Goal: Task Accomplishment & Management: Use online tool/utility

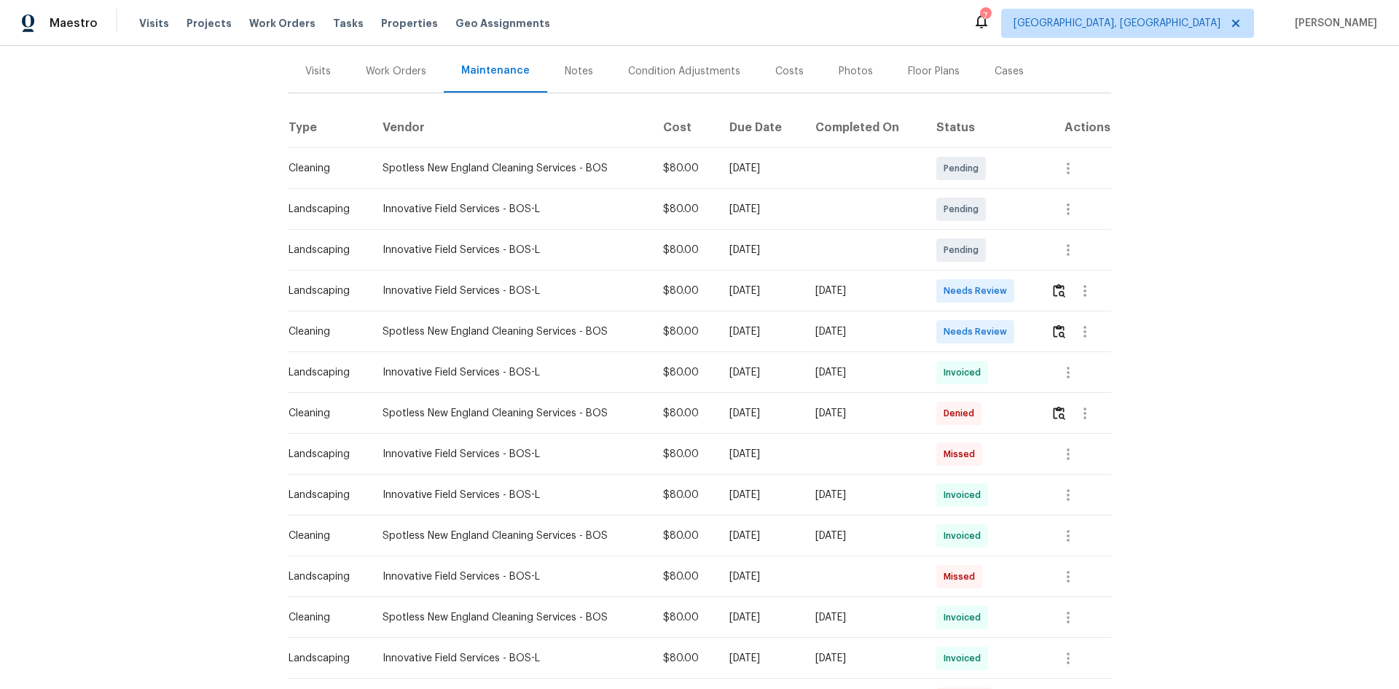
scroll to position [341, 0]
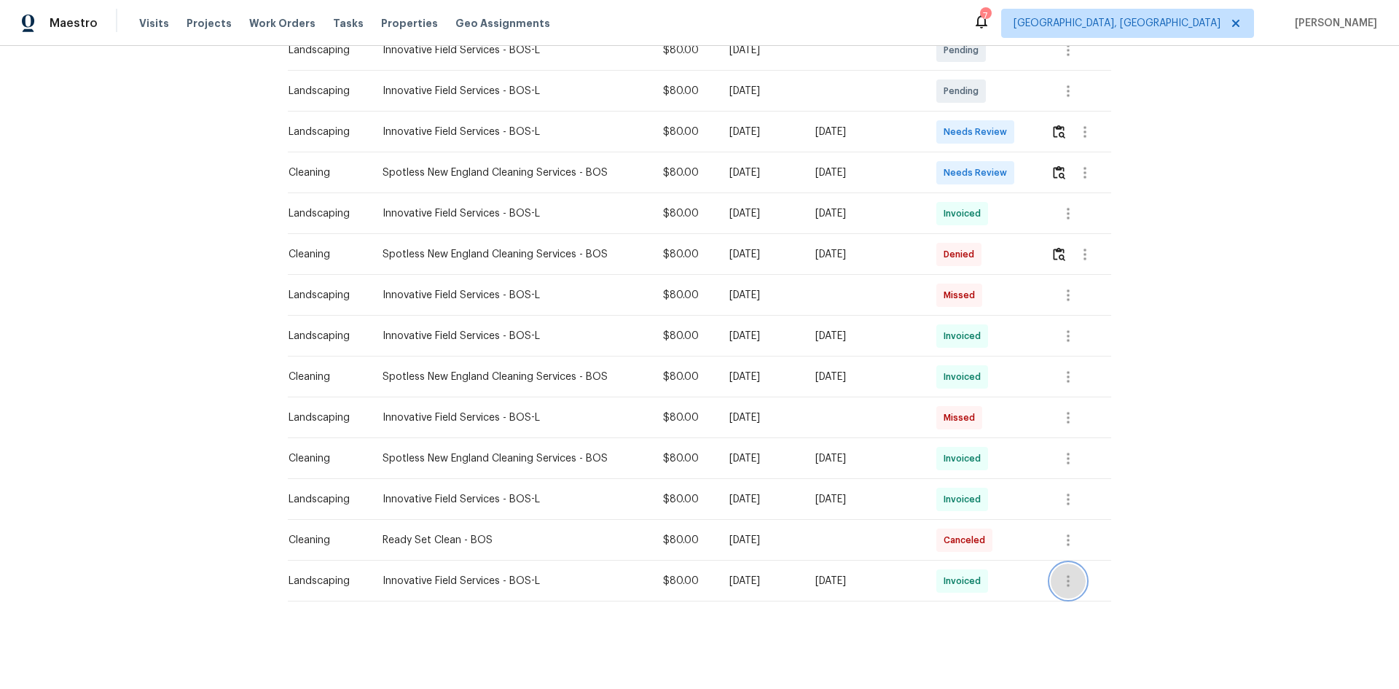
click at [1068, 572] on icon "button" at bounding box center [1067, 580] width 17 height 17
click at [1096, 599] on li "View details" at bounding box center [1100, 593] width 102 height 24
click at [1065, 492] on div at bounding box center [699, 344] width 1399 height 689
click at [1067, 493] on icon "button" at bounding box center [1068, 499] width 3 height 12
click at [1121, 421] on div at bounding box center [699, 344] width 1399 height 689
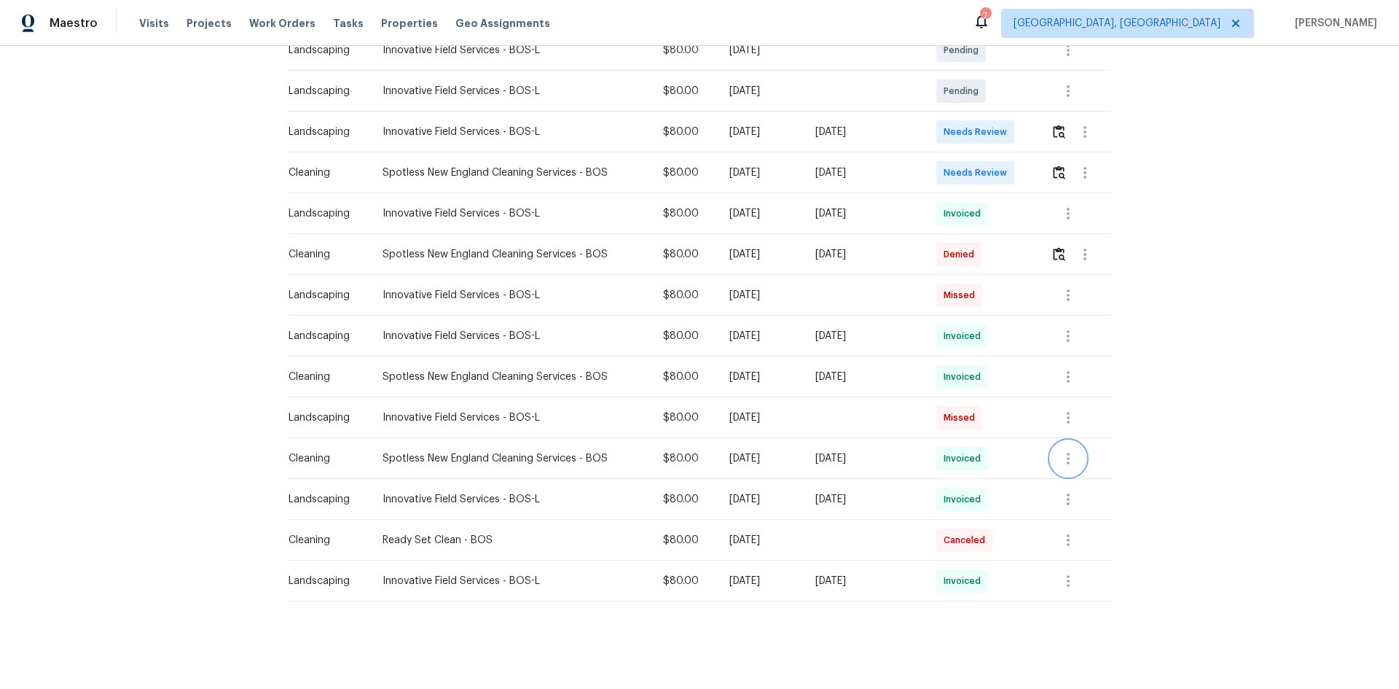
click at [1059, 450] on icon "button" at bounding box center [1067, 458] width 17 height 17
click at [1146, 578] on div at bounding box center [699, 344] width 1399 height 689
click at [1067, 575] on icon "button" at bounding box center [1068, 581] width 3 height 12
click at [1075, 595] on li "View details" at bounding box center [1100, 593] width 102 height 24
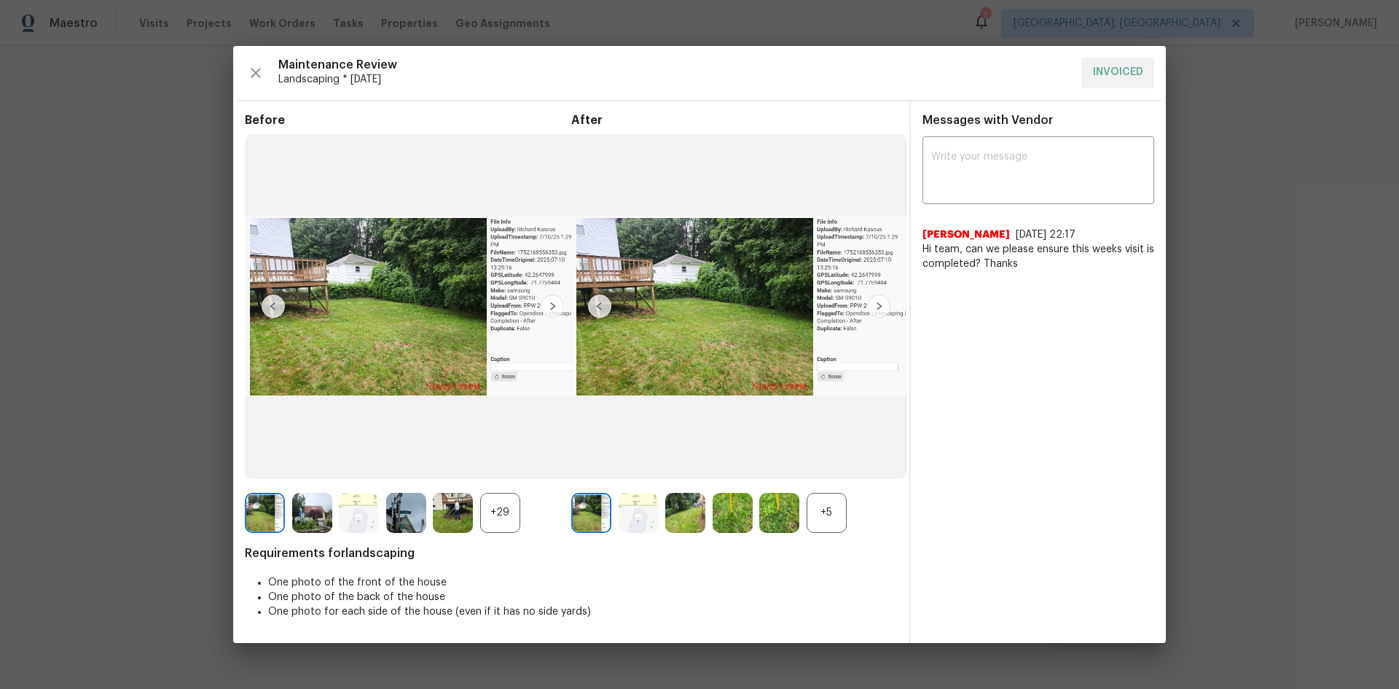
drag, startPoint x: 1285, startPoint y: 193, endPoint x: 1298, endPoint y: 243, distance: 51.4
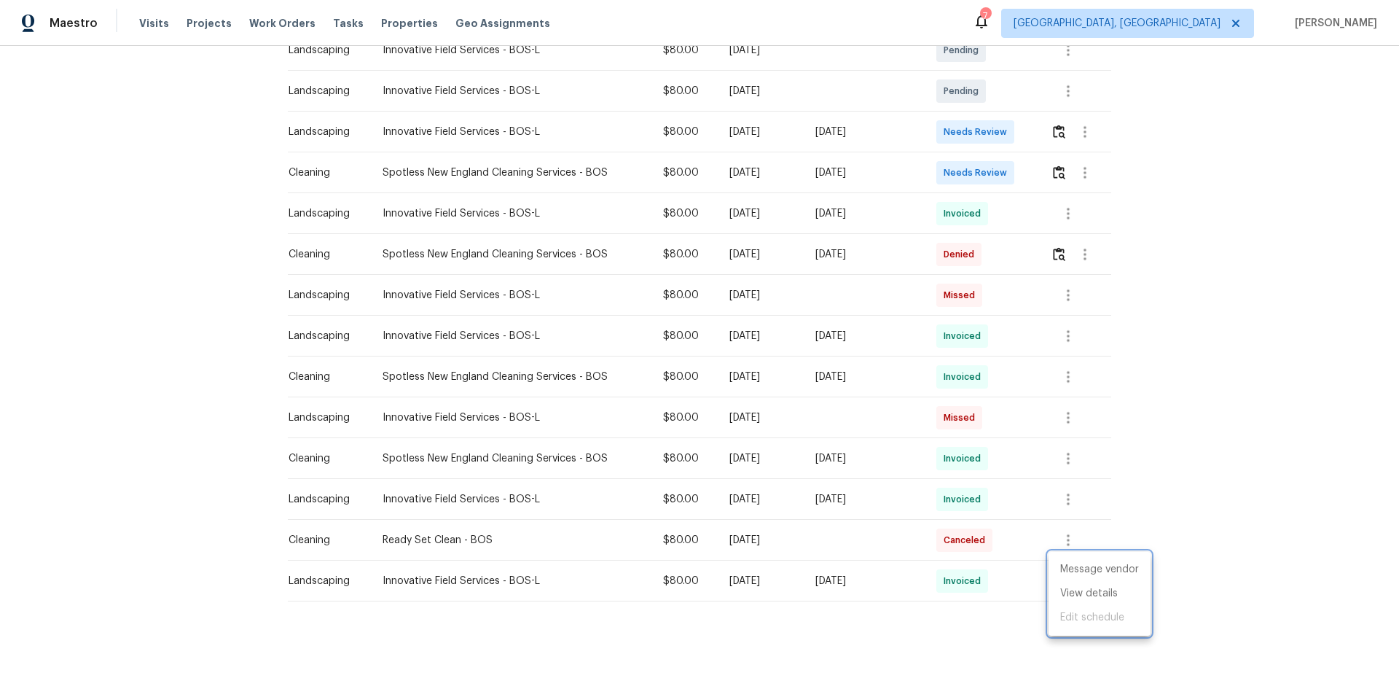
drag, startPoint x: 1001, startPoint y: 673, endPoint x: 1028, endPoint y: 647, distance: 37.1
click at [1004, 672] on div at bounding box center [699, 344] width 1399 height 689
click at [1067, 534] on icon "button" at bounding box center [1068, 540] width 3 height 12
click at [1237, 525] on div at bounding box center [699, 344] width 1399 height 689
click at [1071, 453] on icon "button" at bounding box center [1067, 458] width 17 height 17
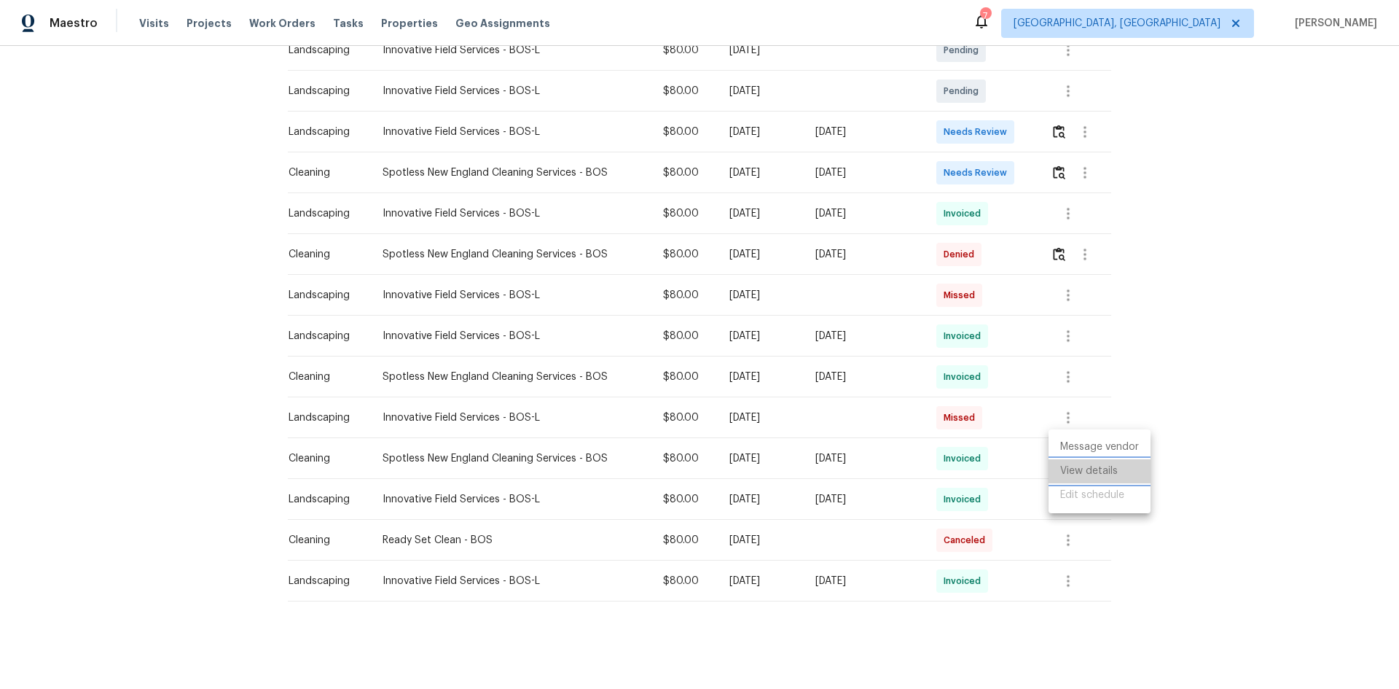
click at [1073, 471] on li "View details" at bounding box center [1100, 471] width 102 height 24
click at [1066, 360] on div at bounding box center [699, 344] width 1399 height 689
click at [1067, 371] on icon "button" at bounding box center [1068, 377] width 3 height 12
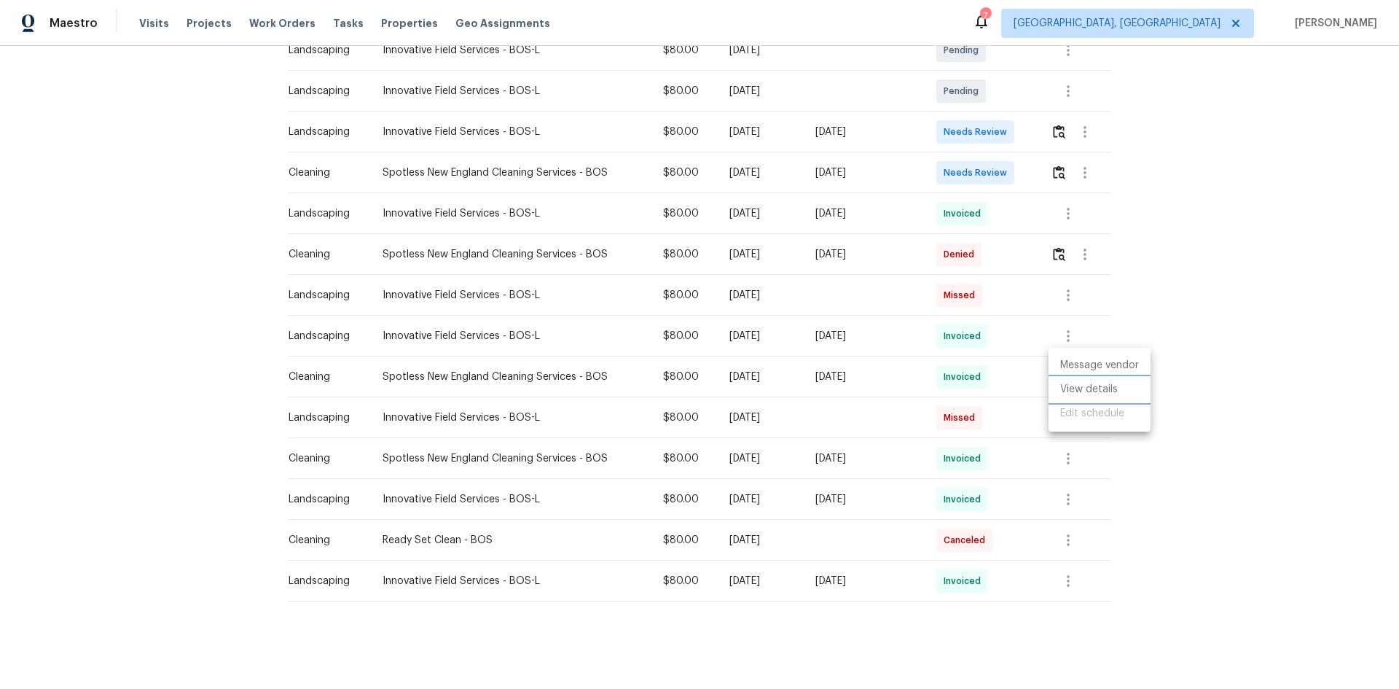
click at [1081, 393] on li "View details" at bounding box center [1100, 389] width 102 height 24
click at [1209, 418] on div at bounding box center [699, 344] width 1399 height 689
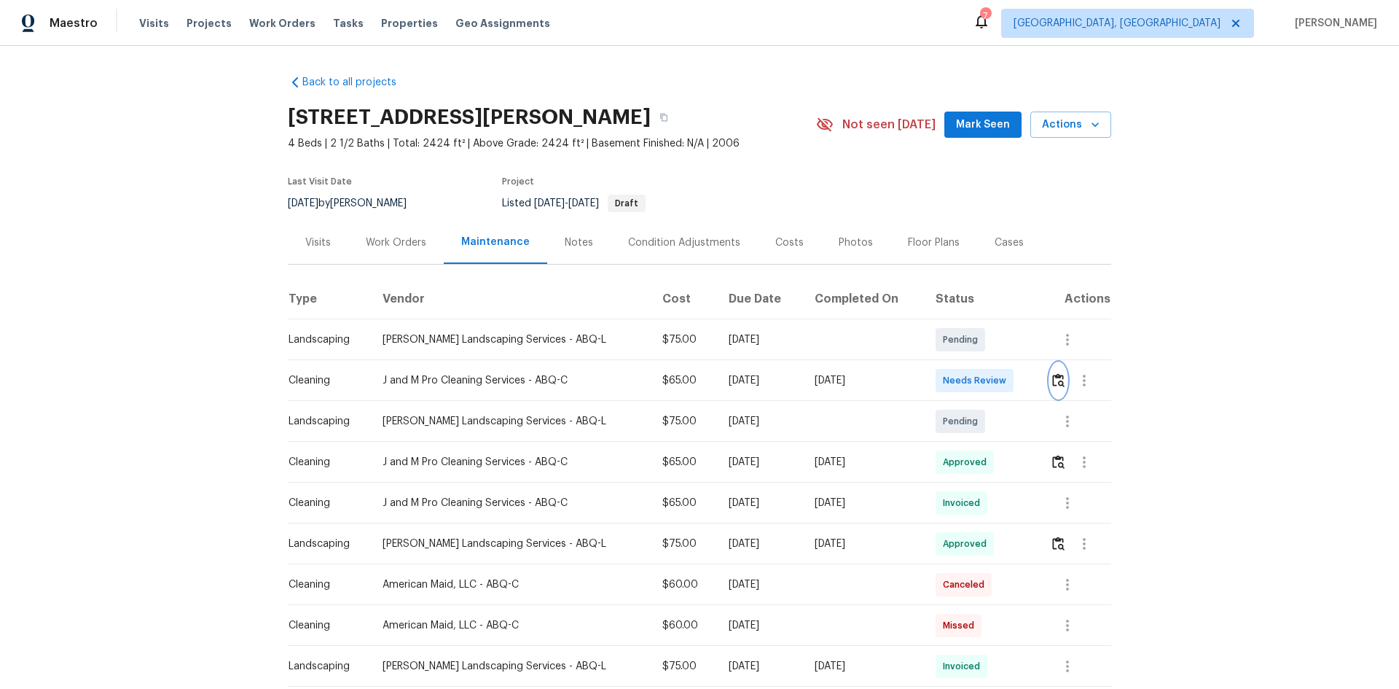
click at [1052, 380] on img "button" at bounding box center [1058, 380] width 12 height 14
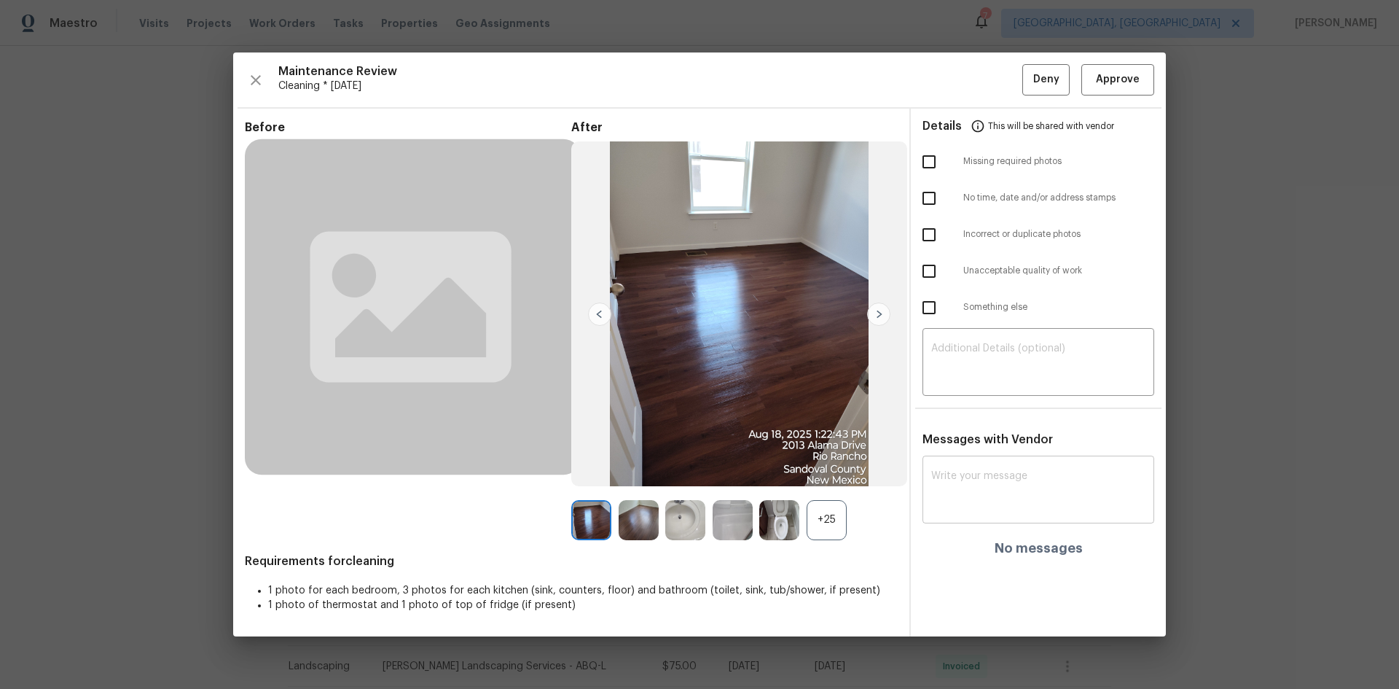
click at [931, 506] on div "x ​" at bounding box center [1038, 491] width 232 height 64
paste textarea "Maintenance Audit Team: Hello! Unfortunately, this cleaning visit completed on …"
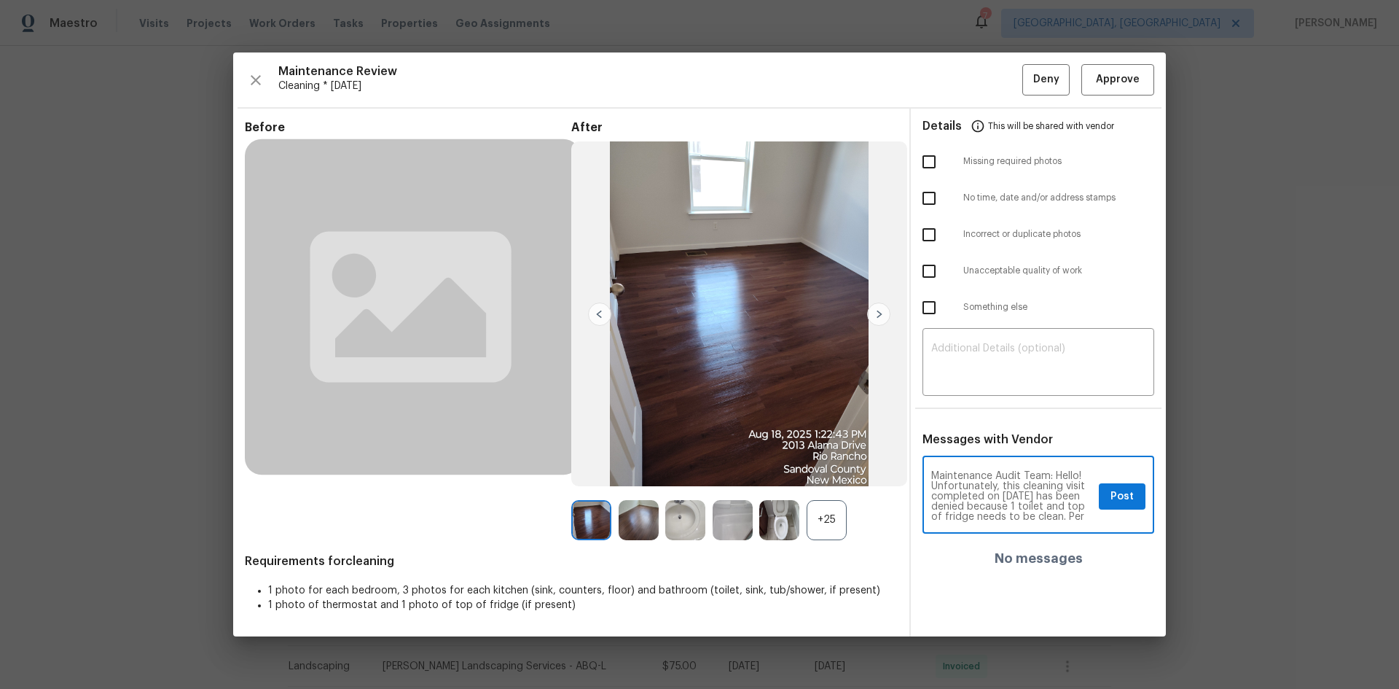
scroll to position [29, 0]
type textarea "Maintenance Audit Team: Hello! Unfortunately, this cleaning visit completed on …"
click at [828, 519] on div "+25" at bounding box center [827, 520] width 40 height 40
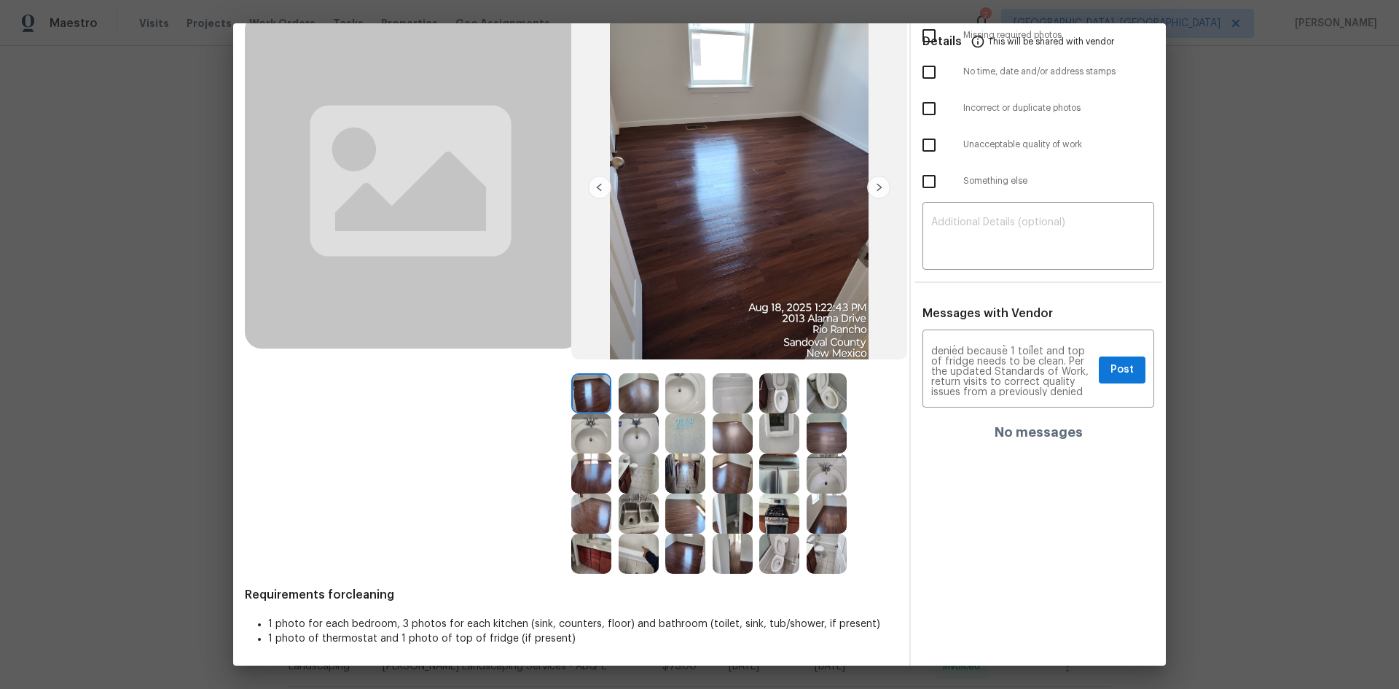
scroll to position [101, 0]
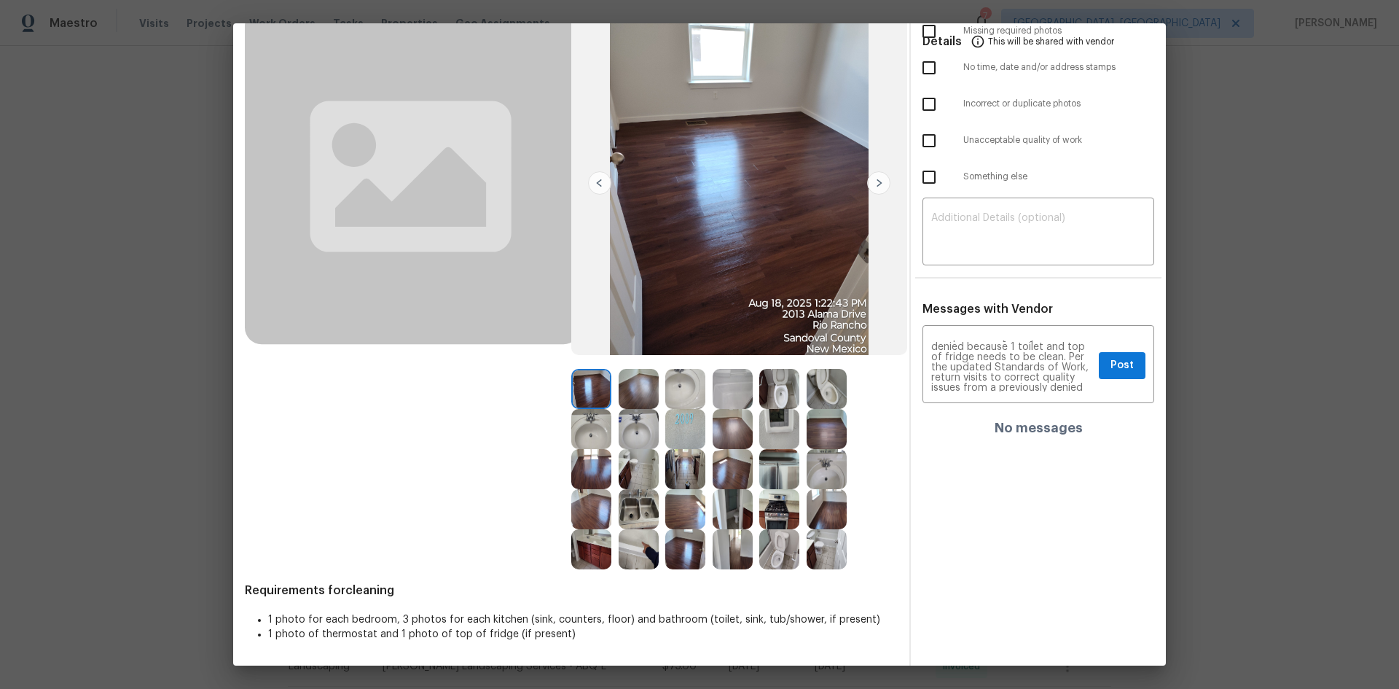
click at [775, 423] on img at bounding box center [779, 429] width 40 height 40
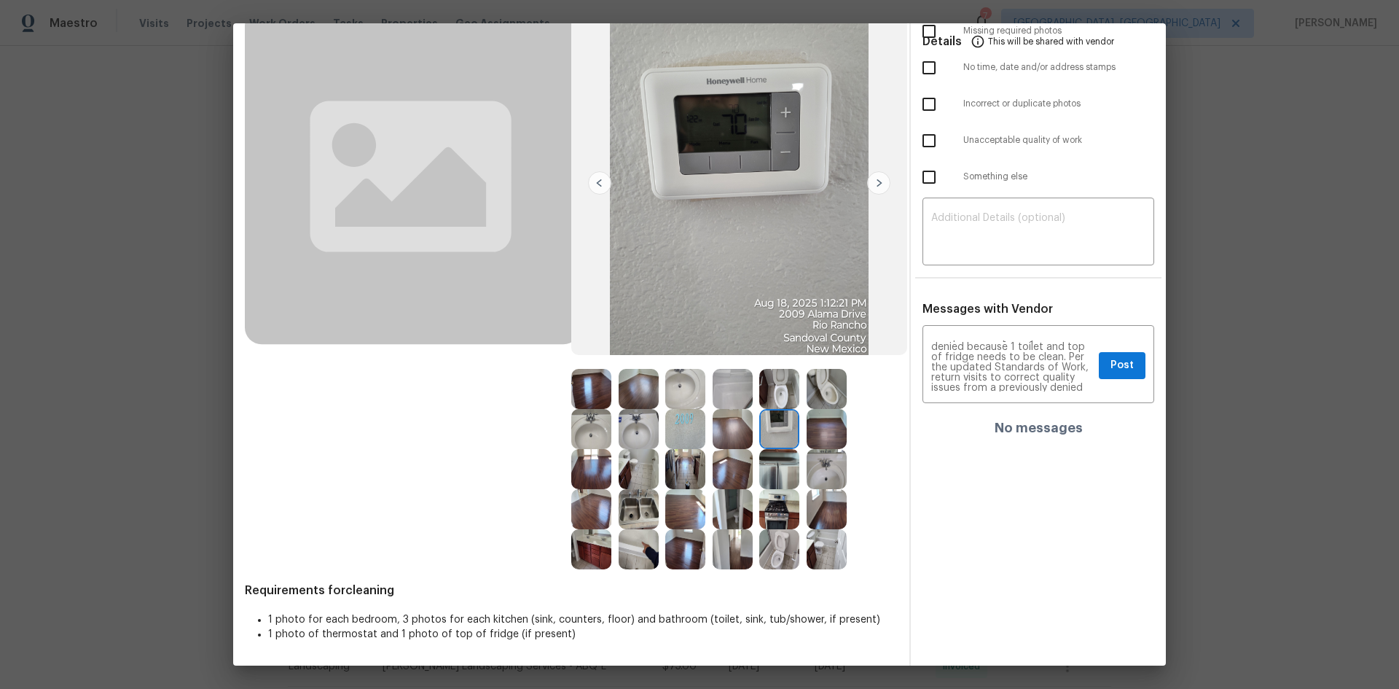
click at [775, 423] on img at bounding box center [779, 429] width 40 height 40
drag, startPoint x: 775, startPoint y: 423, endPoint x: 657, endPoint y: 391, distance: 122.1
click at [774, 422] on img at bounding box center [779, 429] width 40 height 40
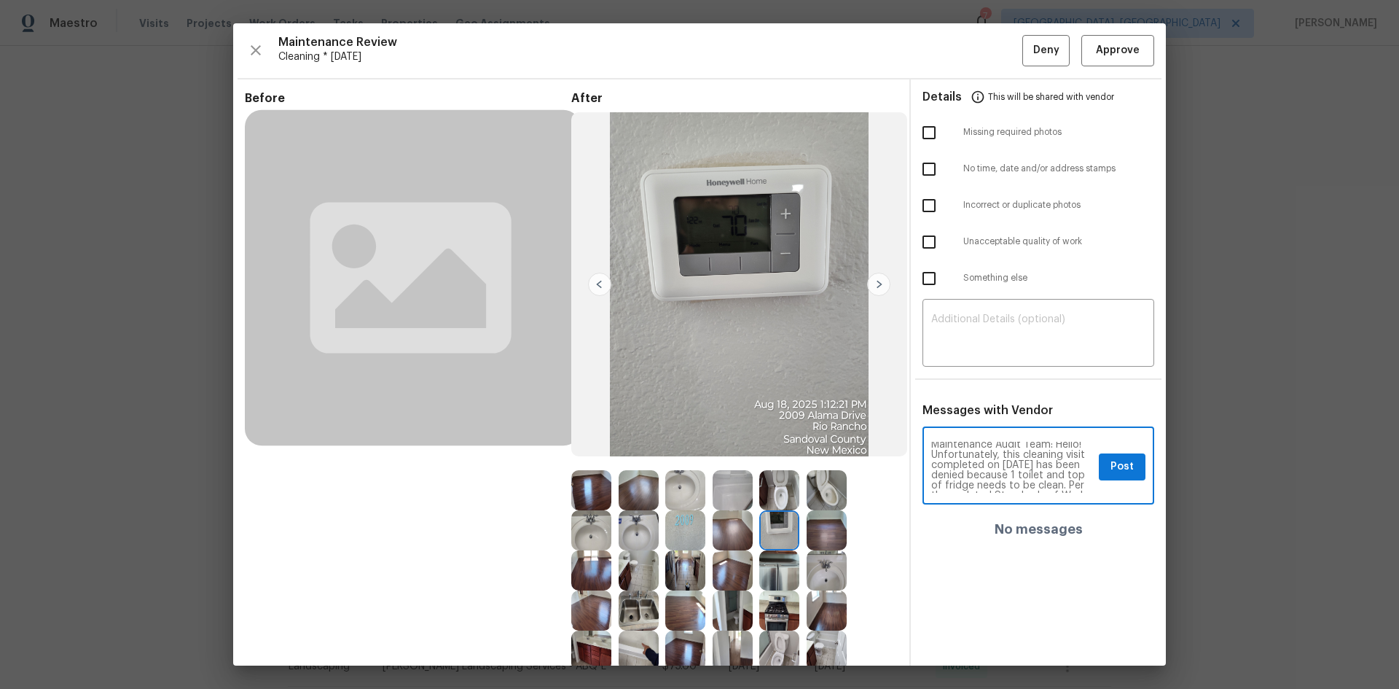
scroll to position [0, 0]
click at [1111, 464] on span "Post" at bounding box center [1121, 467] width 23 height 18
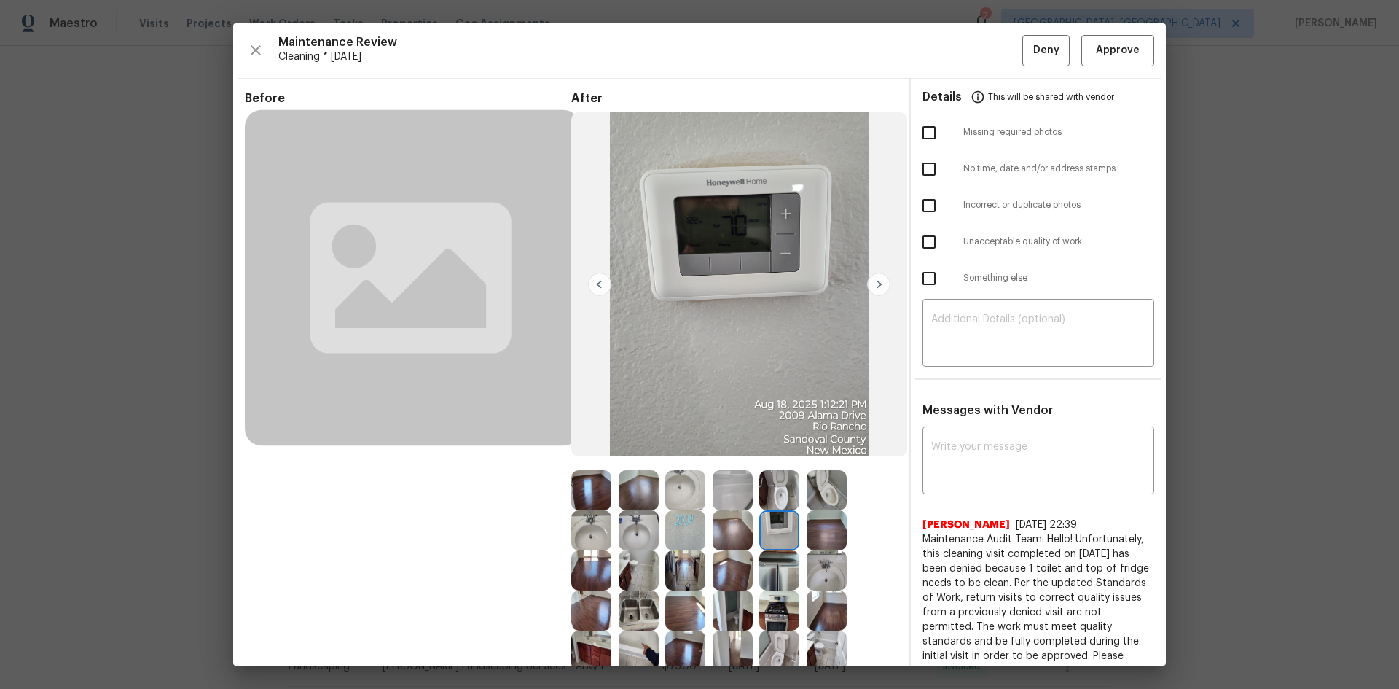
click at [783, 566] on img at bounding box center [779, 570] width 40 height 40
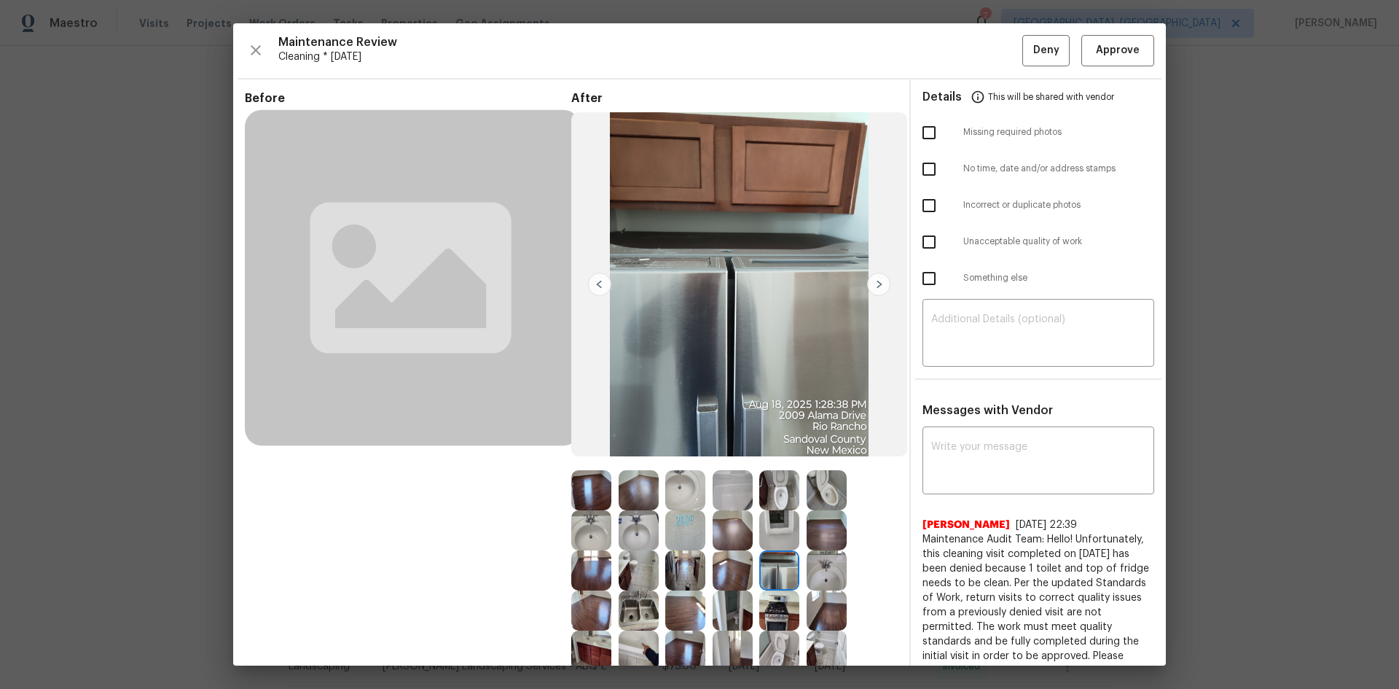
click at [780, 565] on img at bounding box center [779, 570] width 40 height 40
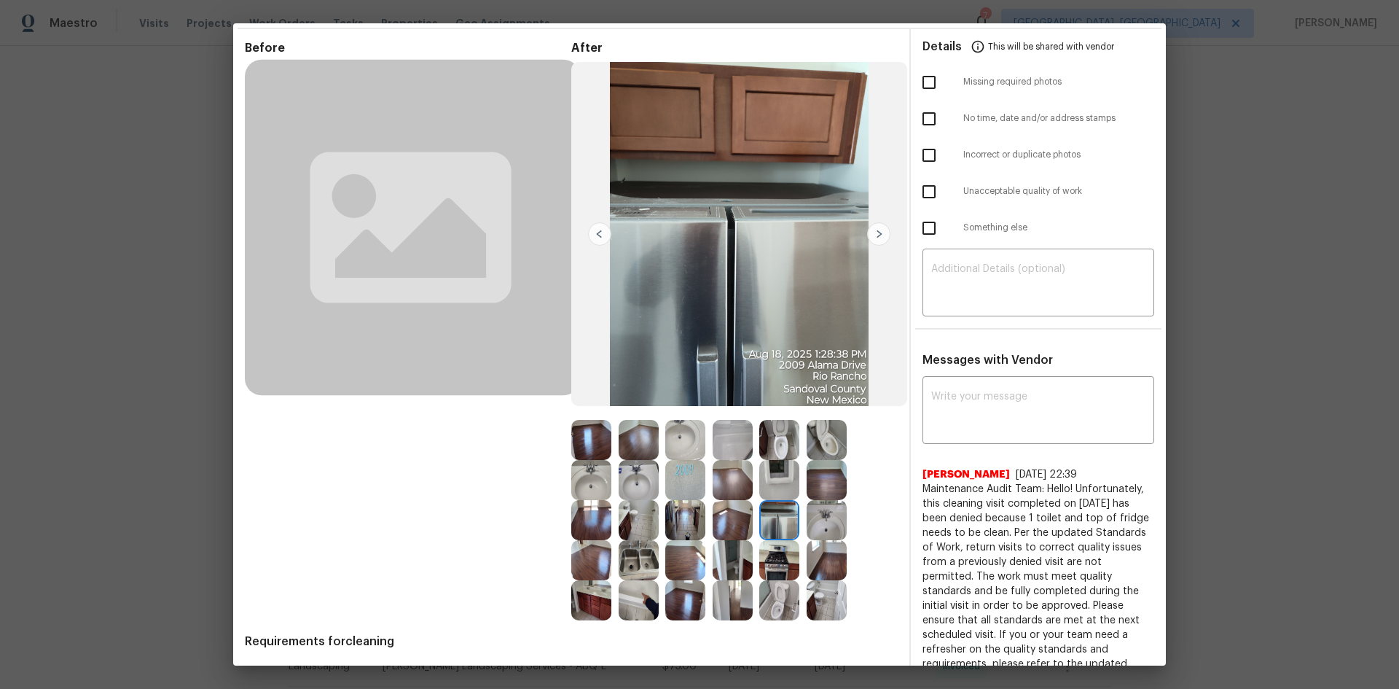
scroll to position [73, 0]
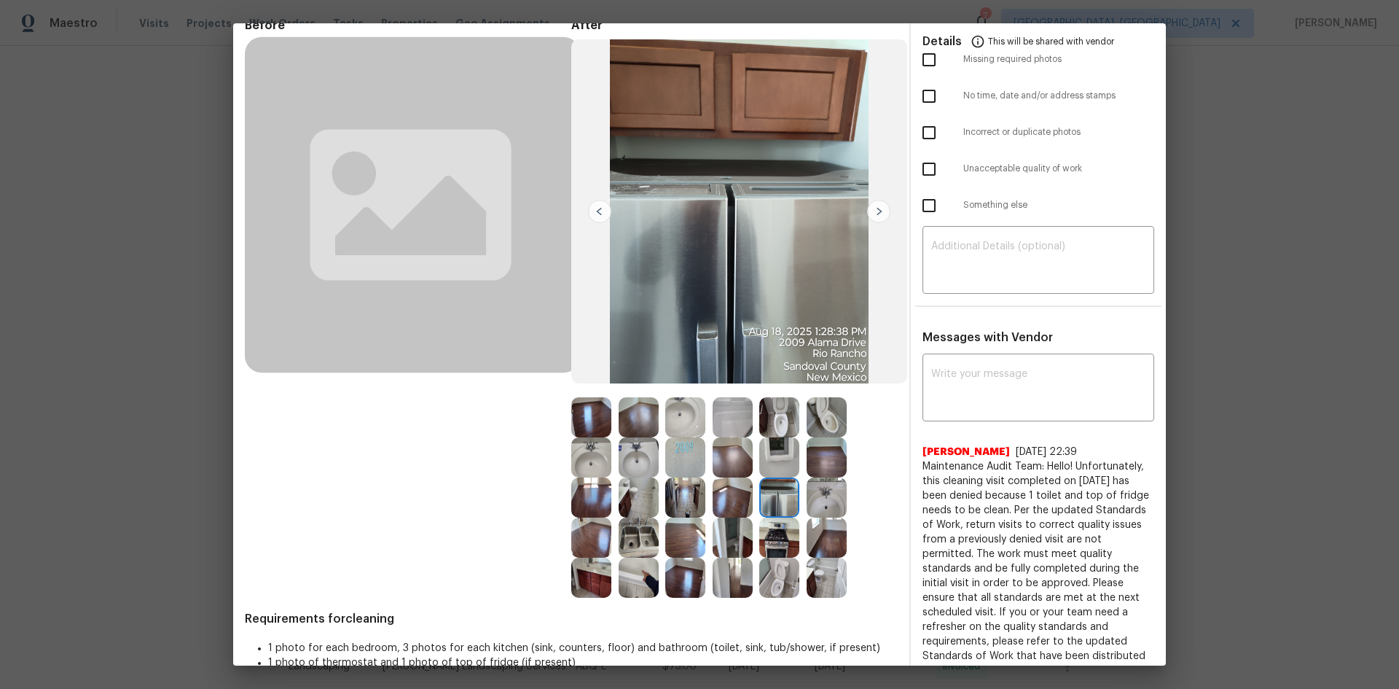
click at [772, 492] on img at bounding box center [779, 497] width 40 height 40
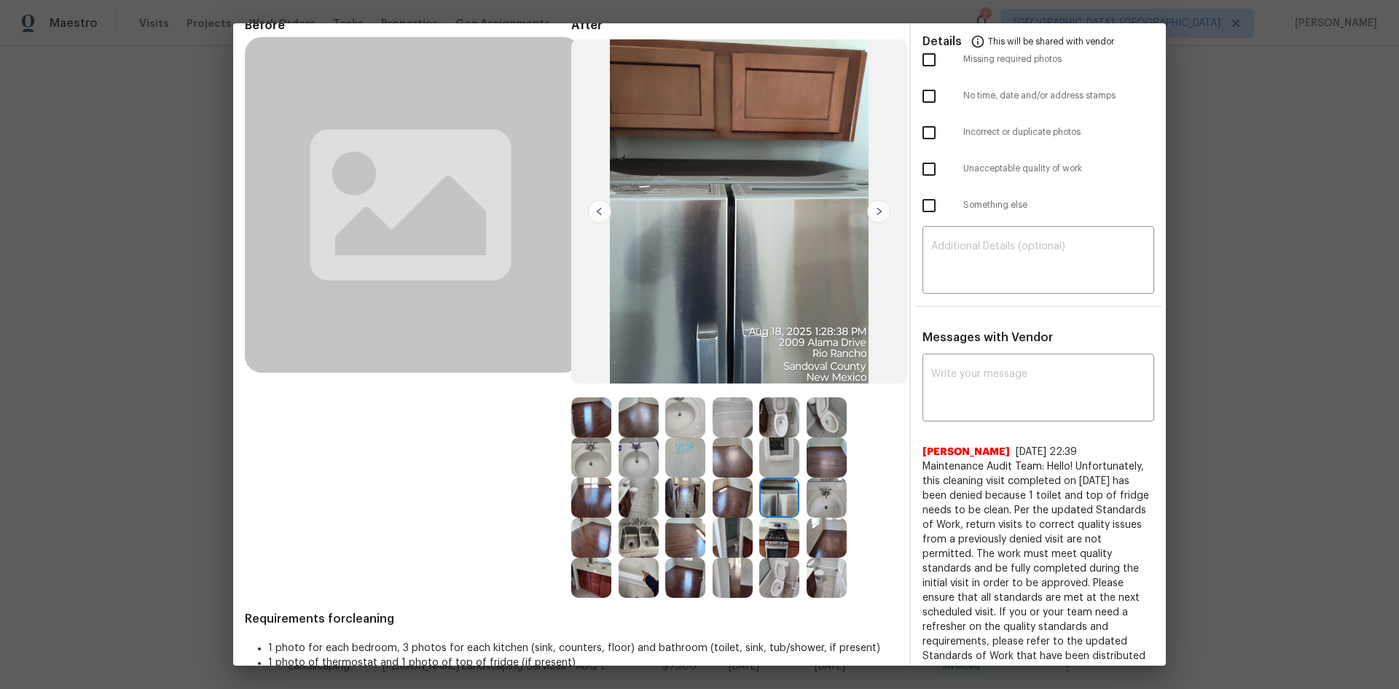
click at [772, 492] on img at bounding box center [779, 497] width 40 height 40
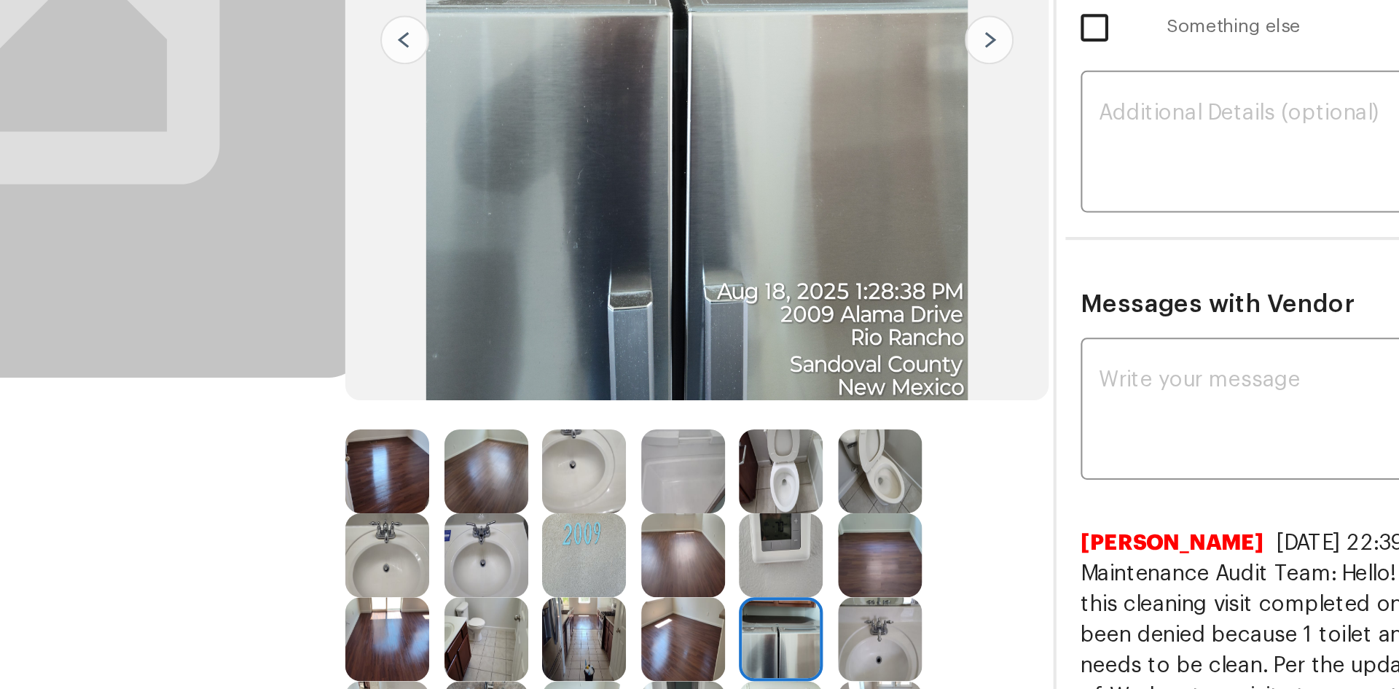
scroll to position [0, 0]
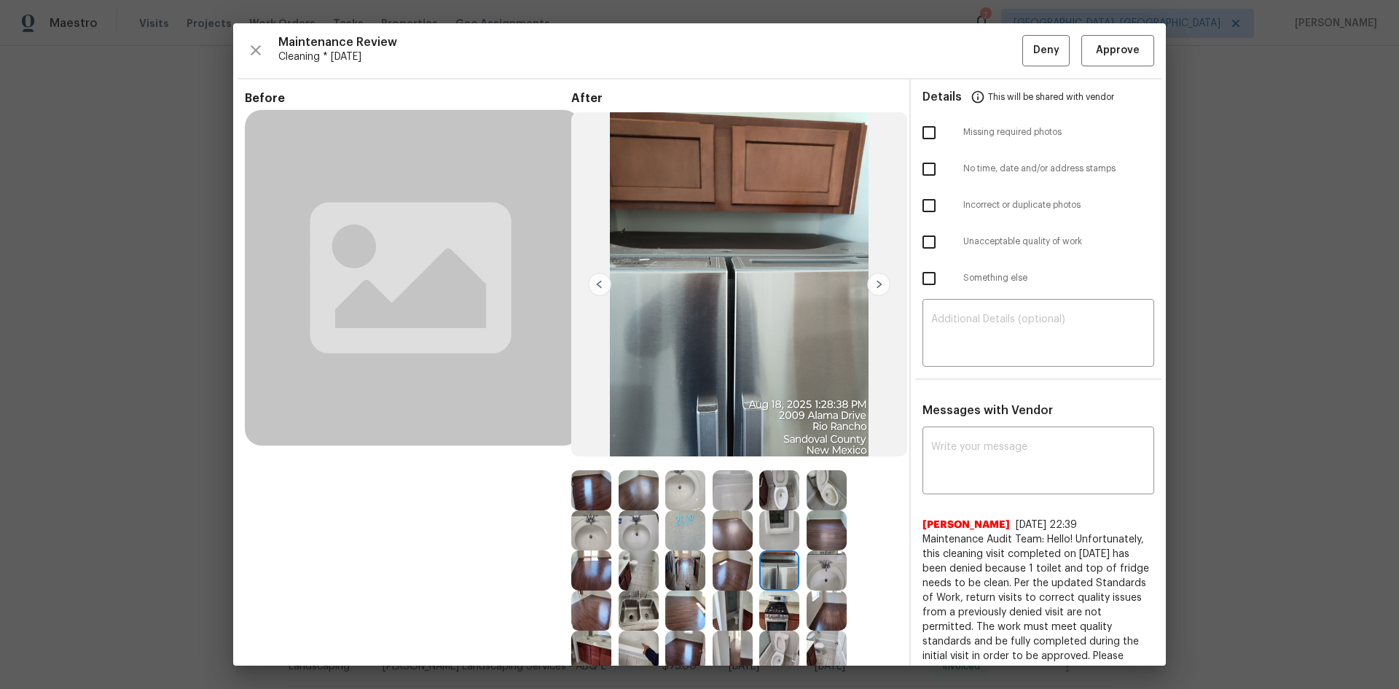
click at [823, 484] on img at bounding box center [827, 490] width 40 height 40
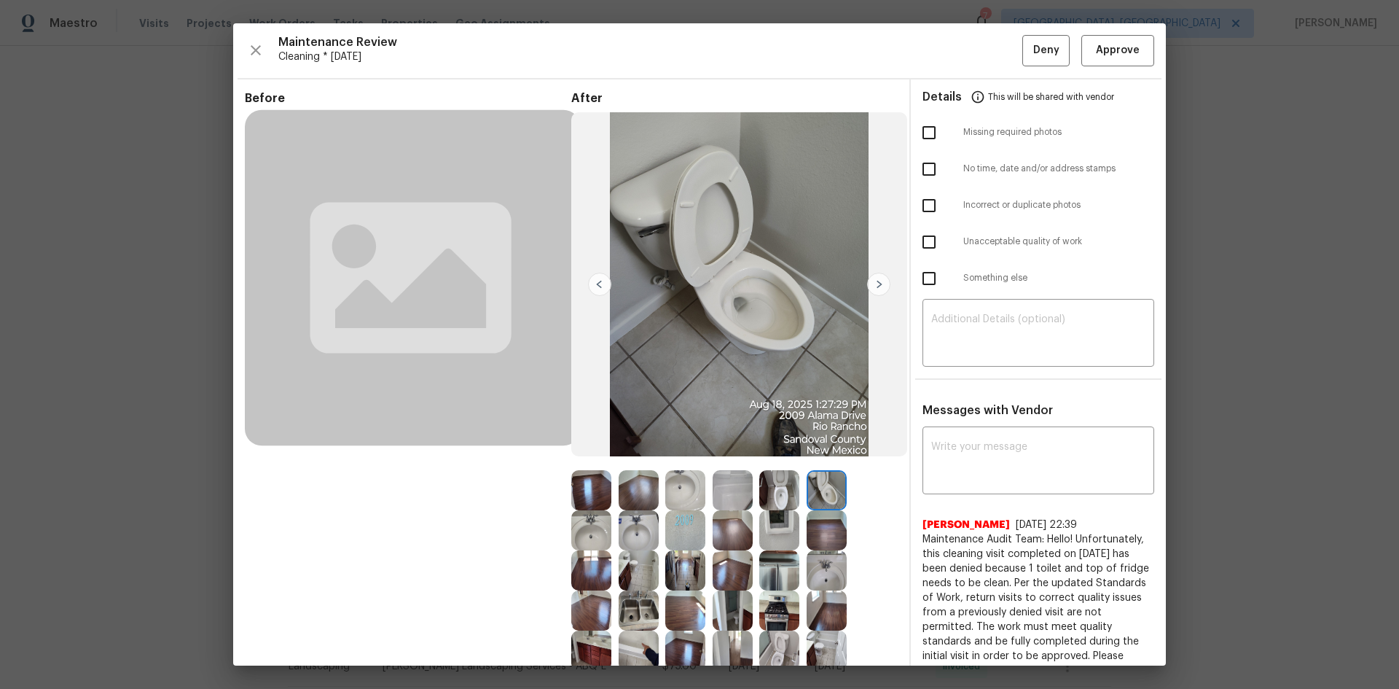
click at [823, 486] on img at bounding box center [827, 490] width 40 height 40
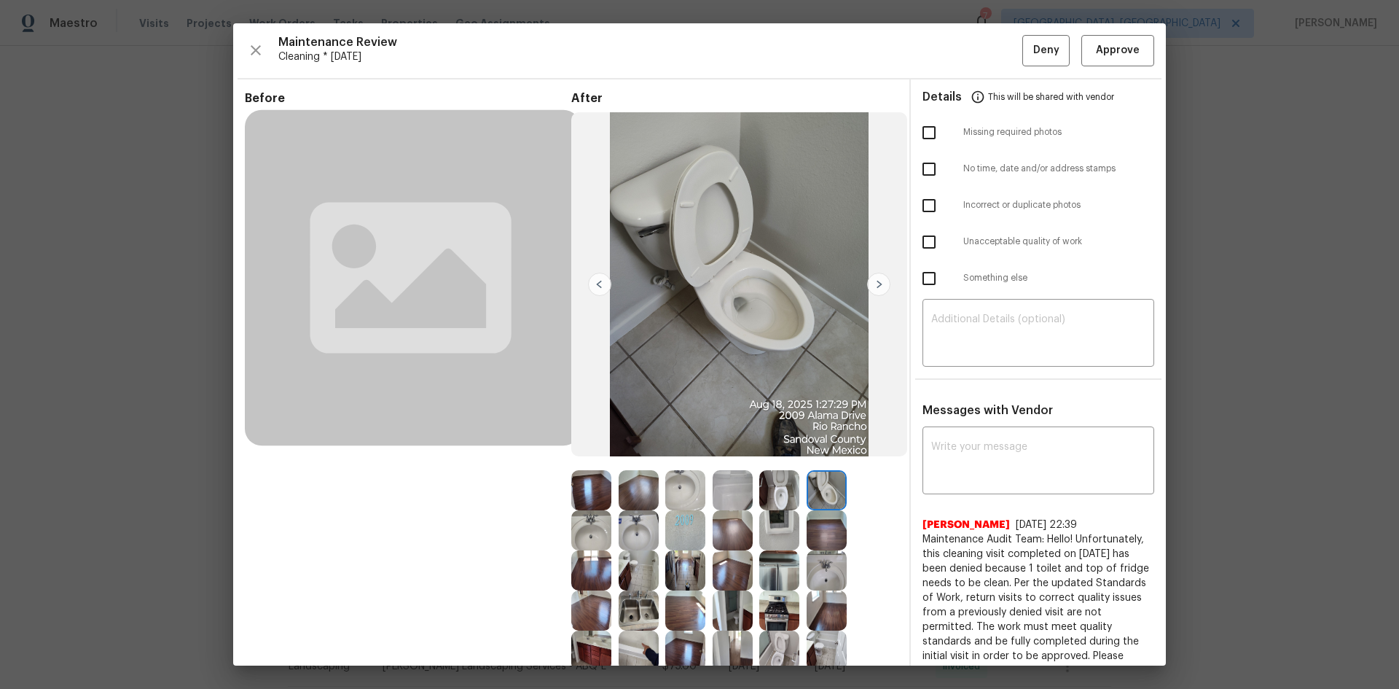
click at [818, 475] on img at bounding box center [827, 490] width 40 height 40
click at [928, 245] on input "checkbox" at bounding box center [929, 242] width 31 height 31
checkbox input "true"
click at [1033, 52] on span "Deny" at bounding box center [1046, 51] width 26 height 18
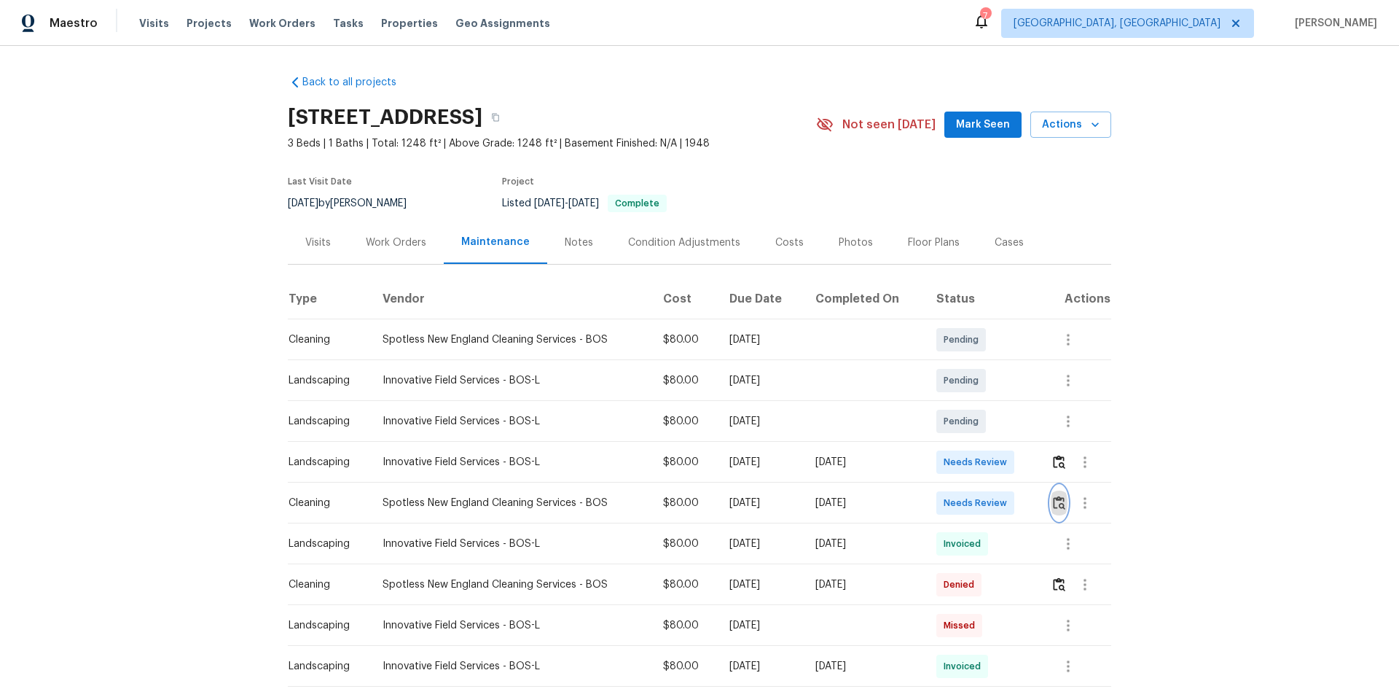
click at [1060, 506] on img "button" at bounding box center [1059, 502] width 12 height 14
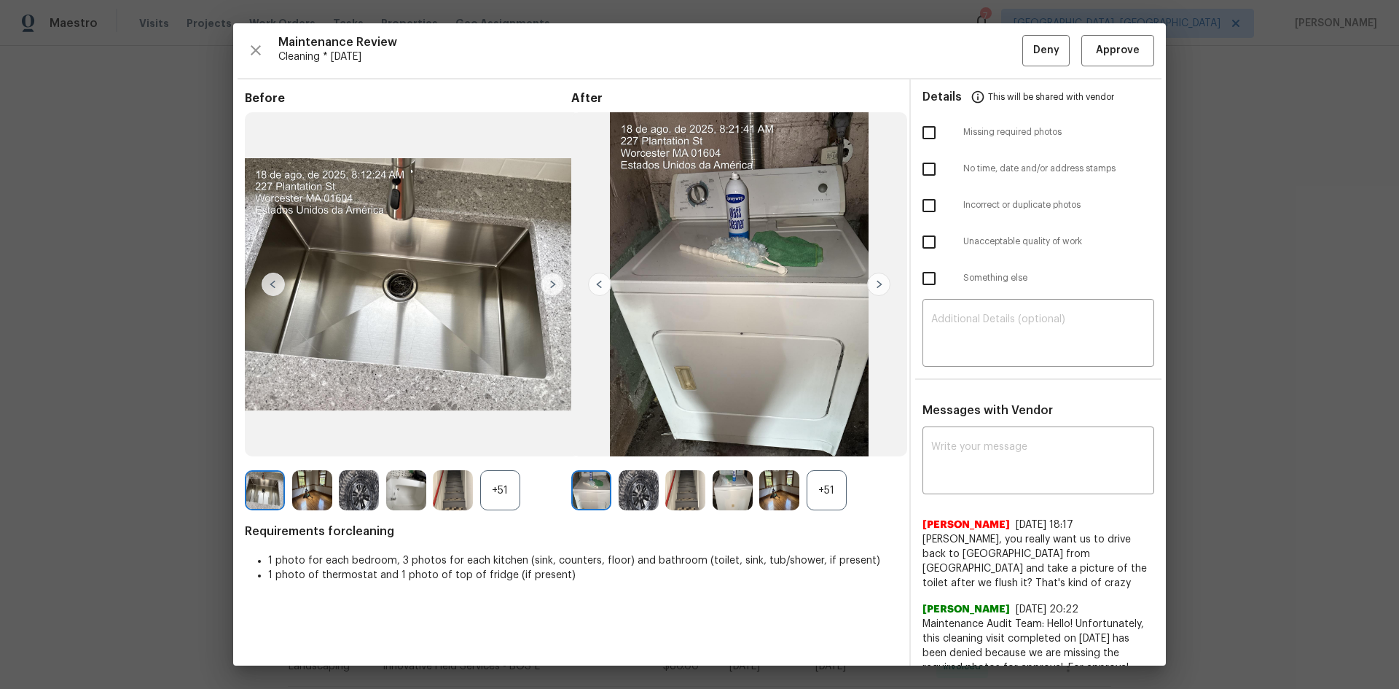
click at [818, 478] on div "+51" at bounding box center [827, 490] width 40 height 40
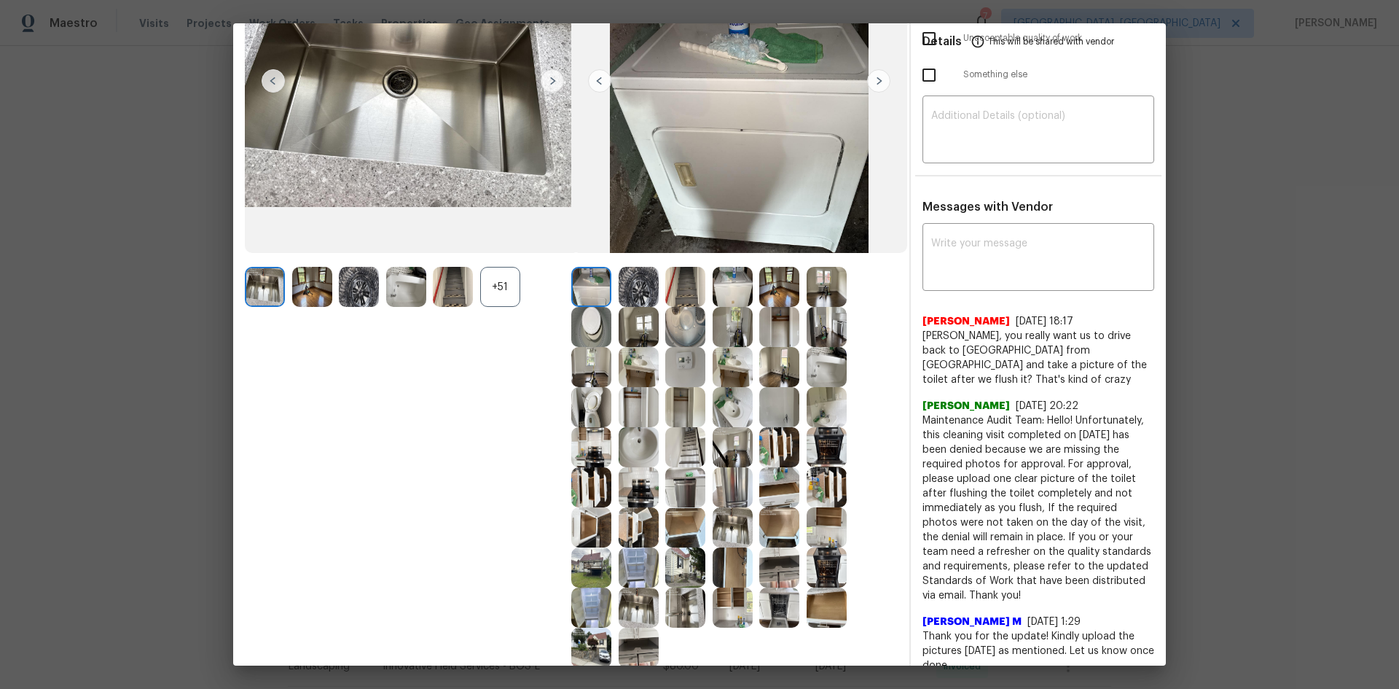
scroll to position [219, 0]
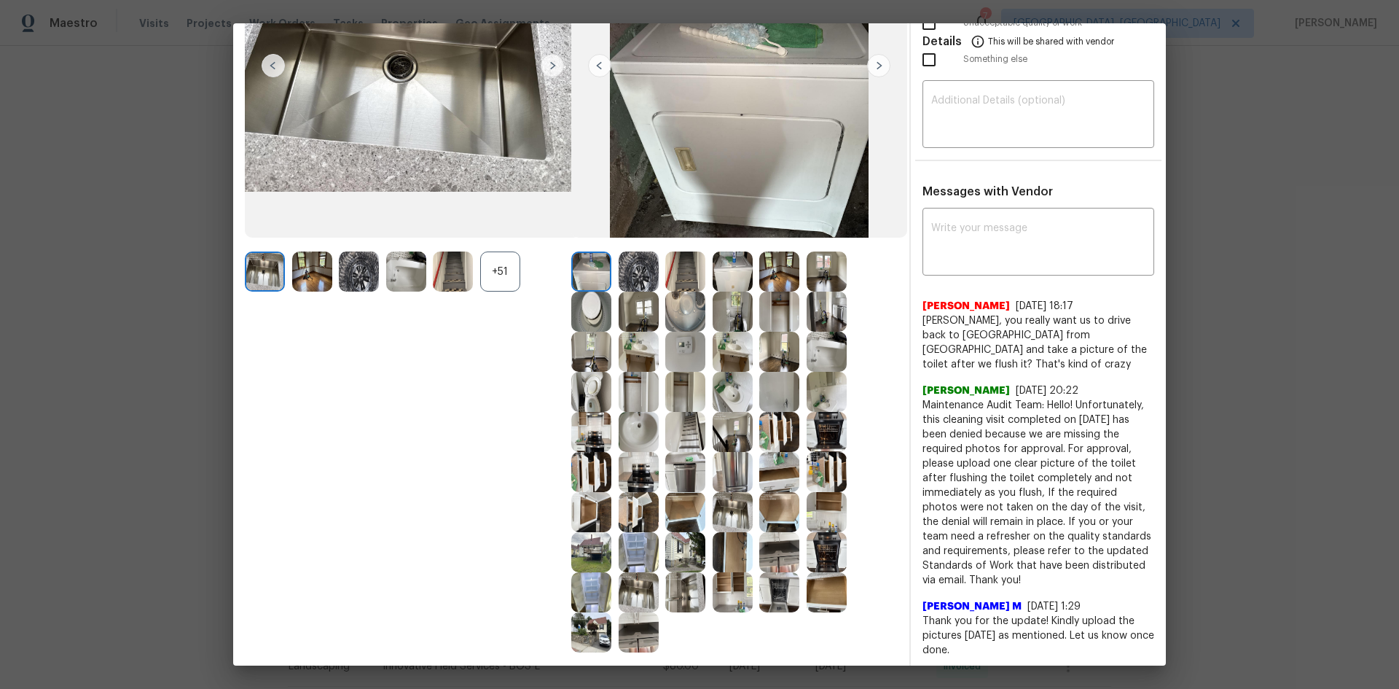
click at [678, 353] on img at bounding box center [685, 352] width 40 height 40
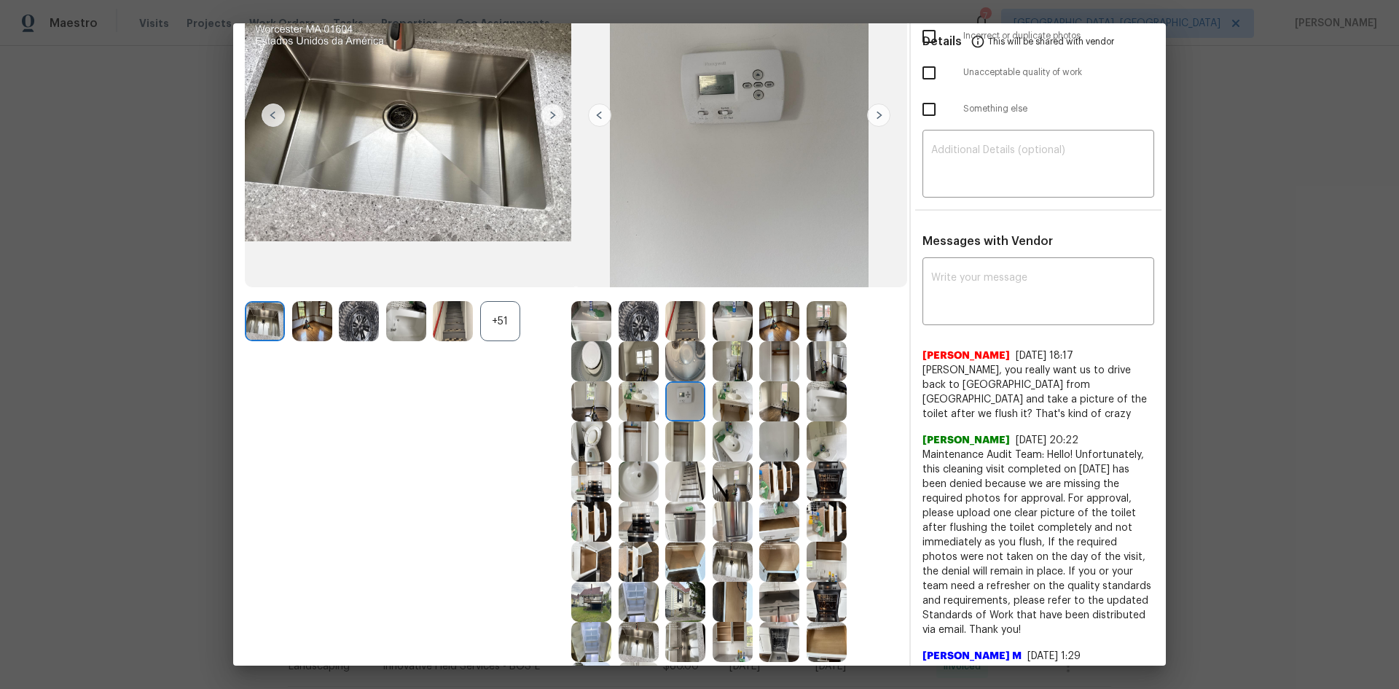
scroll to position [146, 0]
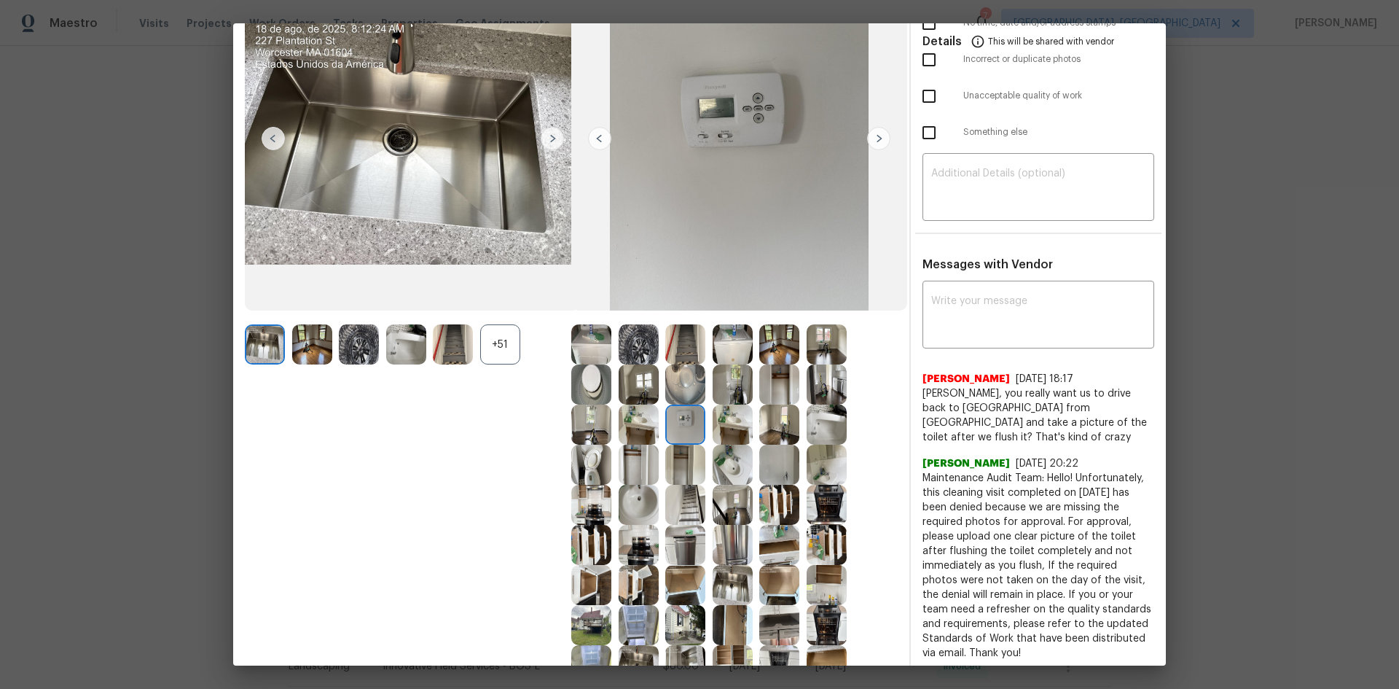
click at [680, 412] on img at bounding box center [685, 424] width 40 height 40
drag, startPoint x: 680, startPoint y: 412, endPoint x: 471, endPoint y: 304, distance: 235.6
click at [678, 412] on img at bounding box center [685, 424] width 40 height 40
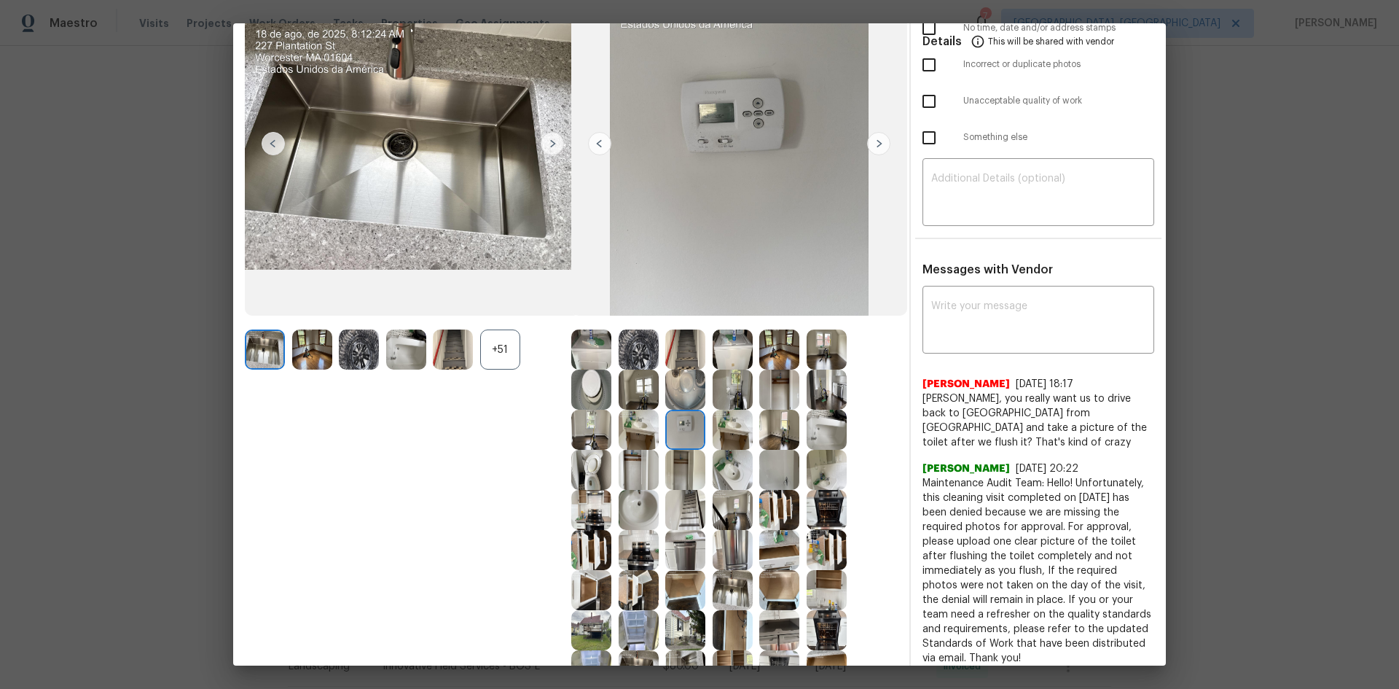
scroll to position [0, 0]
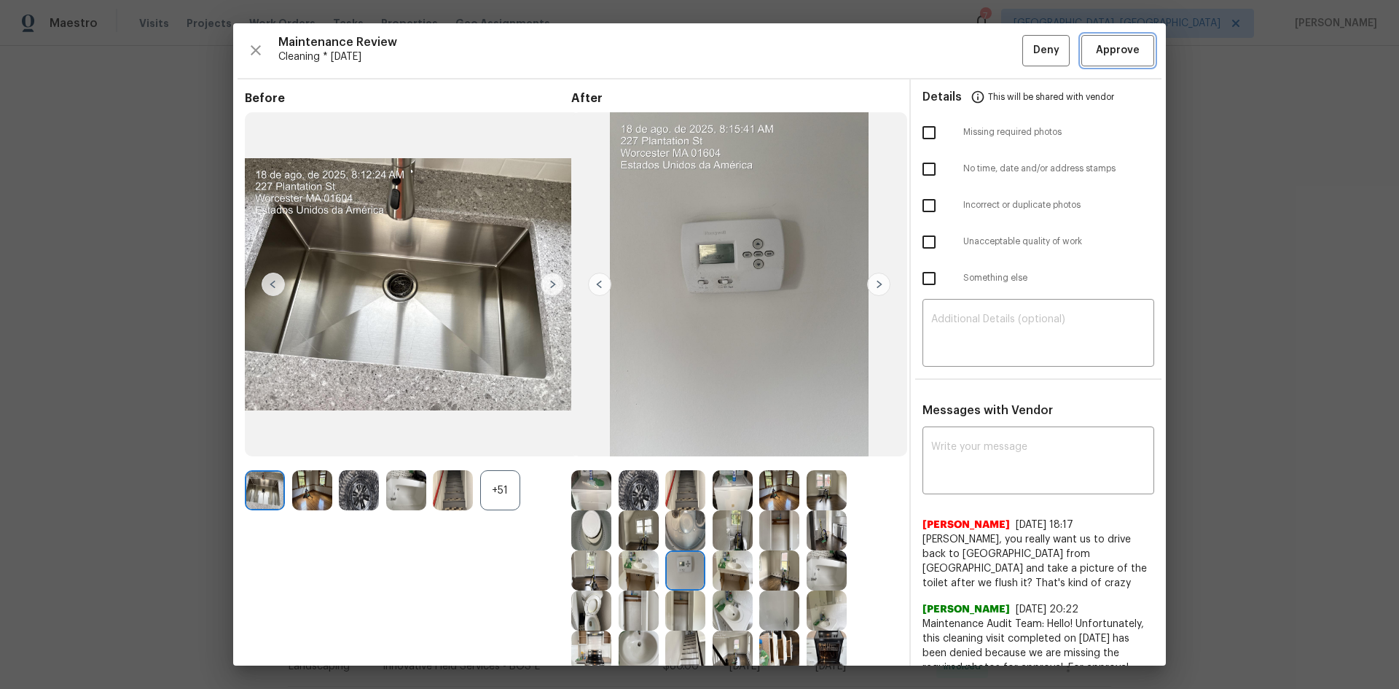
click at [1116, 55] on span "Approve" at bounding box center [1118, 51] width 44 height 18
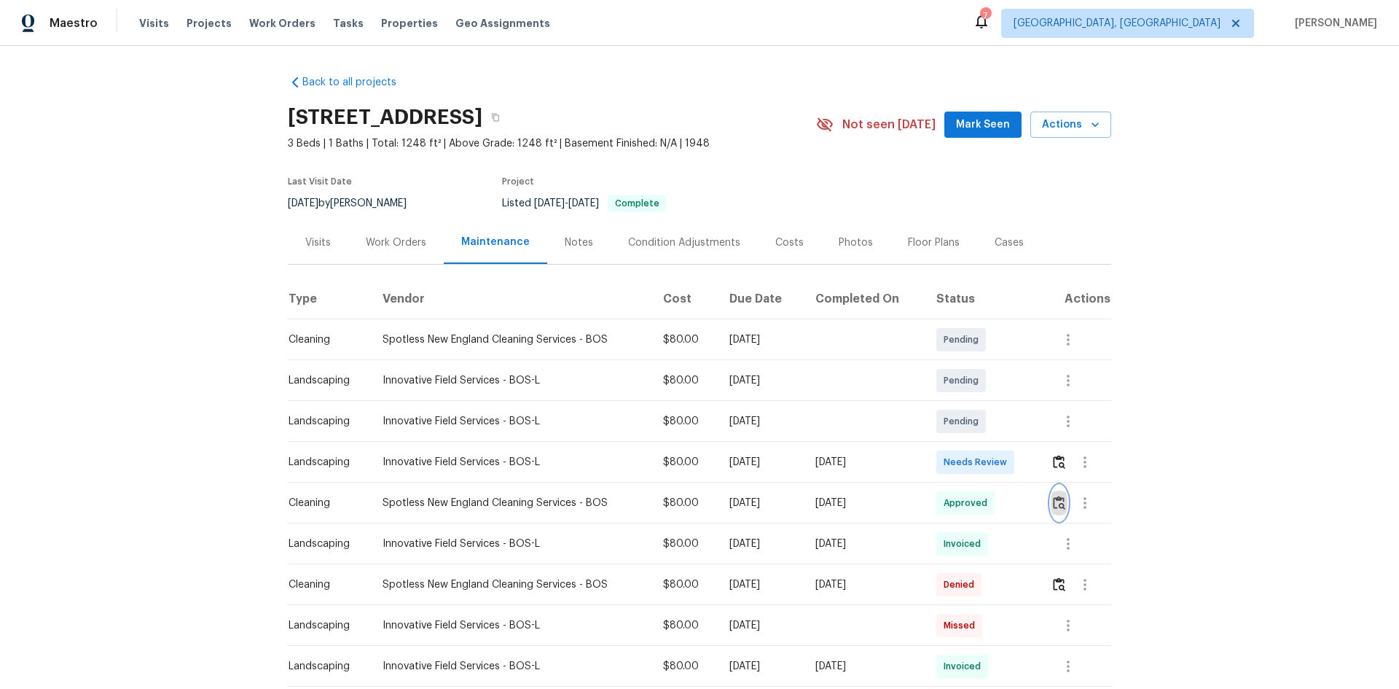
click at [1051, 512] on button "button" at bounding box center [1059, 502] width 17 height 35
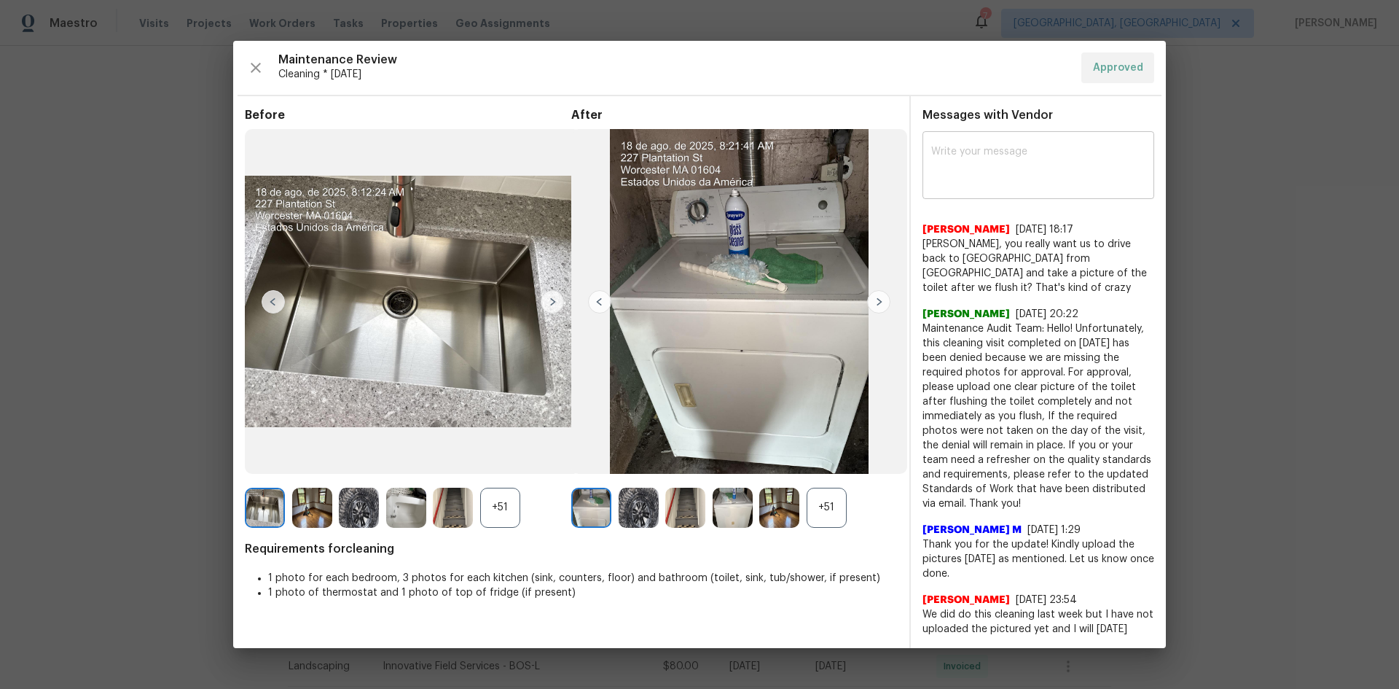
click at [954, 172] on textarea at bounding box center [1038, 166] width 214 height 41
paste textarea "Maintenance Audit Team: Hello! After further review, the visit(08/19/2025) has …"
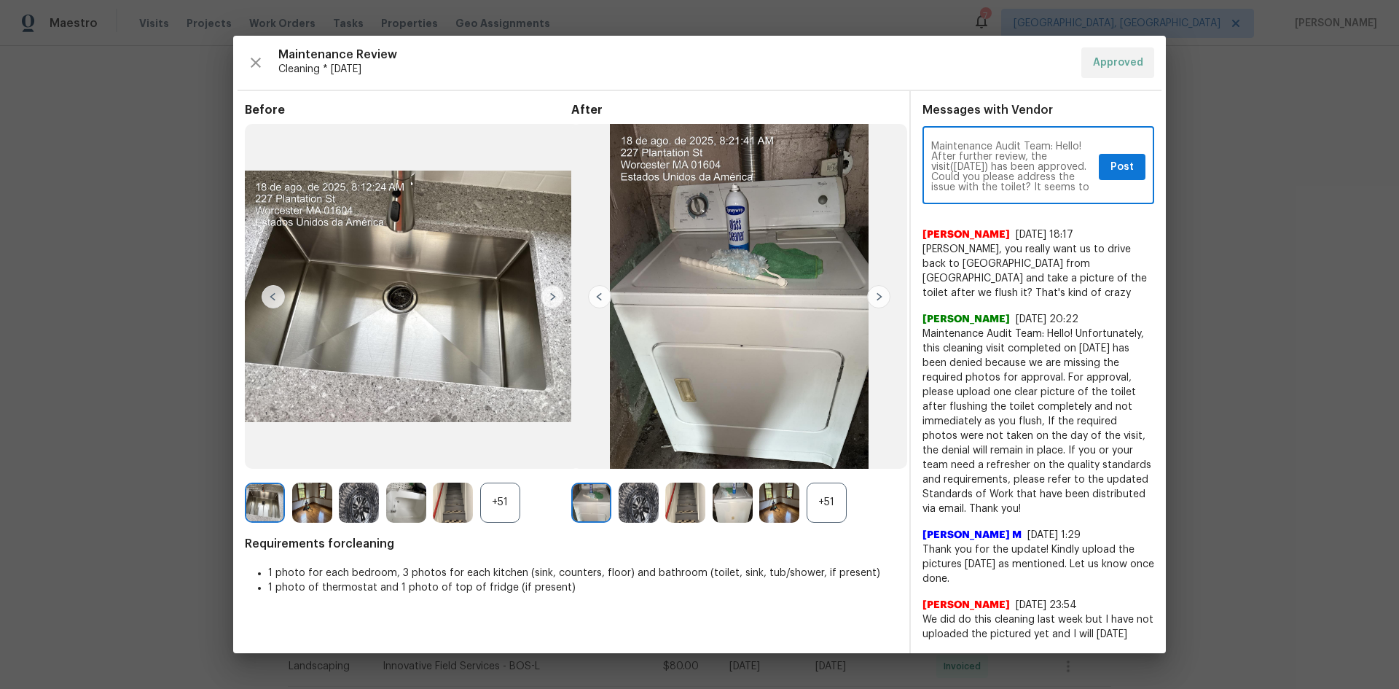
type textarea "Maintenance Audit Team: Hello! After further review, the visit(08/19/2025) has …"
click at [821, 504] on div "+51" at bounding box center [827, 502] width 40 height 40
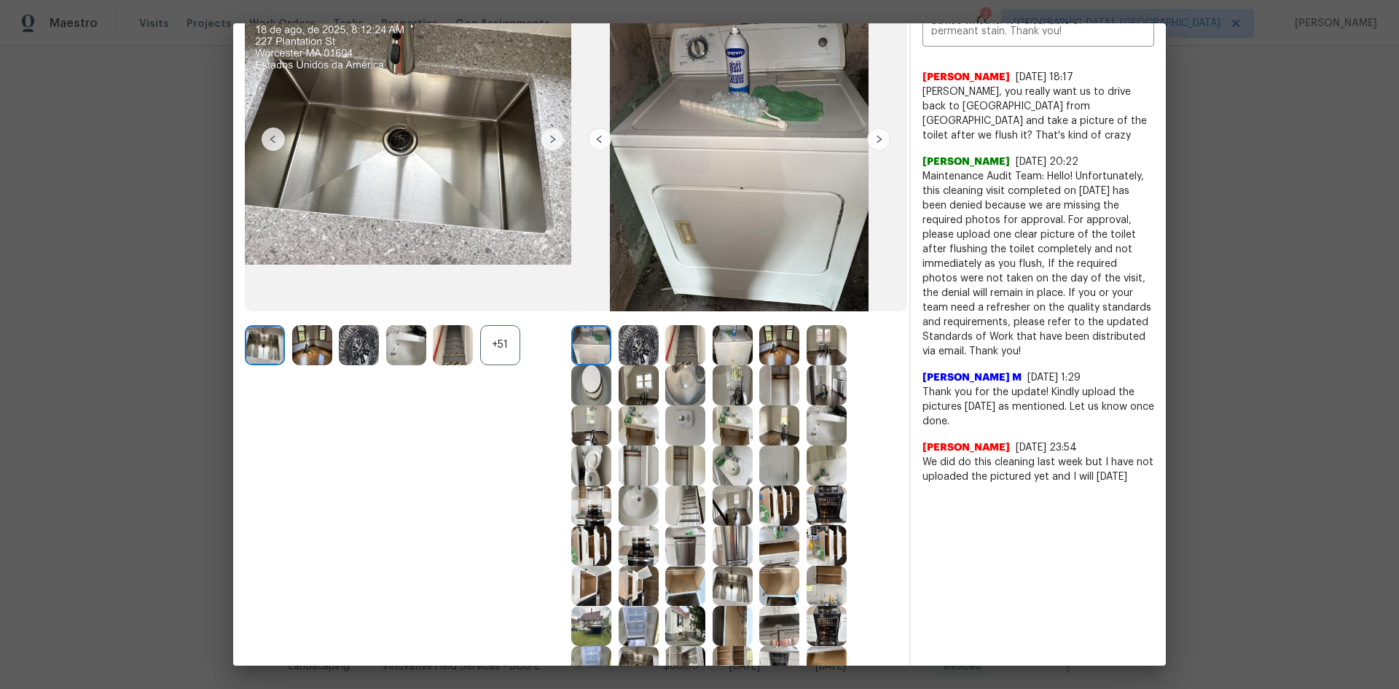
scroll to position [146, 0]
click at [678, 427] on img at bounding box center [685, 424] width 40 height 40
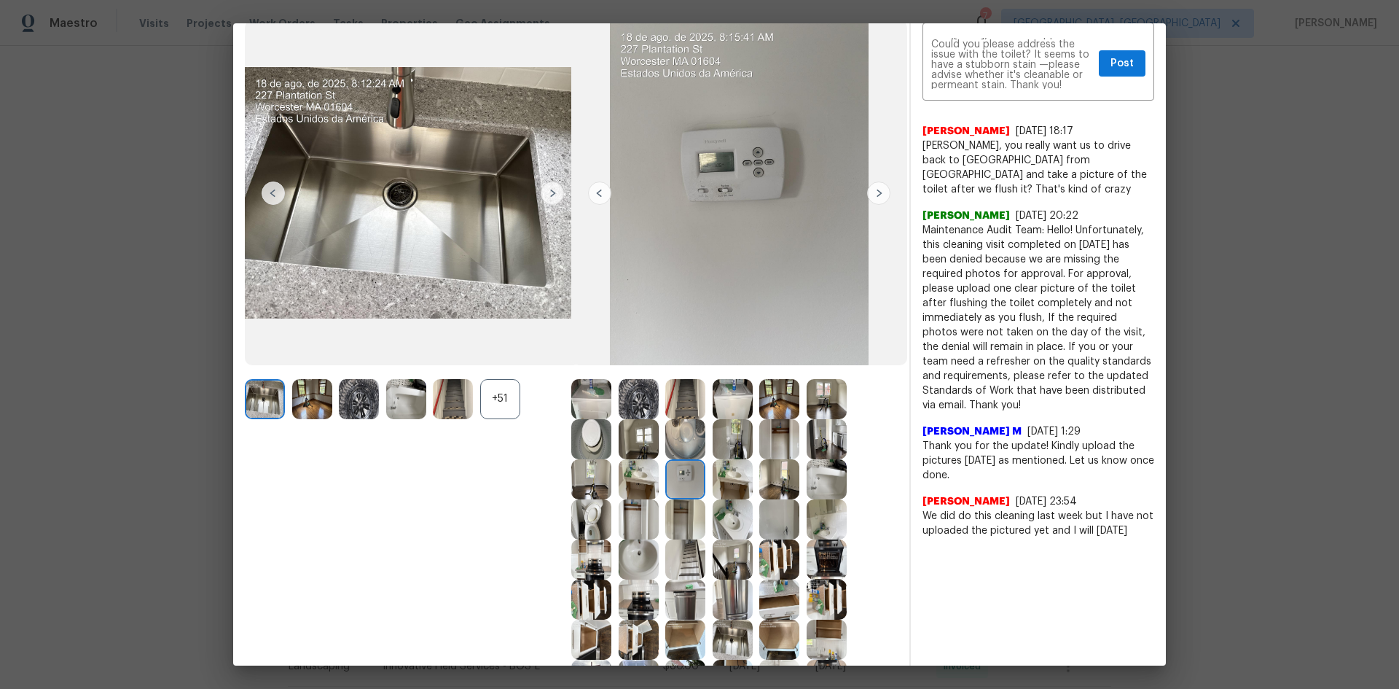
scroll to position [0, 0]
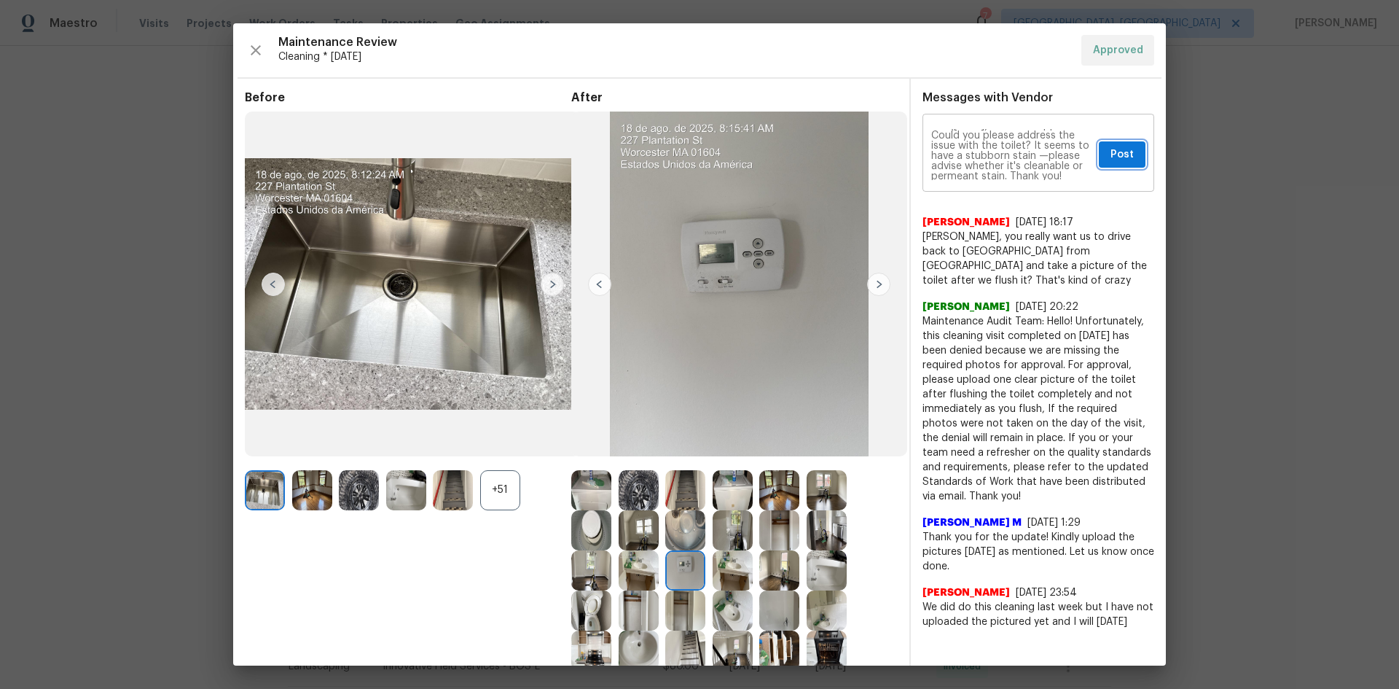
click at [1124, 155] on button "Post" at bounding box center [1122, 154] width 47 height 27
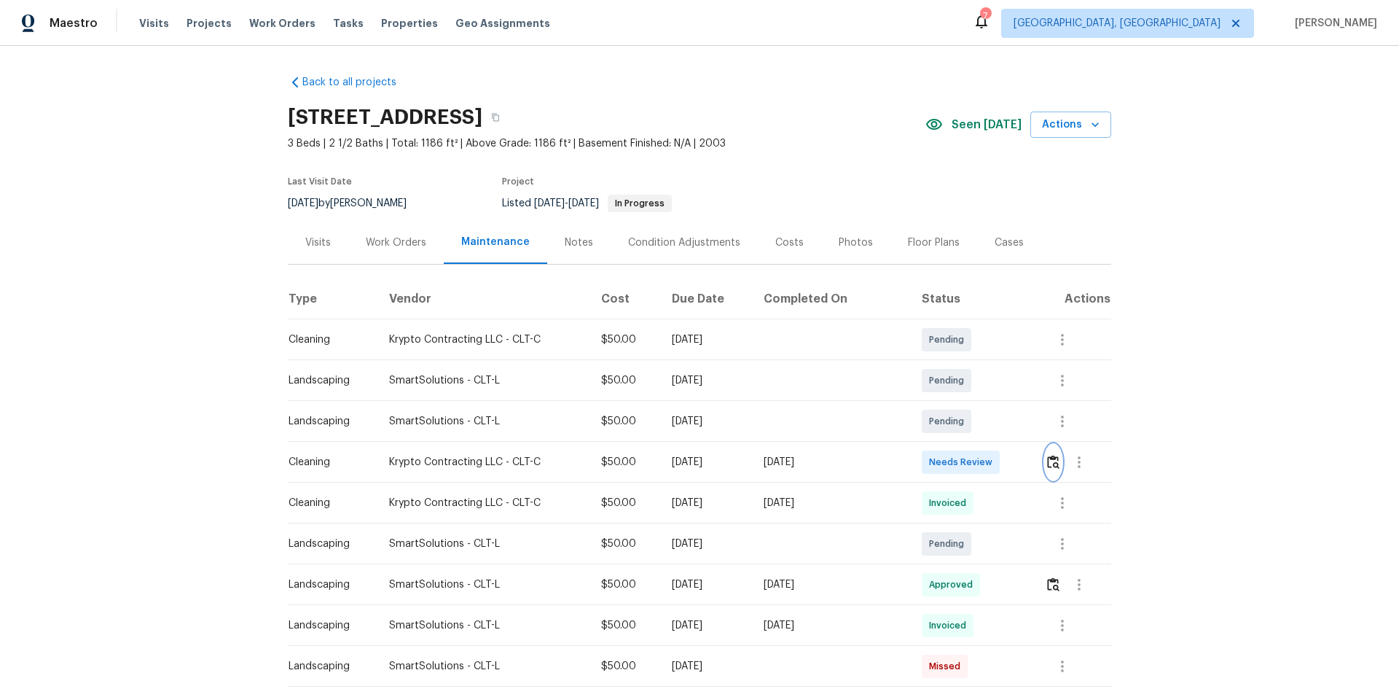
click at [995, 459] on img "button" at bounding box center [1053, 462] width 12 height 14
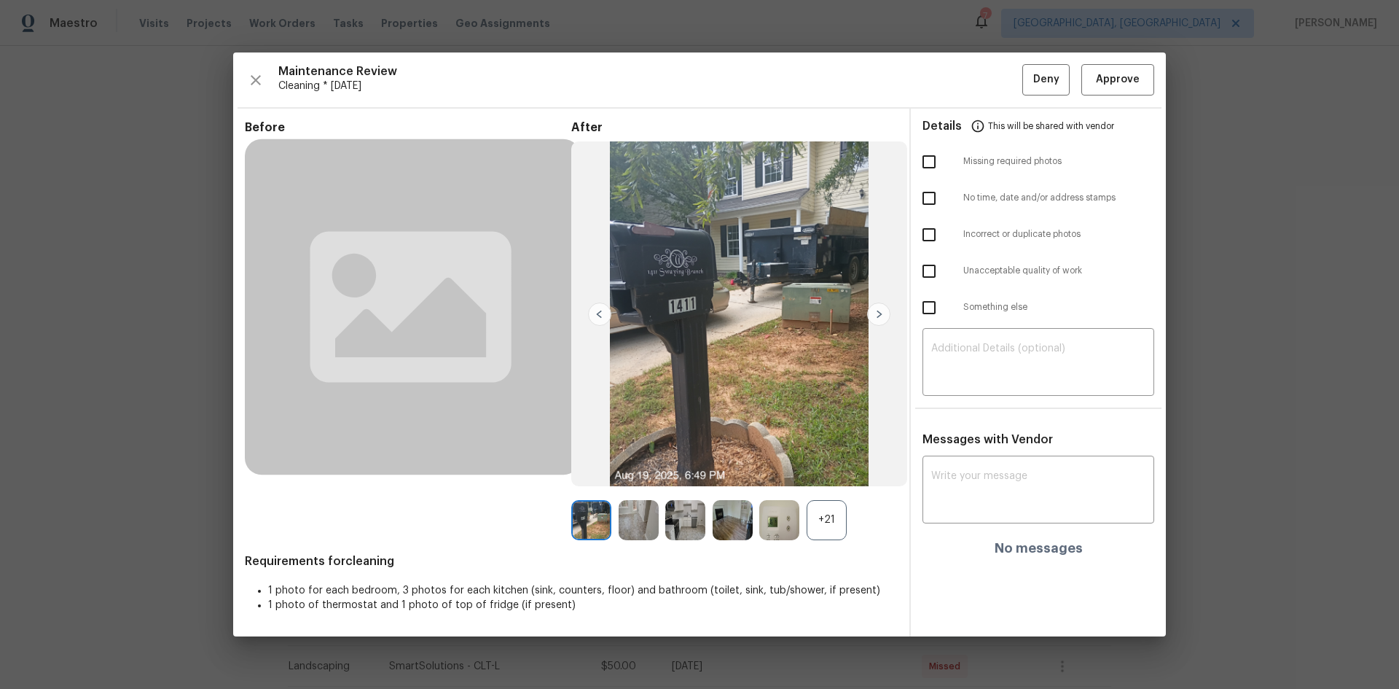
click at [810, 461] on div "+21" at bounding box center [827, 520] width 40 height 40
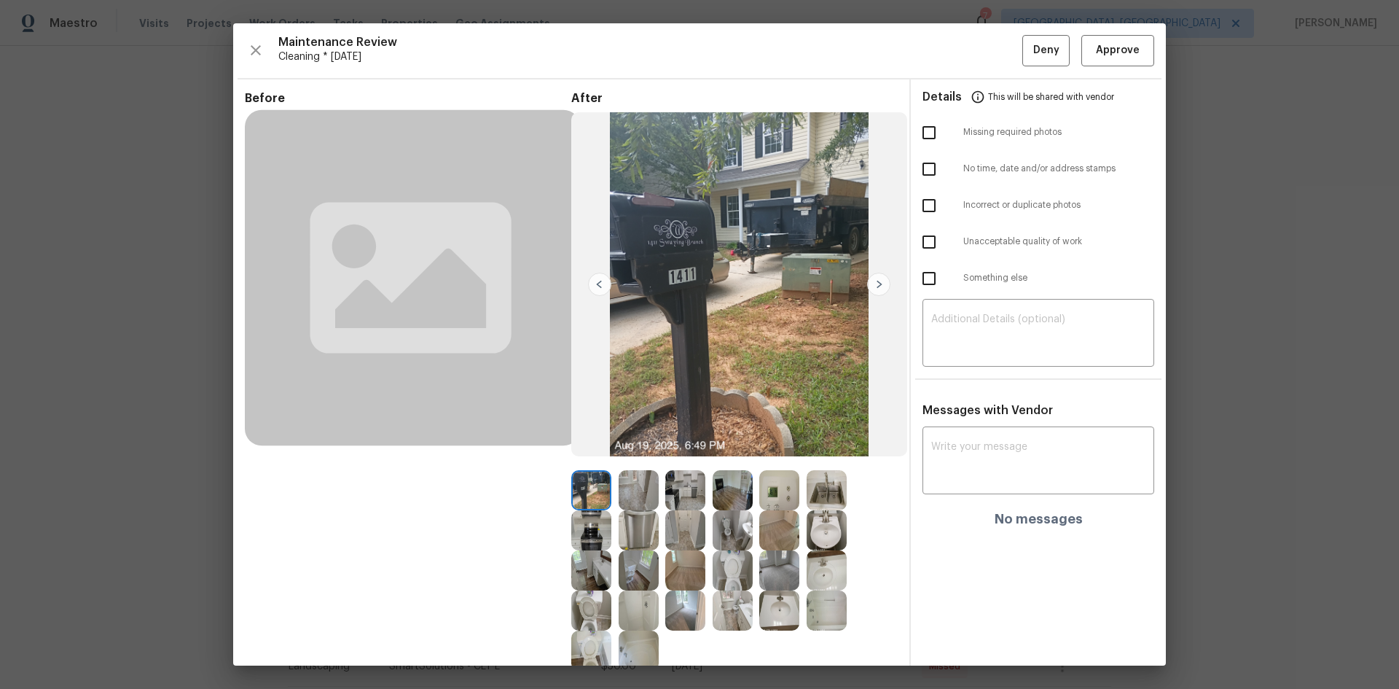
click at [772, 461] on img at bounding box center [779, 490] width 40 height 40
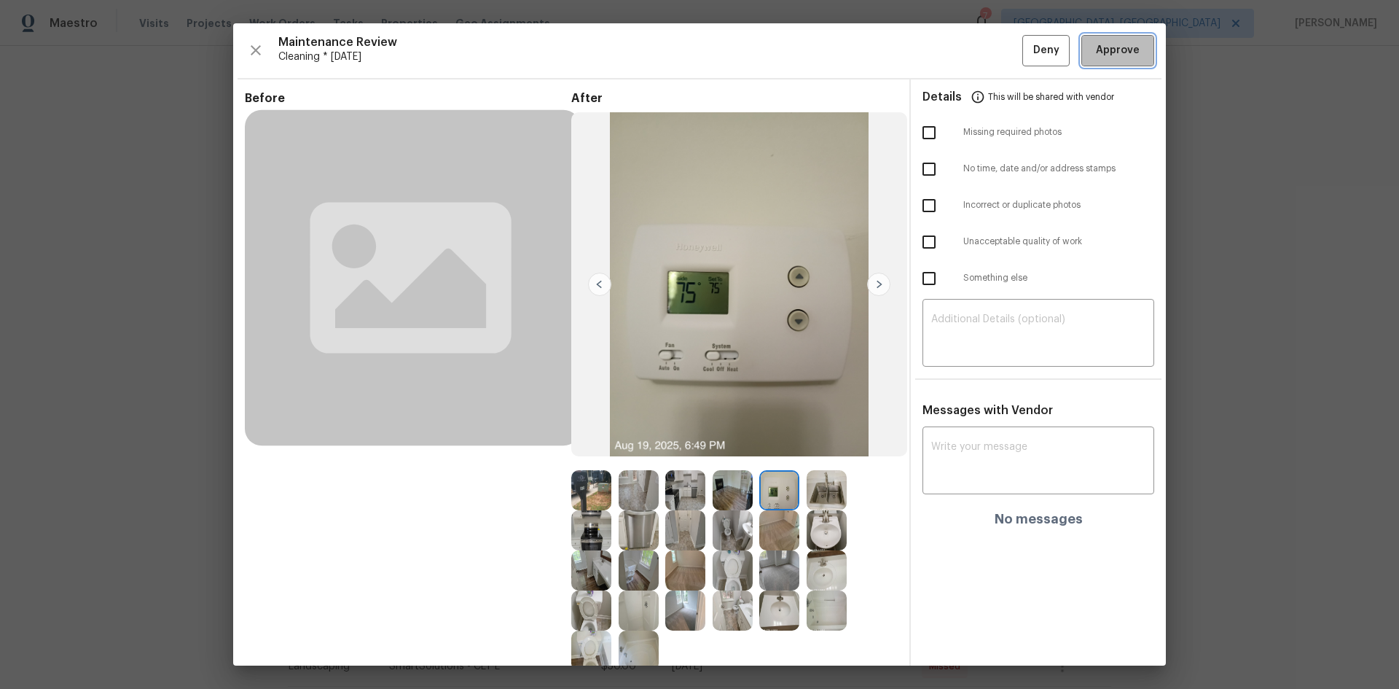
click at [995, 47] on span "Approve" at bounding box center [1118, 51] width 44 height 18
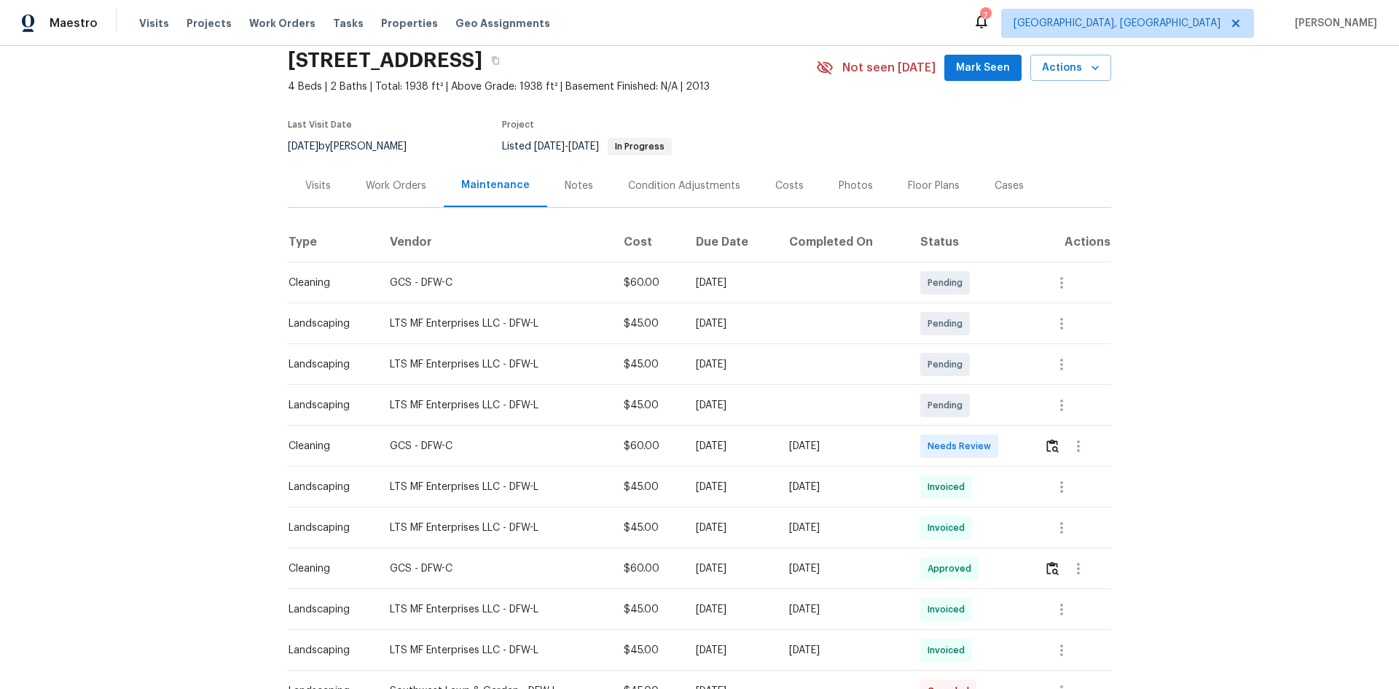
scroll to position [49, 0]
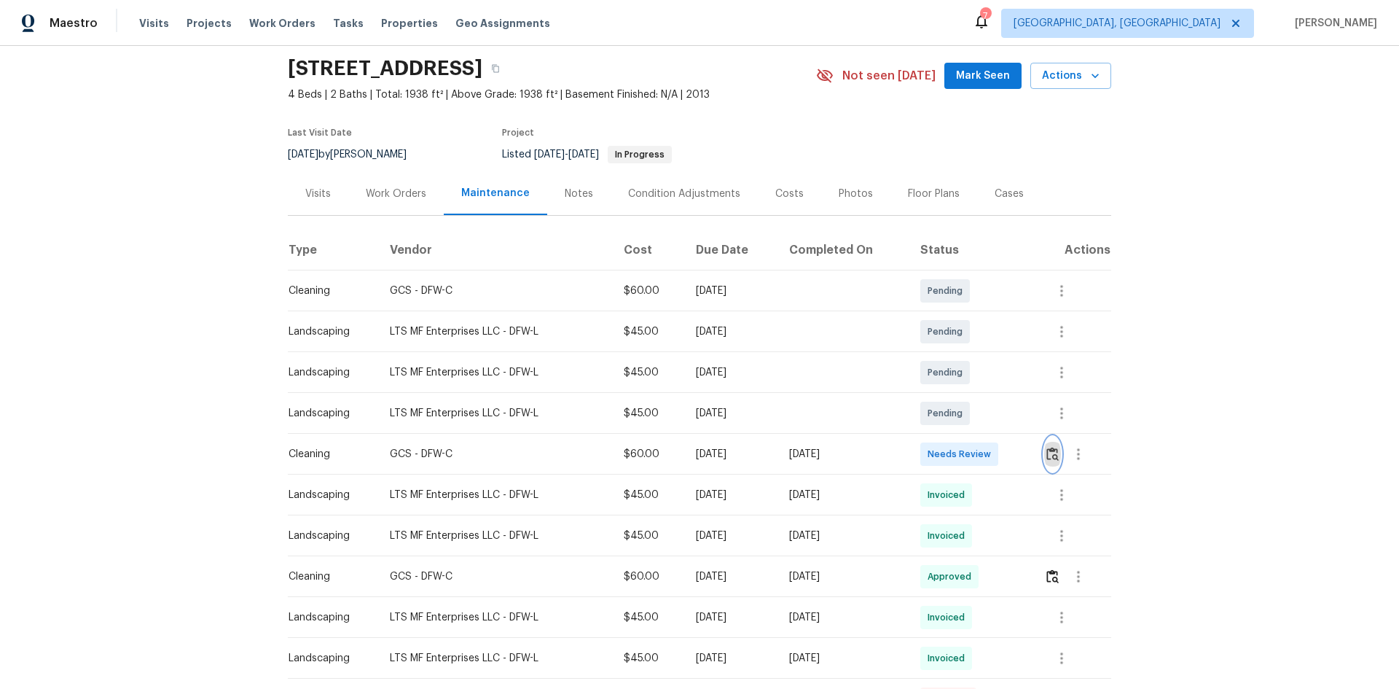
click at [995, 452] on img "button" at bounding box center [1052, 454] width 12 height 14
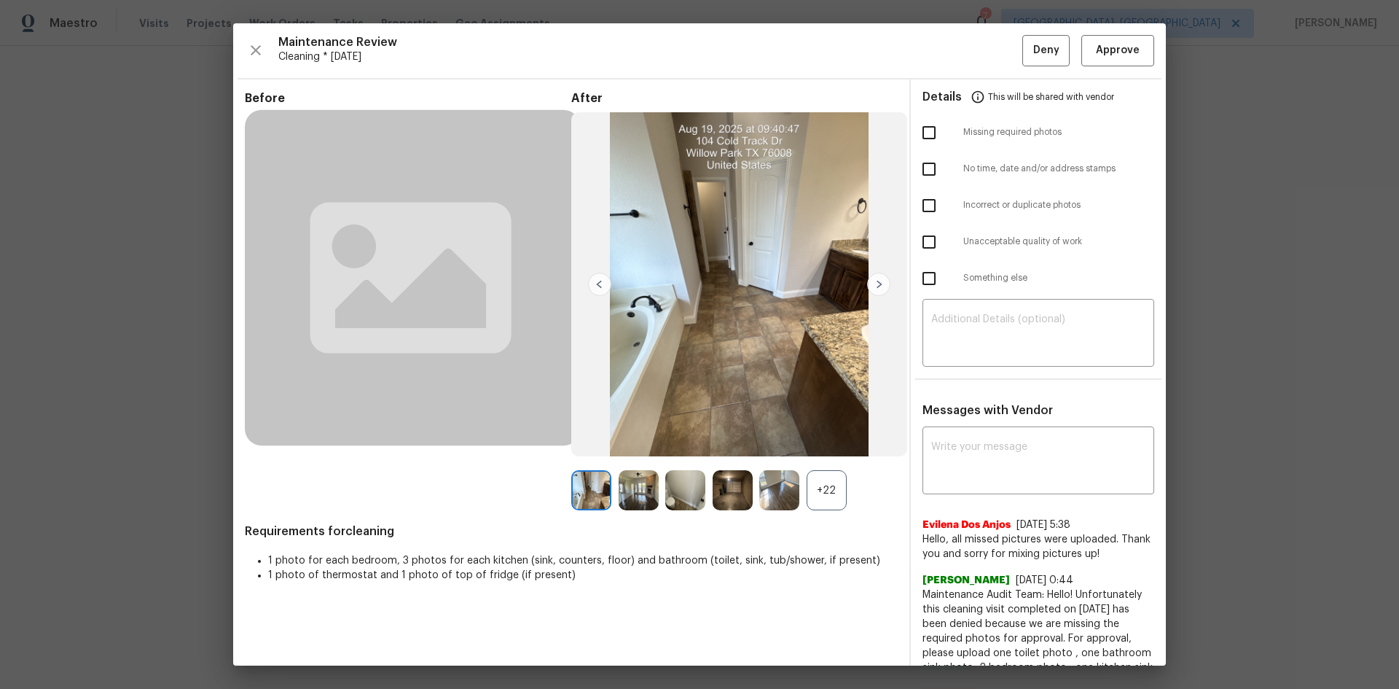
click at [817, 461] on div "+22" at bounding box center [827, 490] width 40 height 40
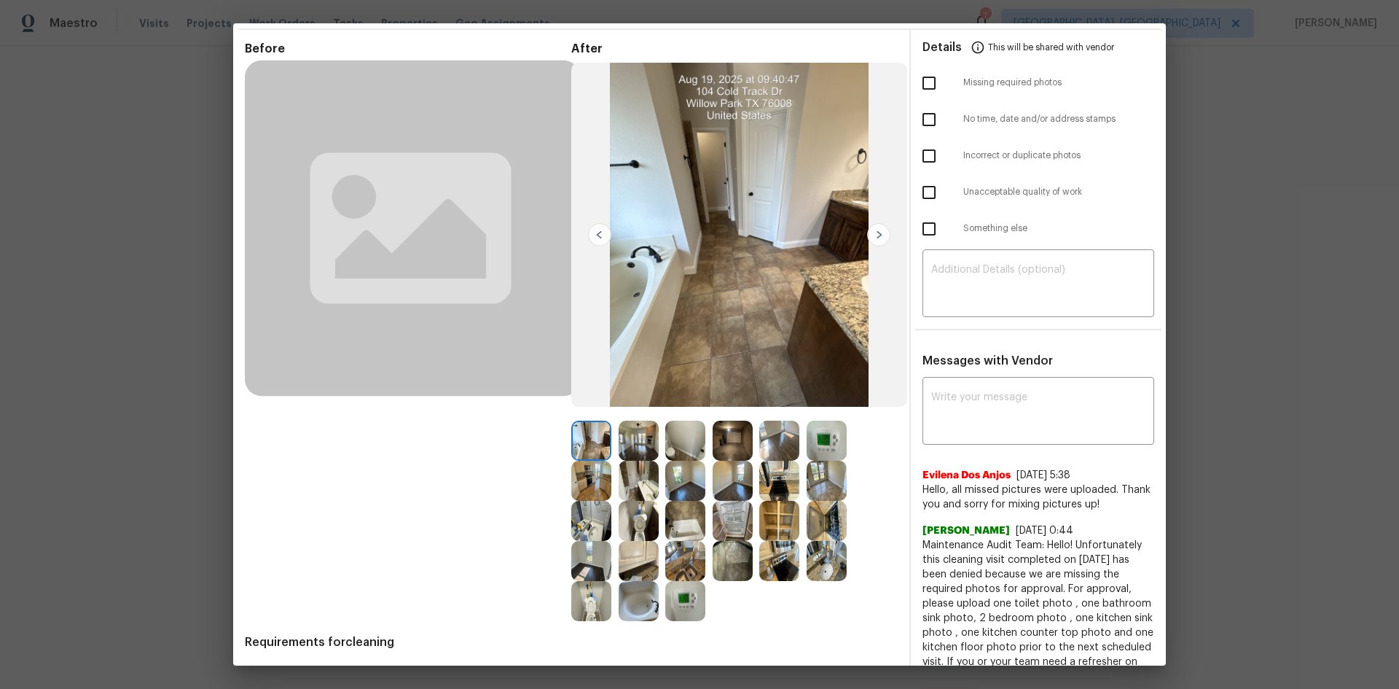
scroll to position [364, 0]
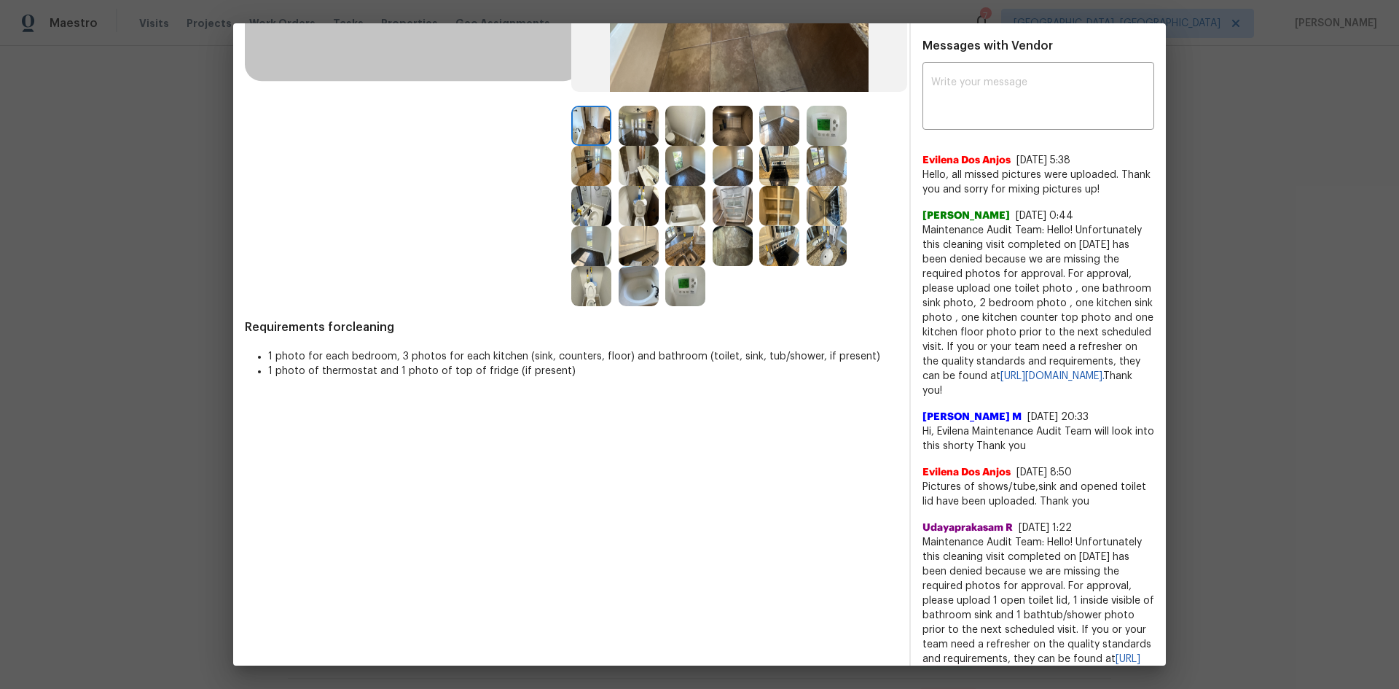
click at [674, 297] on img at bounding box center [685, 286] width 40 height 40
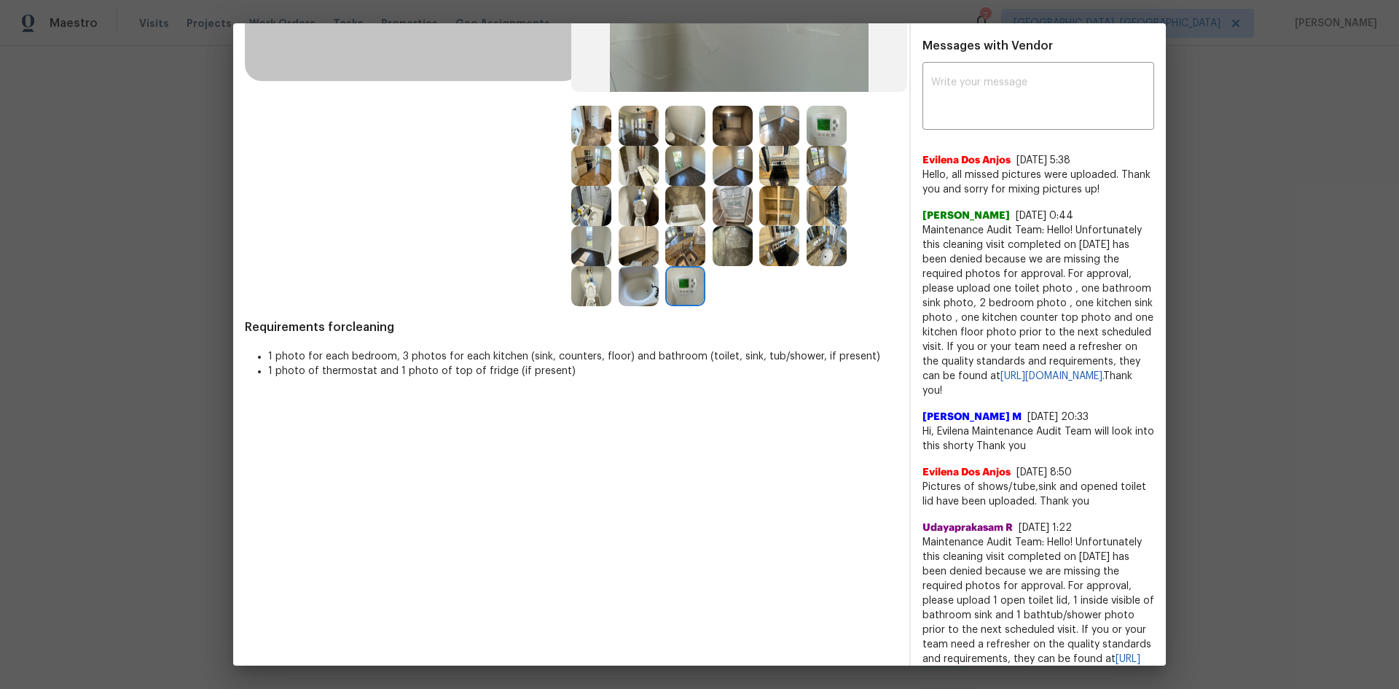
click at [679, 293] on img at bounding box center [685, 286] width 40 height 40
click at [682, 293] on img at bounding box center [685, 286] width 40 height 40
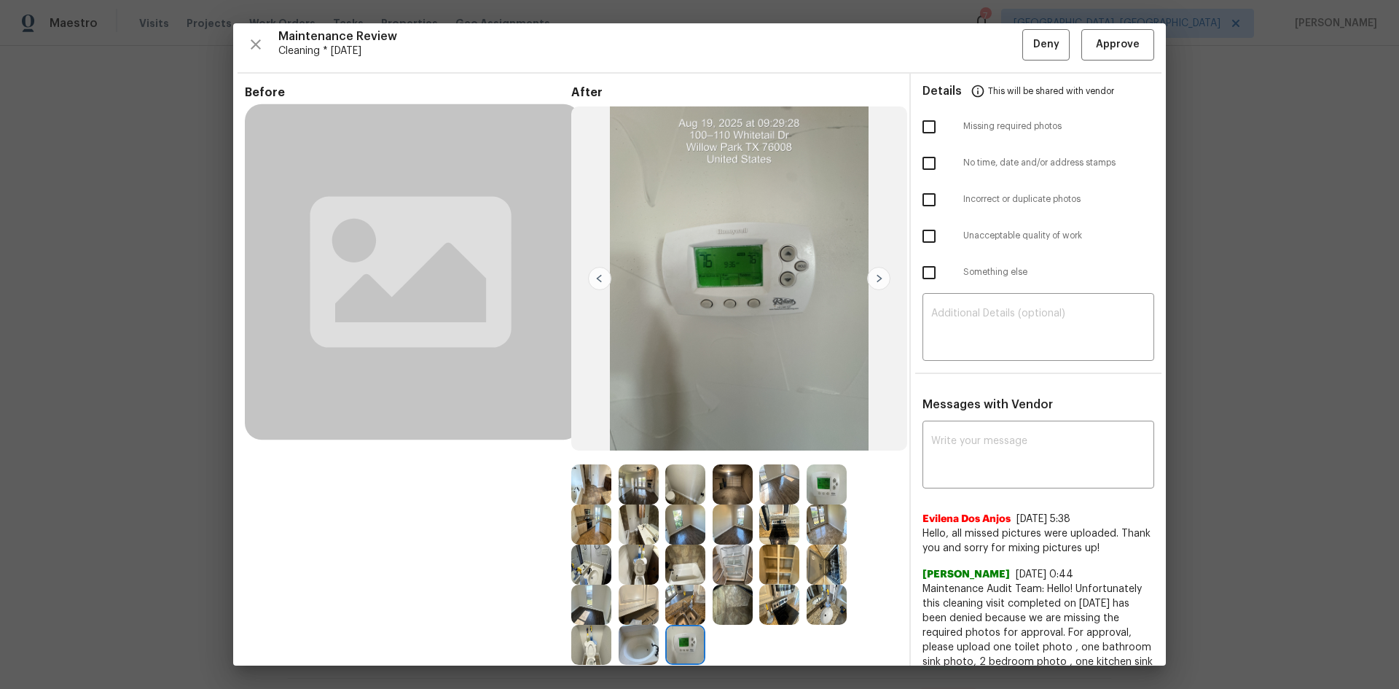
scroll to position [0, 0]
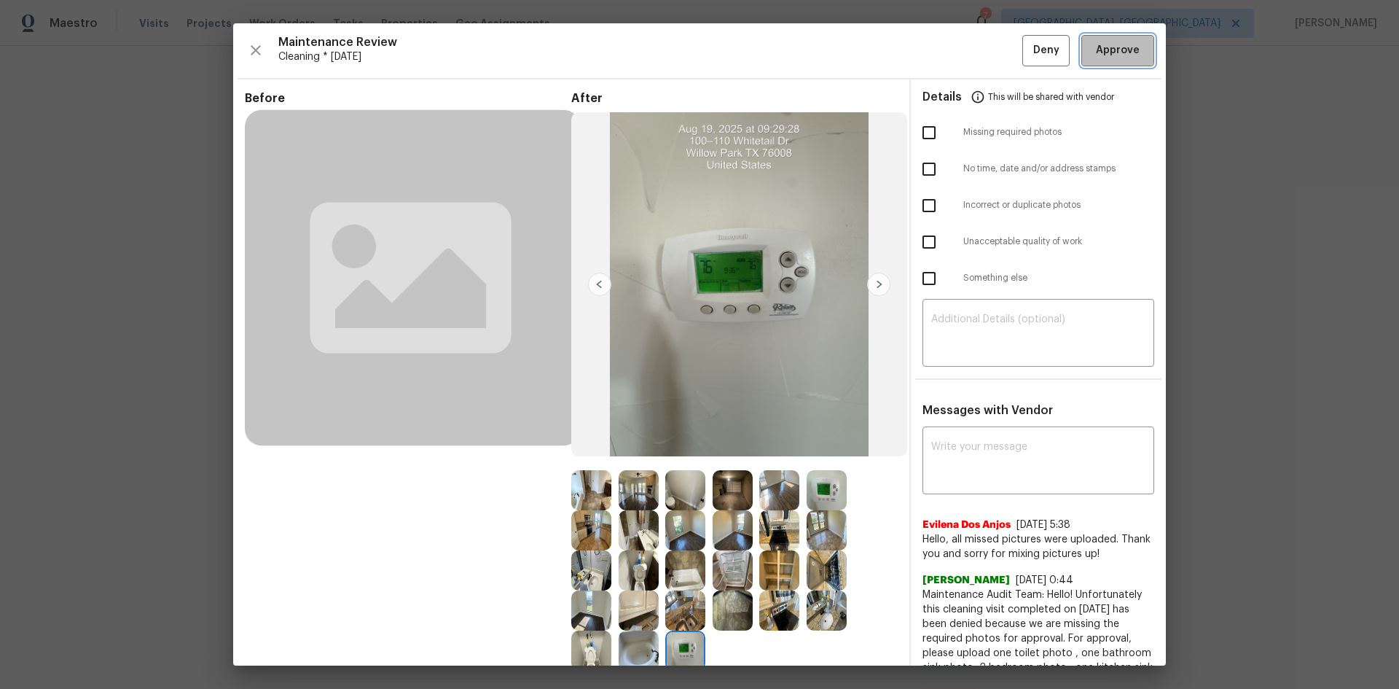
click at [995, 54] on span "Approve" at bounding box center [1118, 51] width 44 height 18
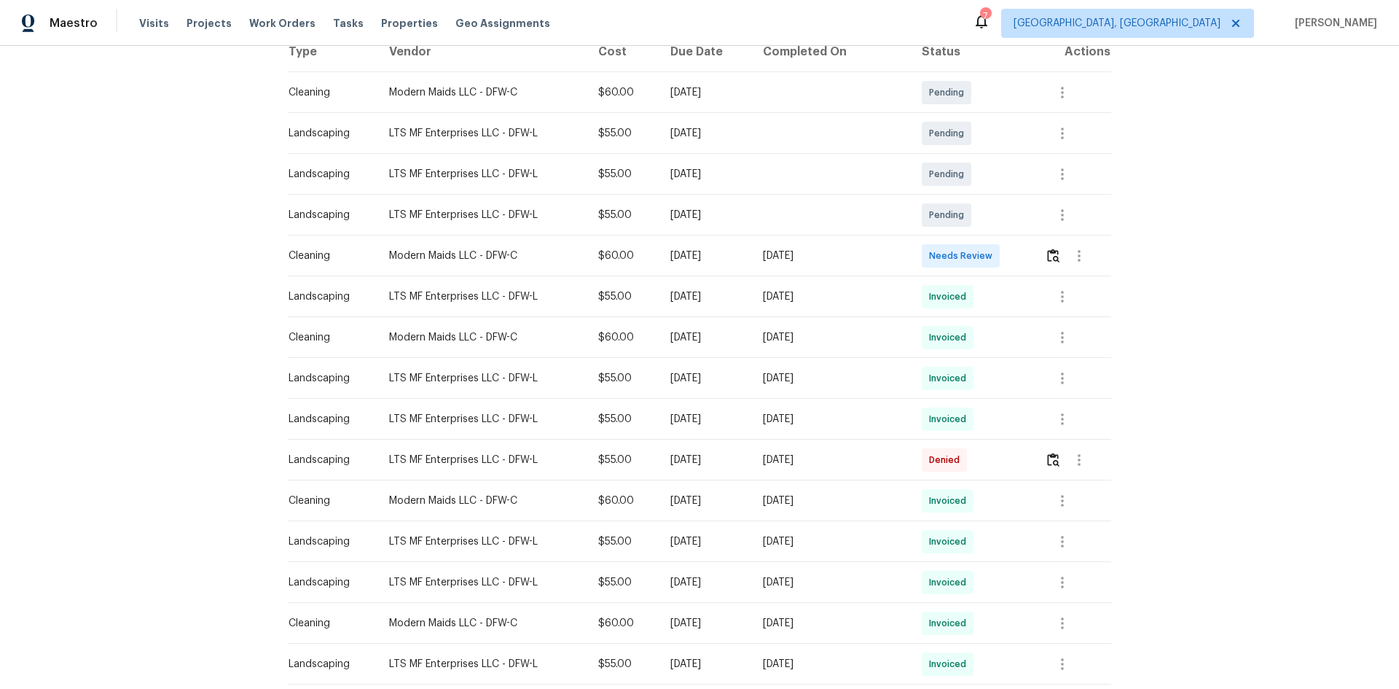
scroll to position [49, 0]
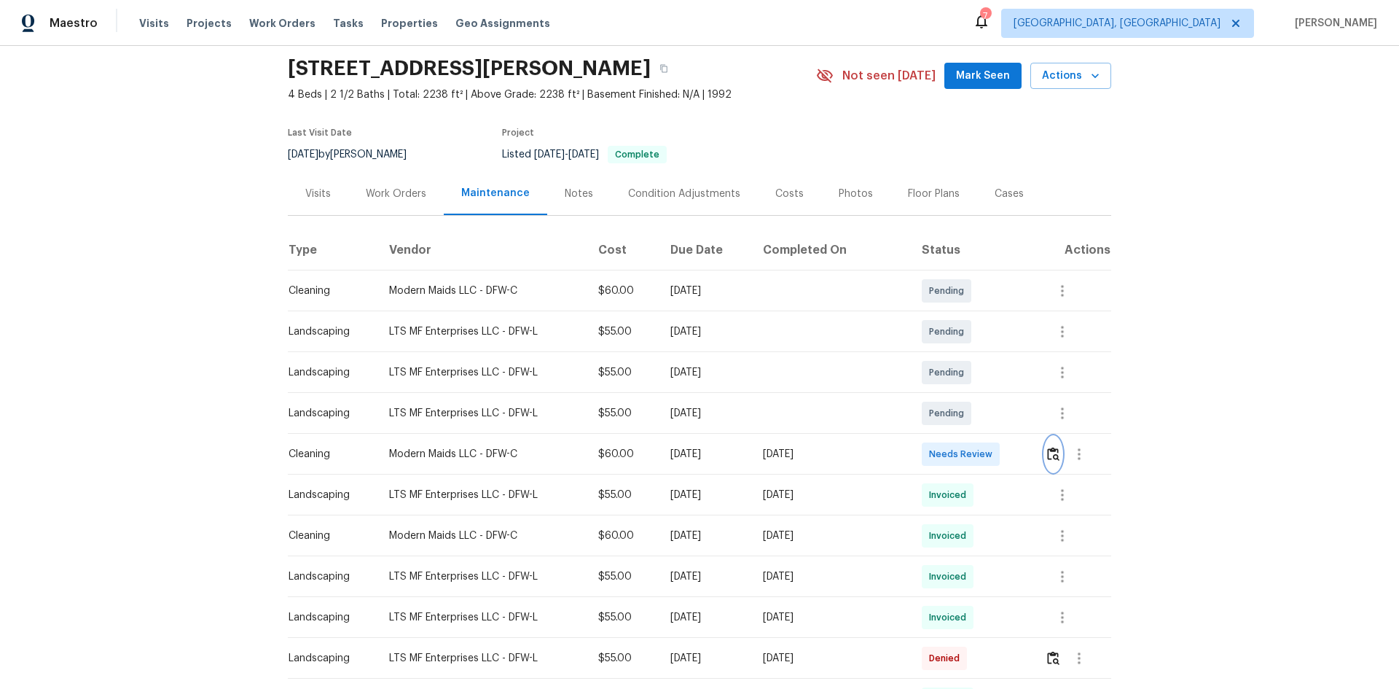
click at [1047, 455] on img "button" at bounding box center [1053, 454] width 12 height 14
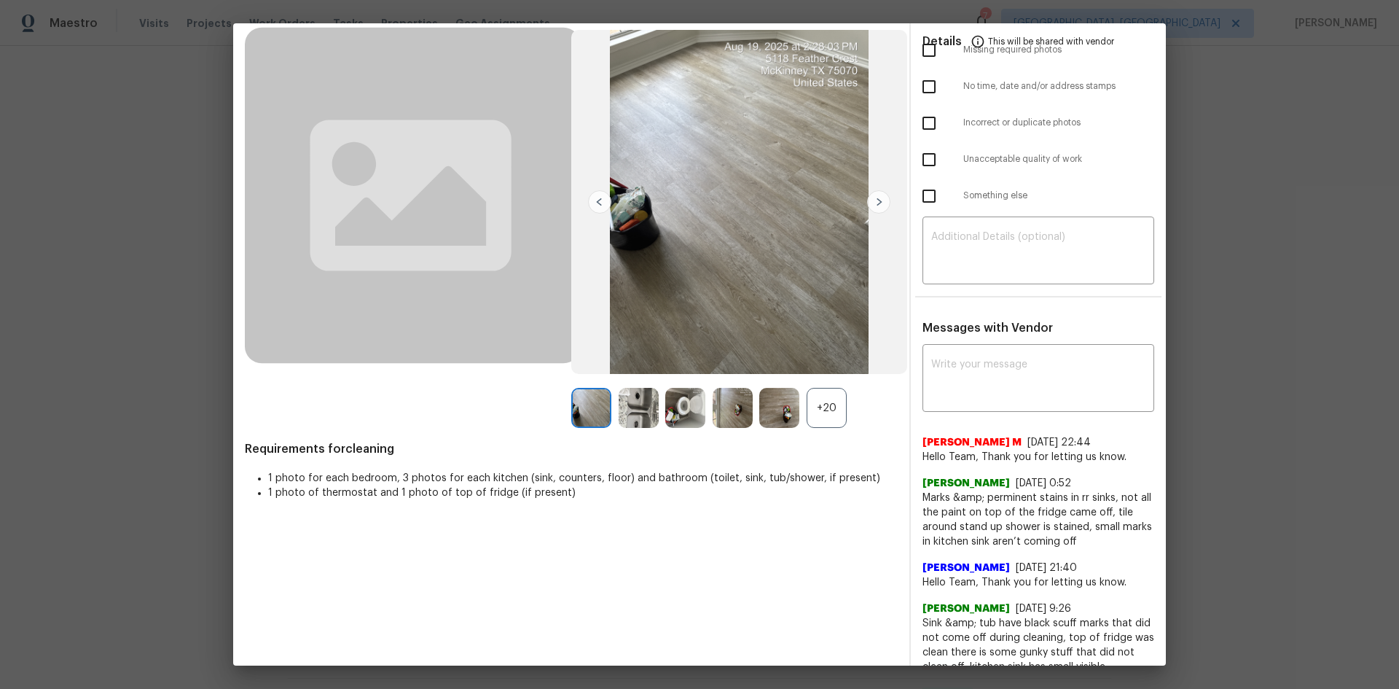
scroll to position [219, 0]
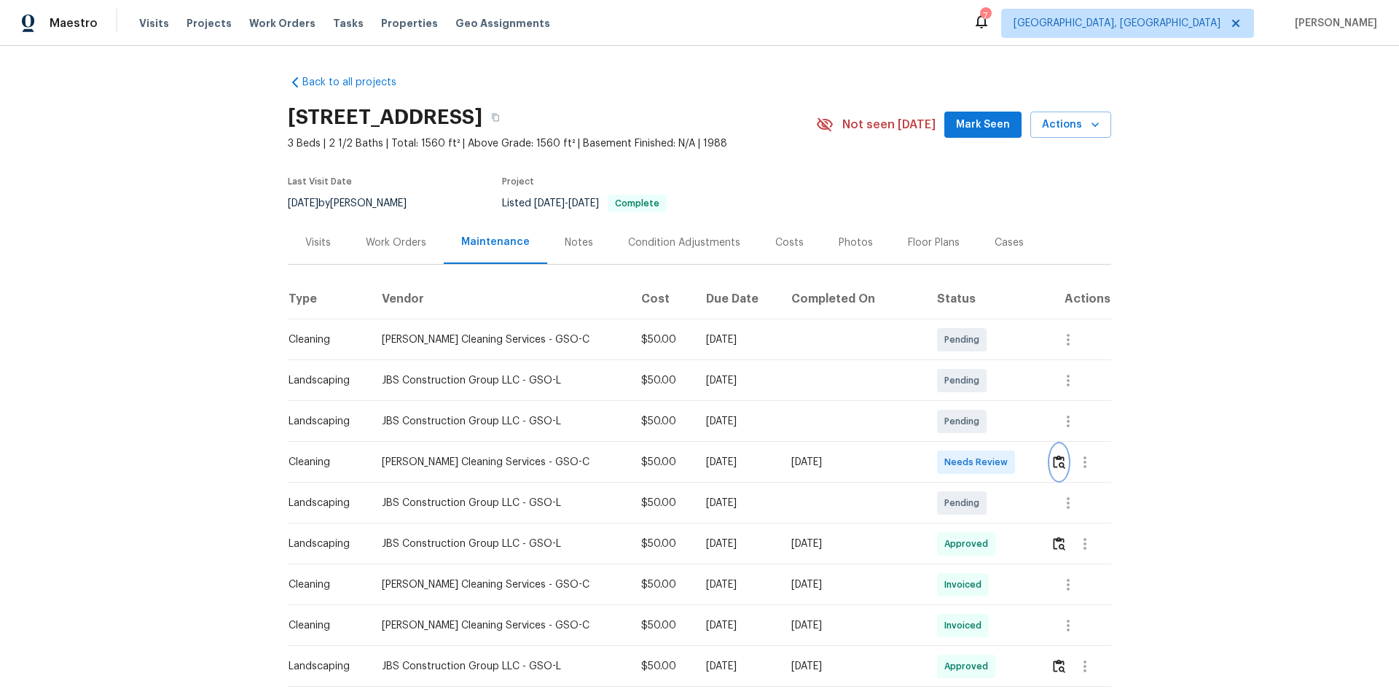
click at [1051, 453] on button "button" at bounding box center [1059, 461] width 17 height 35
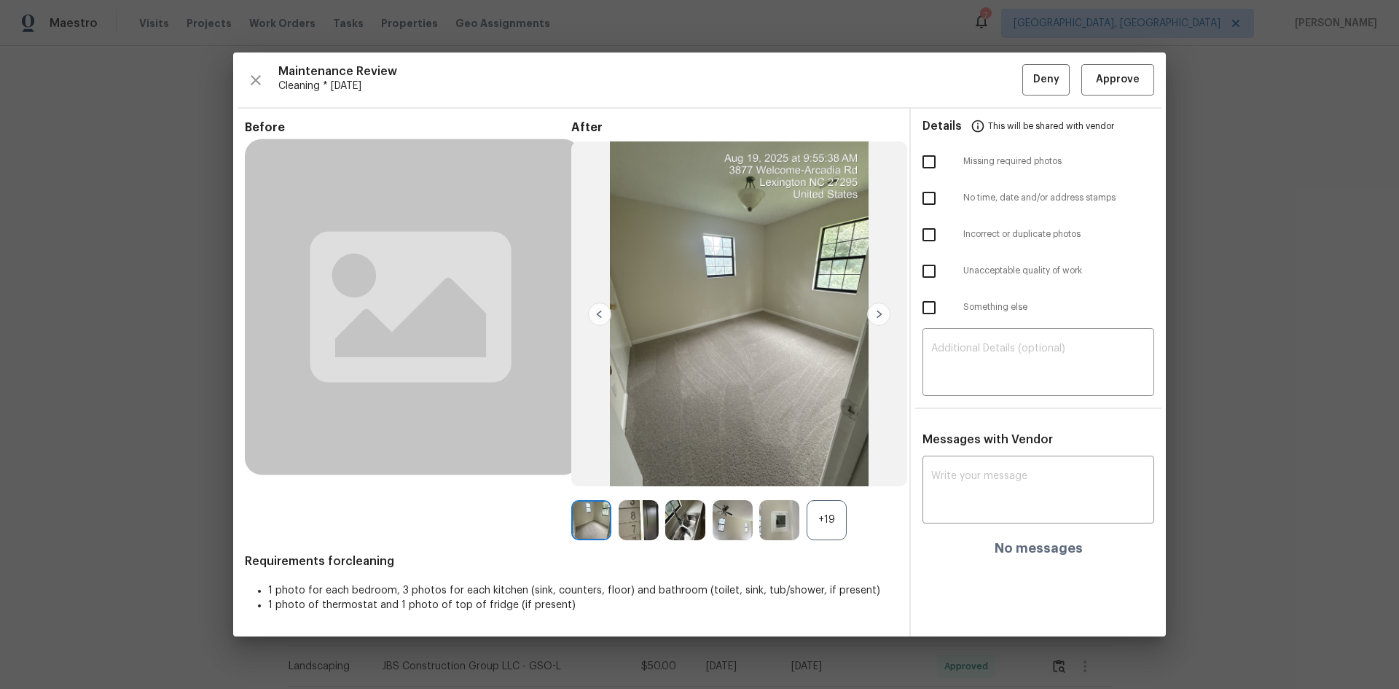
click at [833, 514] on div "+19" at bounding box center [827, 520] width 40 height 40
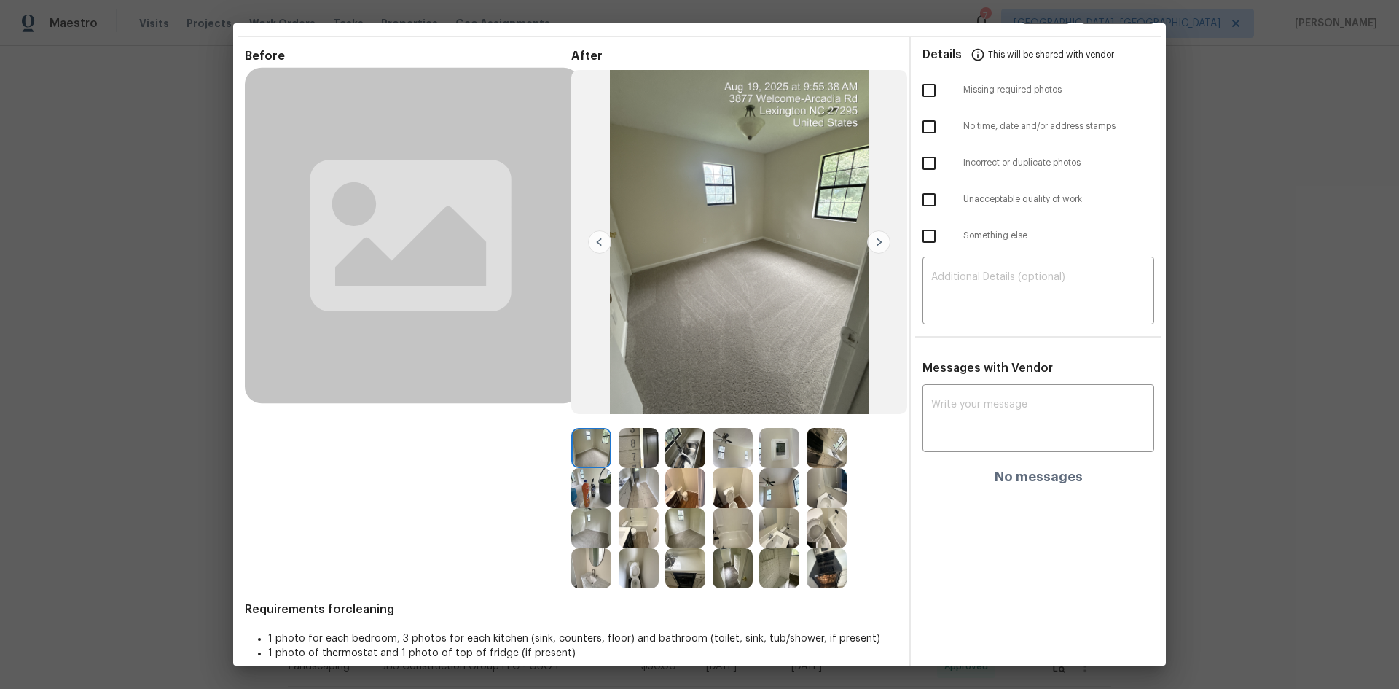
scroll to position [61, 0]
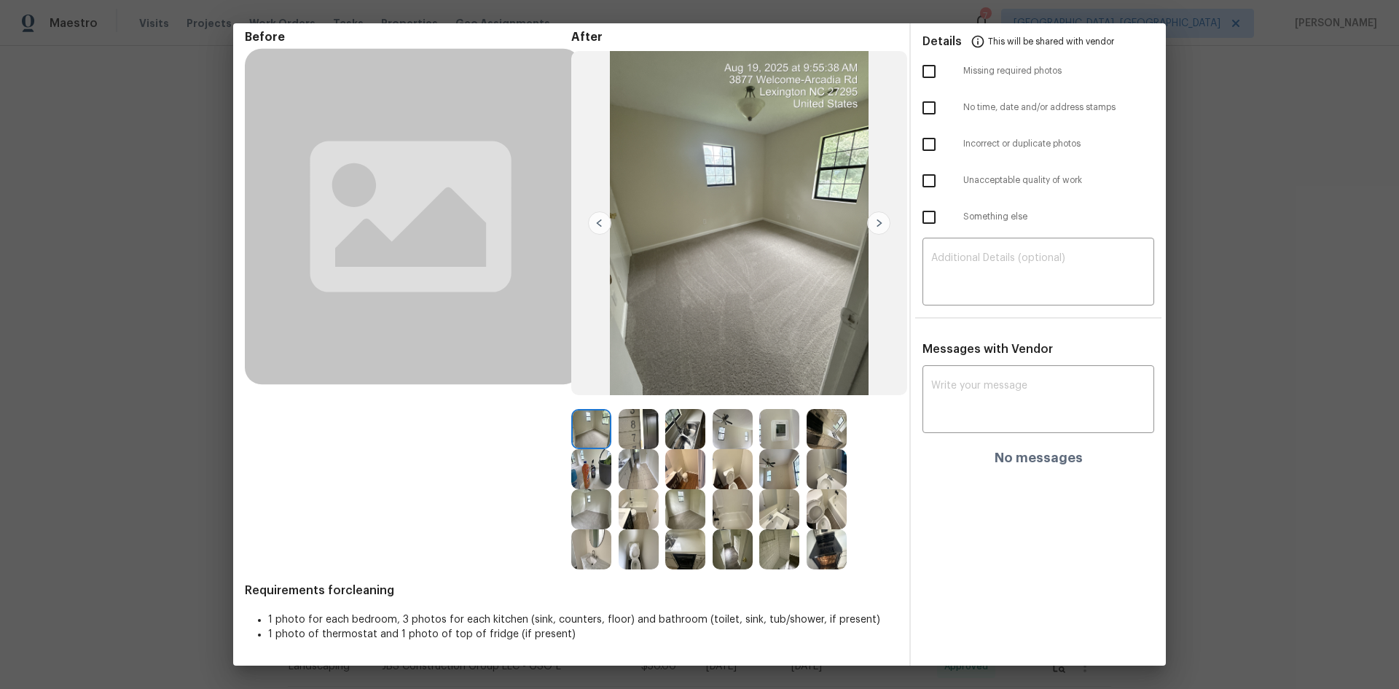
click at [772, 438] on img at bounding box center [779, 429] width 40 height 40
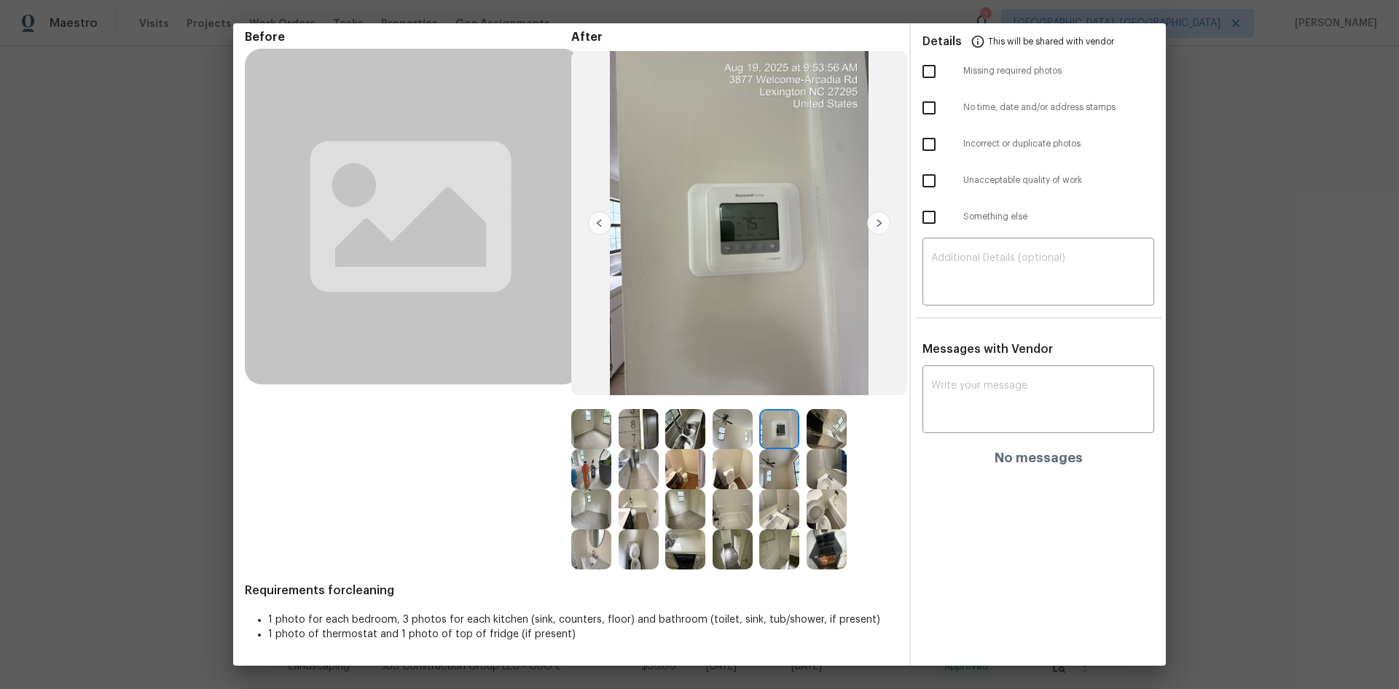
click at [772, 438] on img at bounding box center [779, 429] width 40 height 40
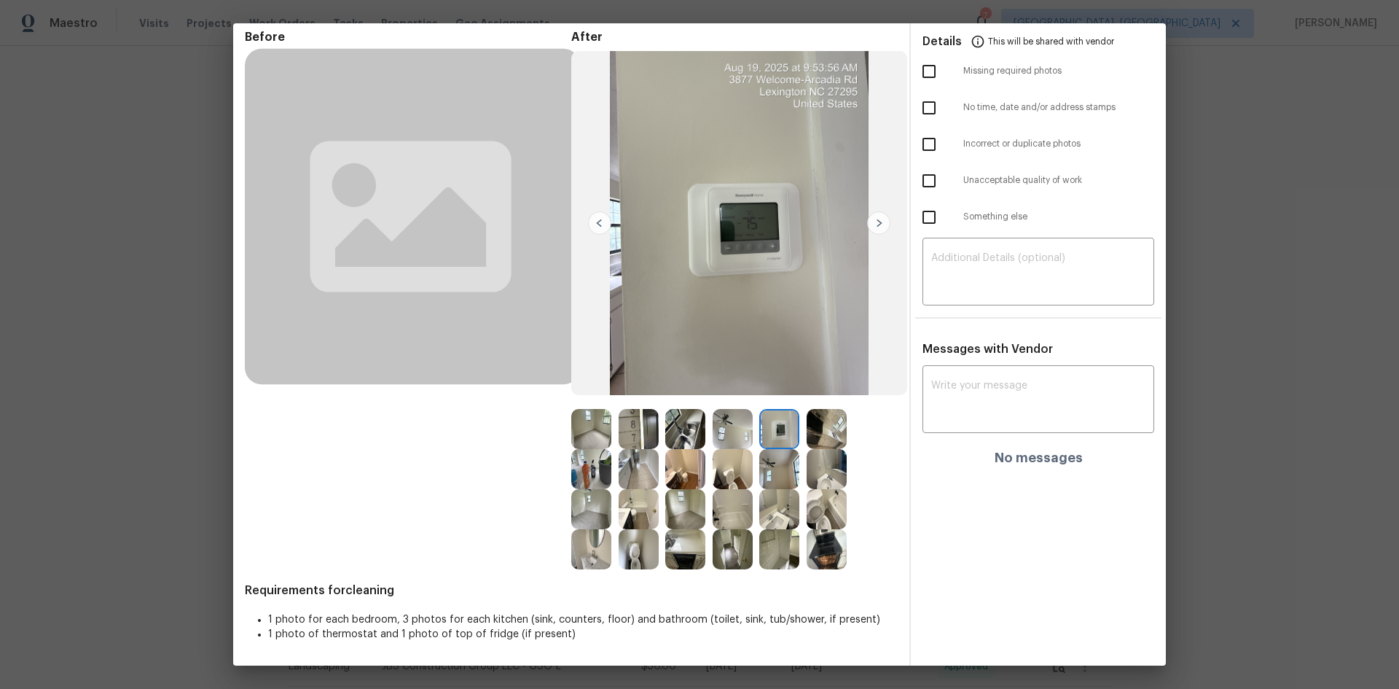
click at [773, 438] on img at bounding box center [779, 429] width 40 height 40
click at [774, 438] on img at bounding box center [779, 429] width 40 height 40
click at [775, 438] on img at bounding box center [779, 429] width 40 height 40
click at [780, 426] on img at bounding box center [779, 429] width 40 height 40
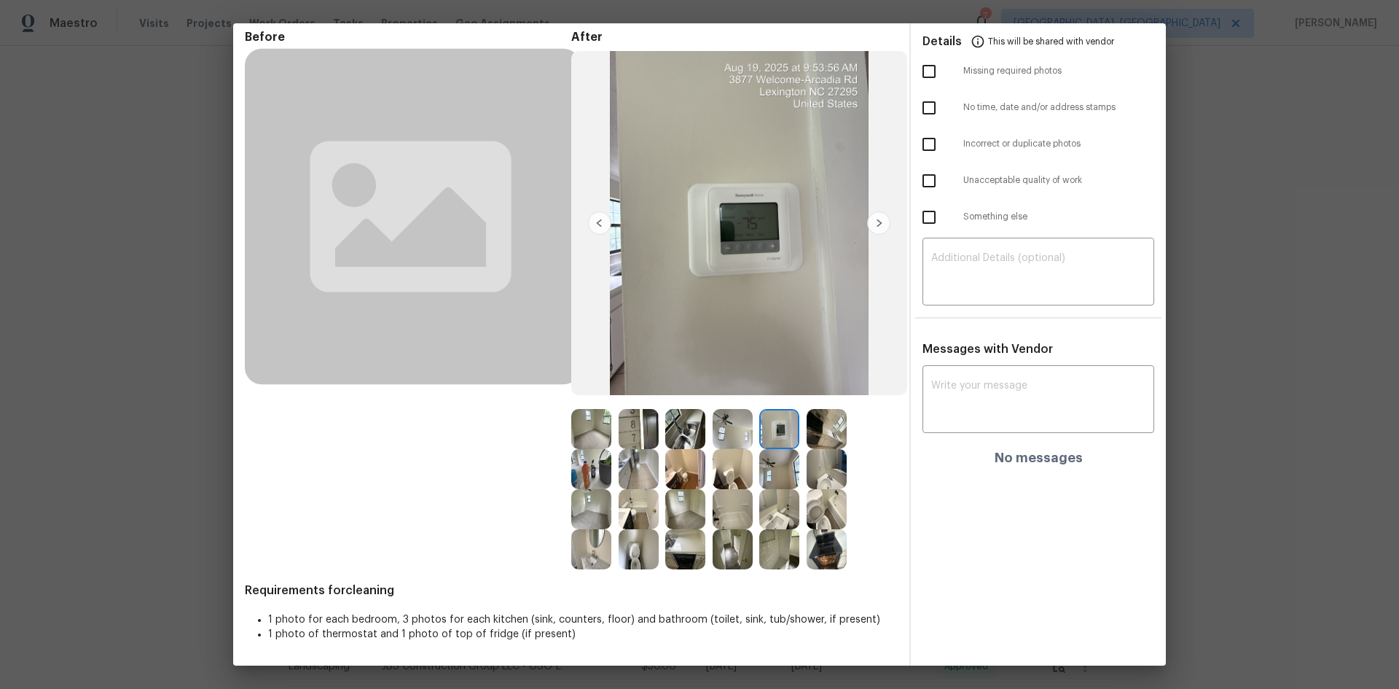
click at [780, 426] on img at bounding box center [779, 429] width 40 height 40
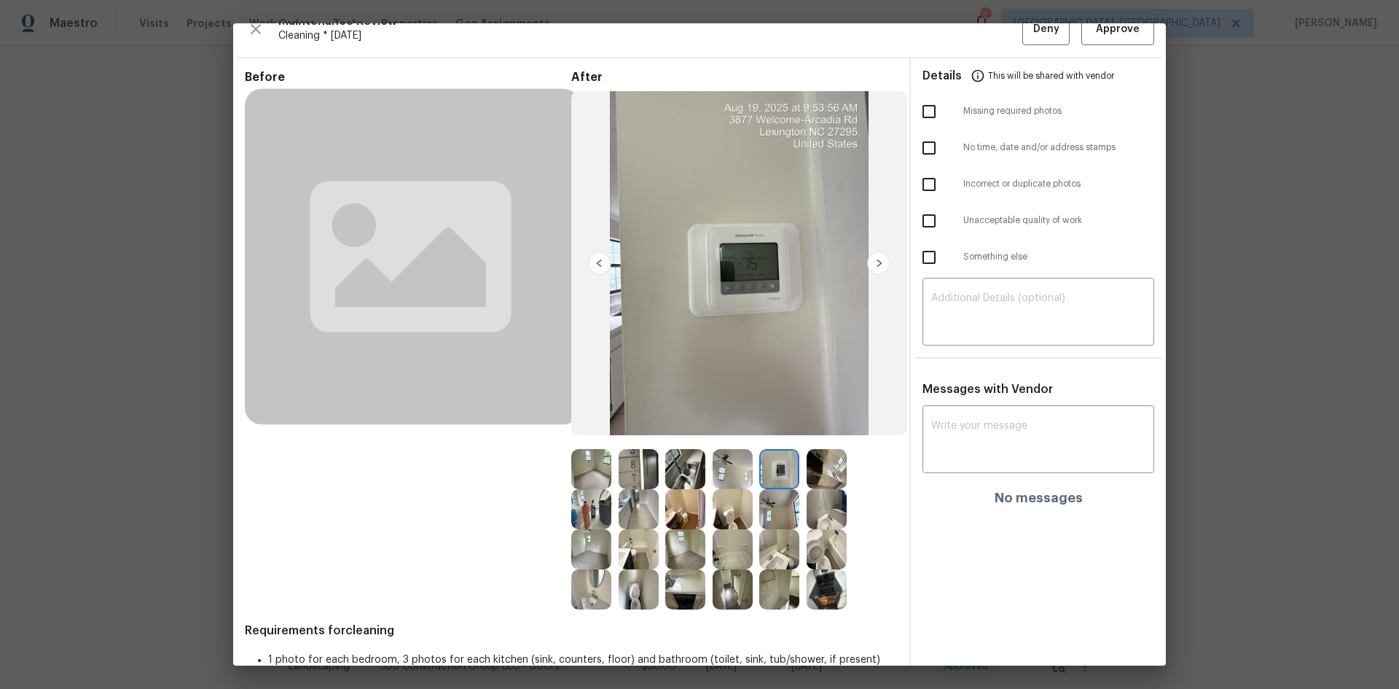
scroll to position [0, 0]
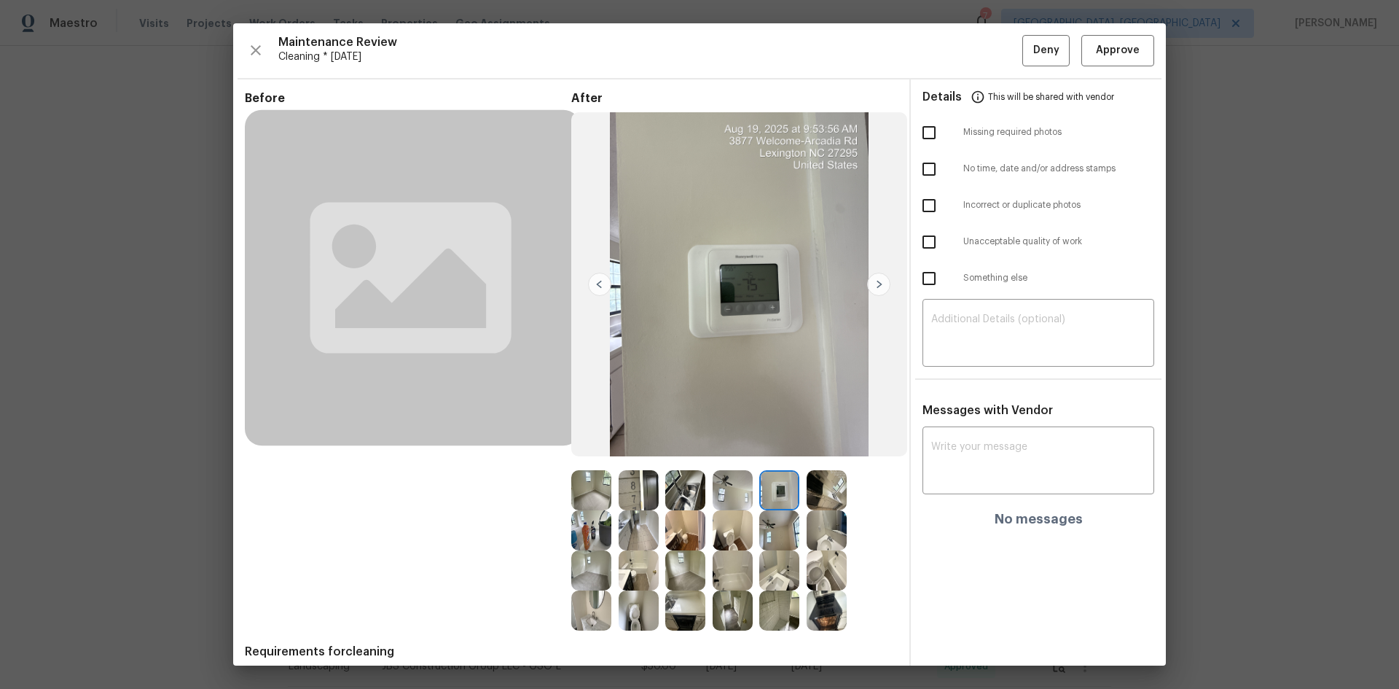
click at [780, 495] on img at bounding box center [779, 490] width 40 height 40
click at [1102, 58] on span "Approve" at bounding box center [1118, 51] width 44 height 18
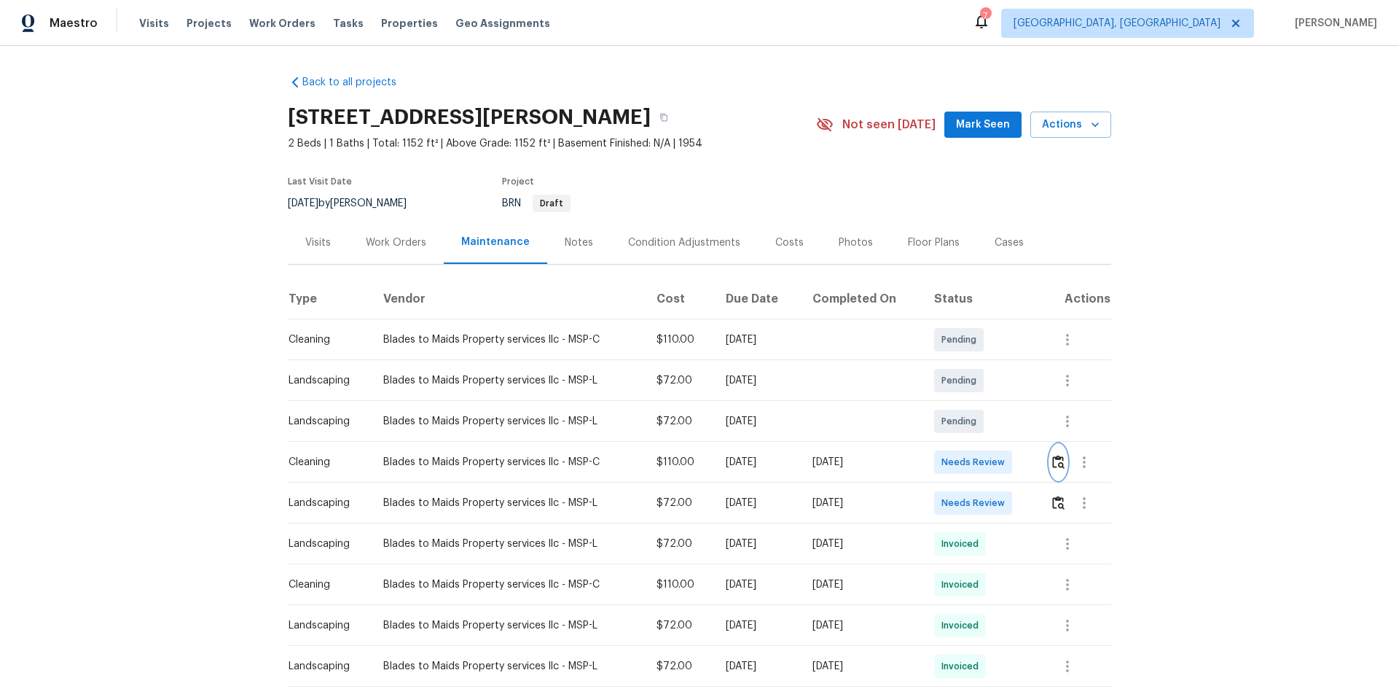
click at [995, 461] on img "button" at bounding box center [1058, 462] width 12 height 14
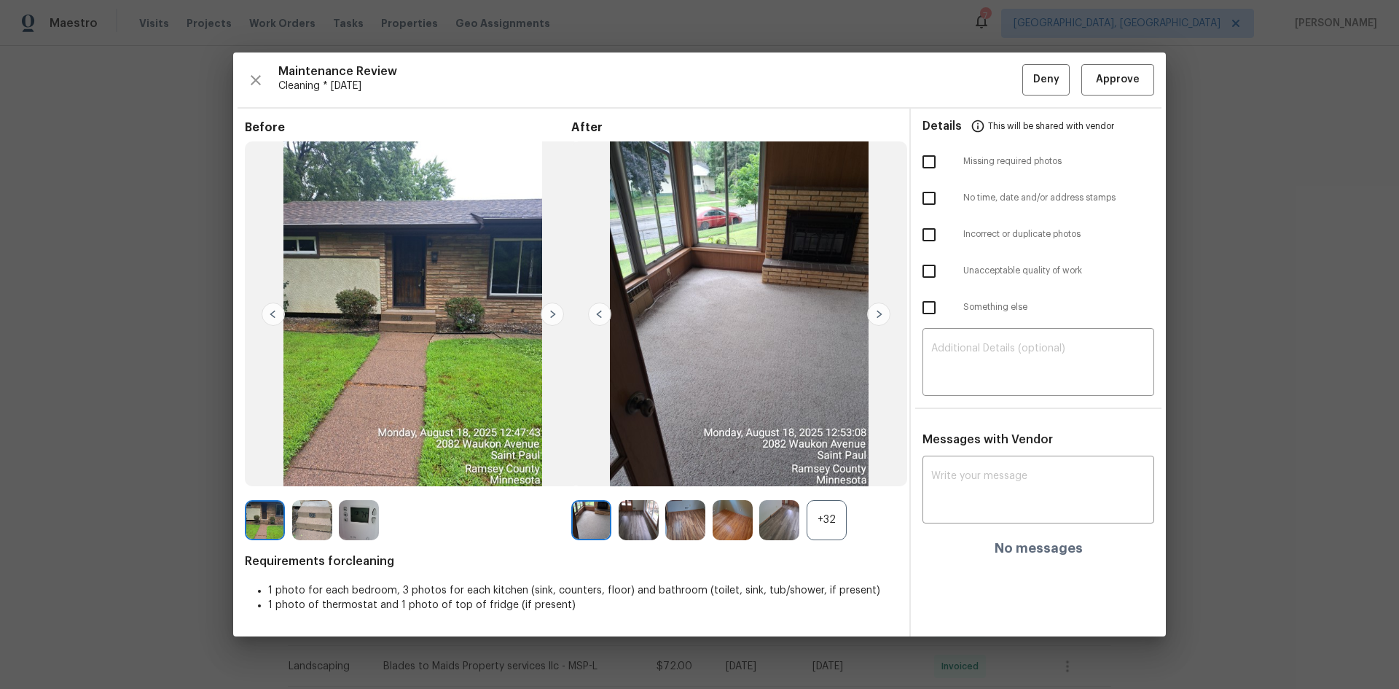
click at [818, 461] on div "+32" at bounding box center [827, 520] width 40 height 40
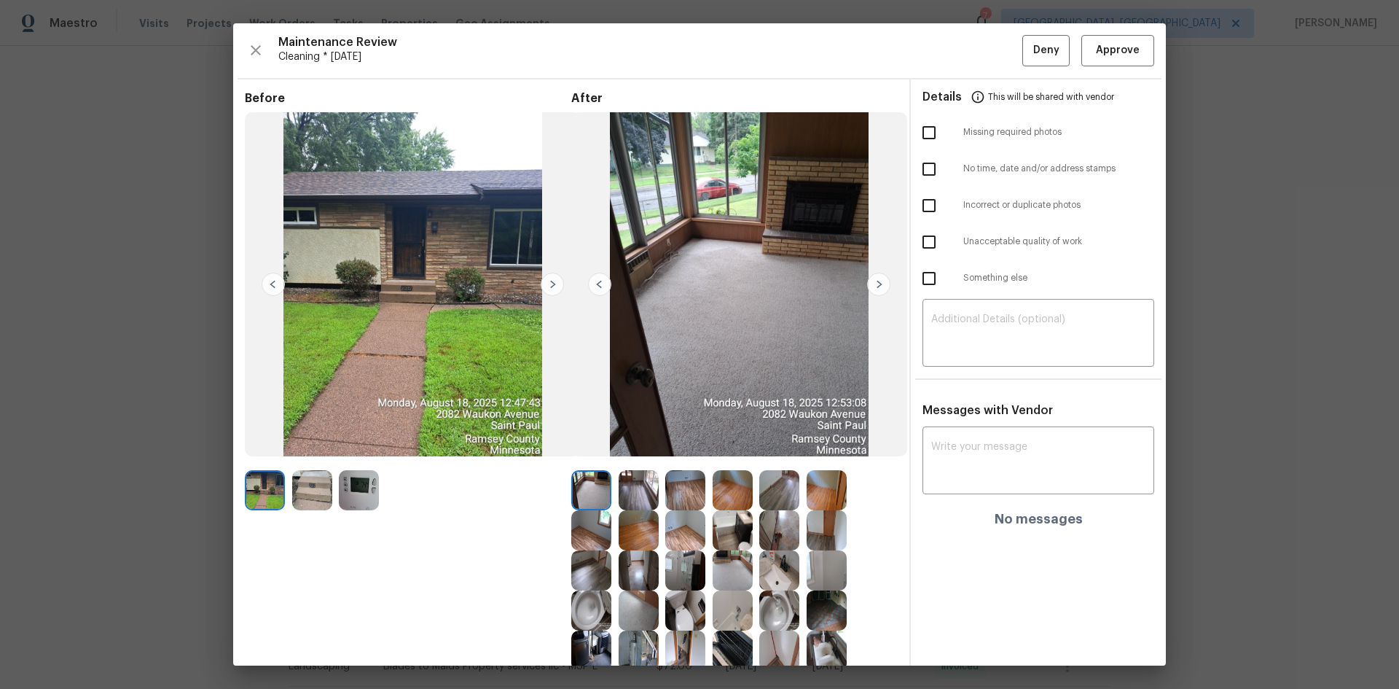
click at [359, 461] on img at bounding box center [359, 490] width 40 height 40
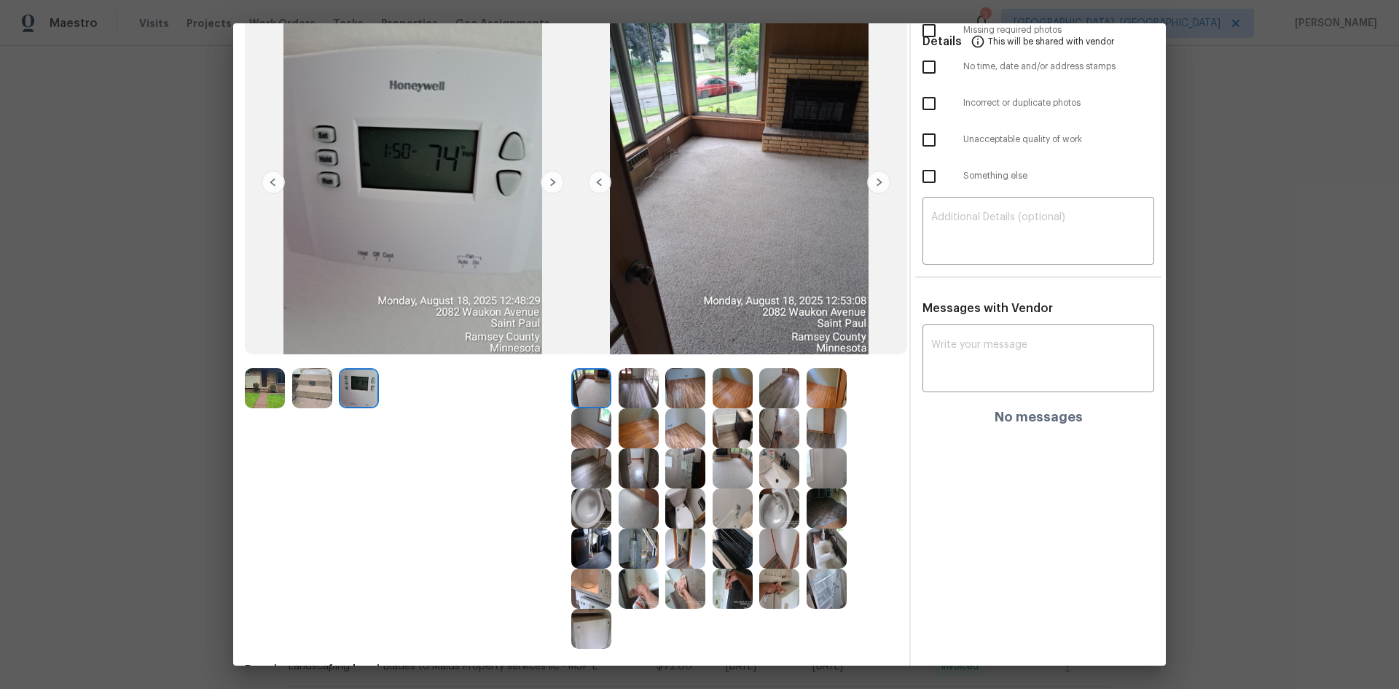
scroll to position [146, 0]
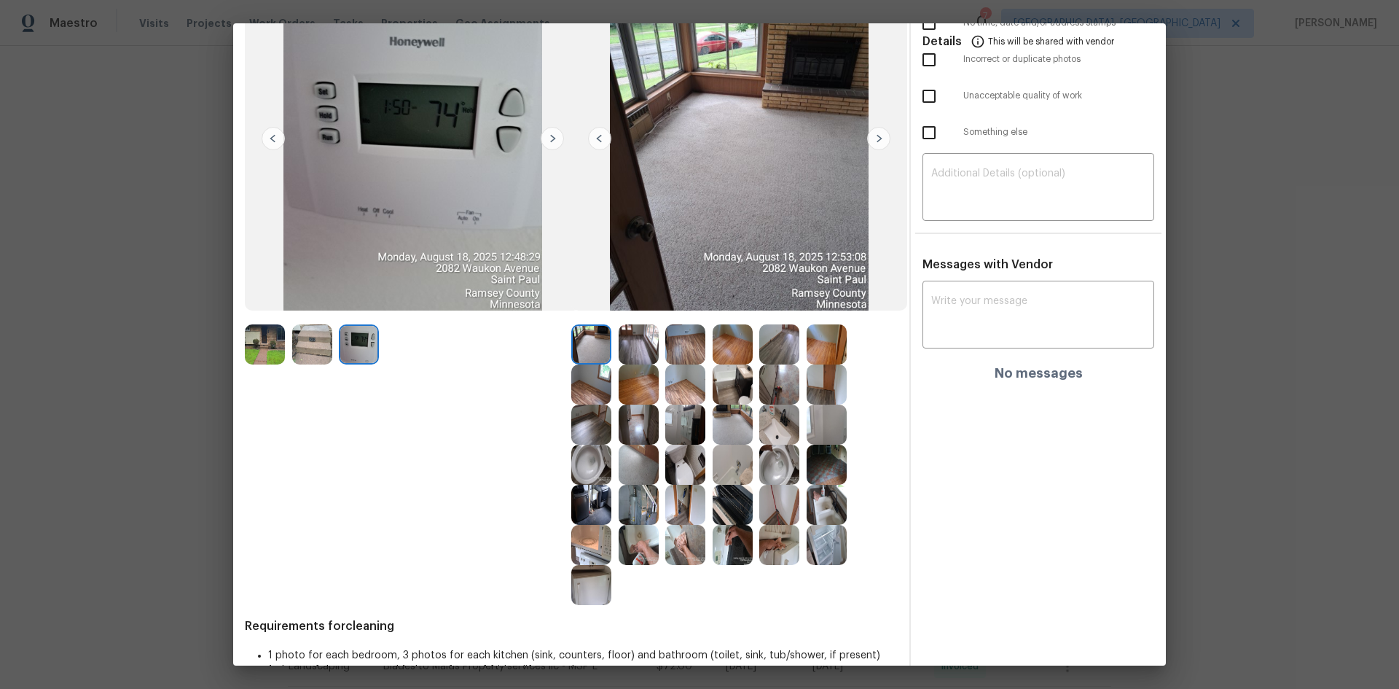
click at [597, 461] on img at bounding box center [591, 464] width 40 height 40
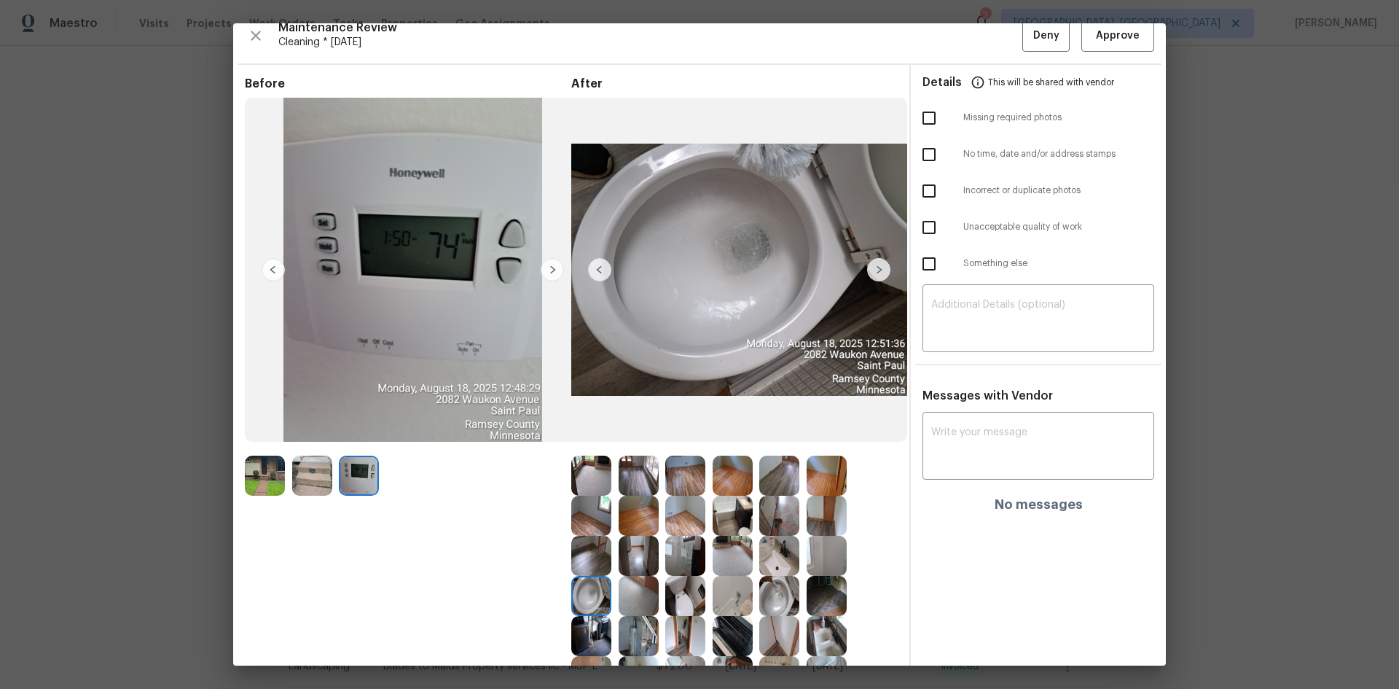
scroll to position [0, 0]
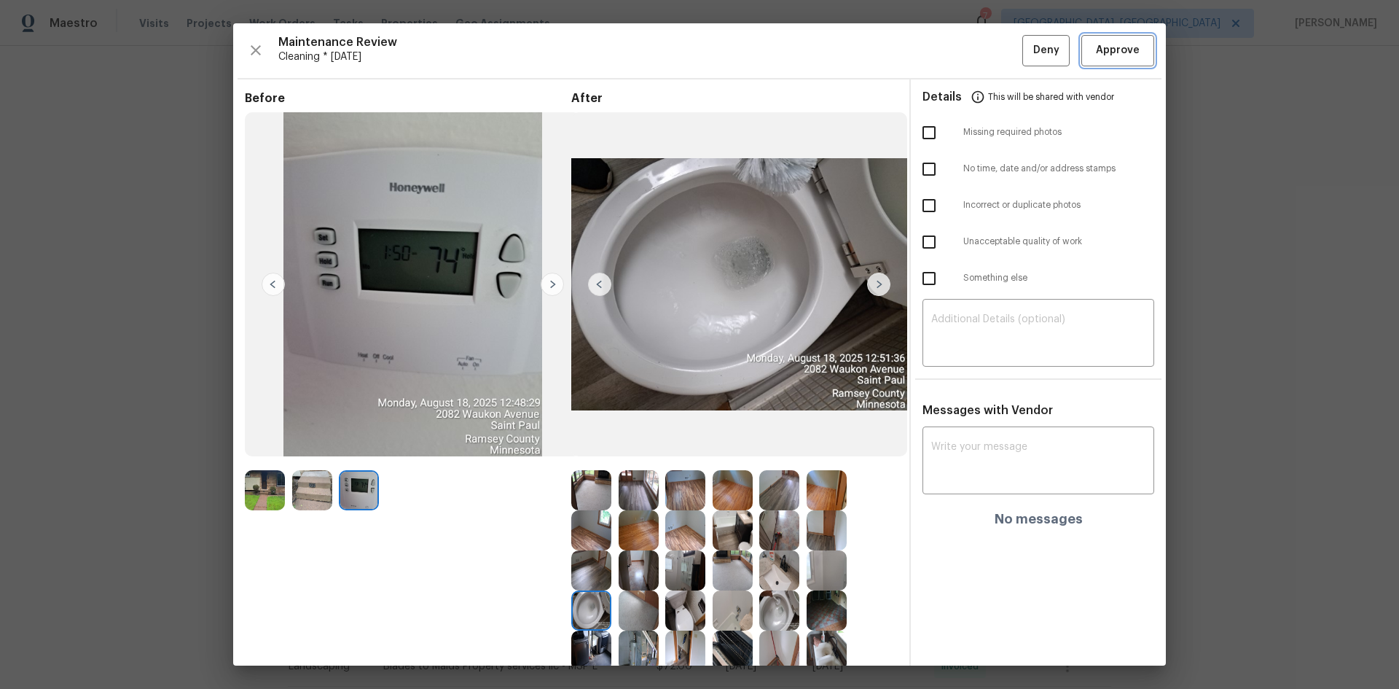
click at [995, 47] on span "Approve" at bounding box center [1118, 51] width 44 height 18
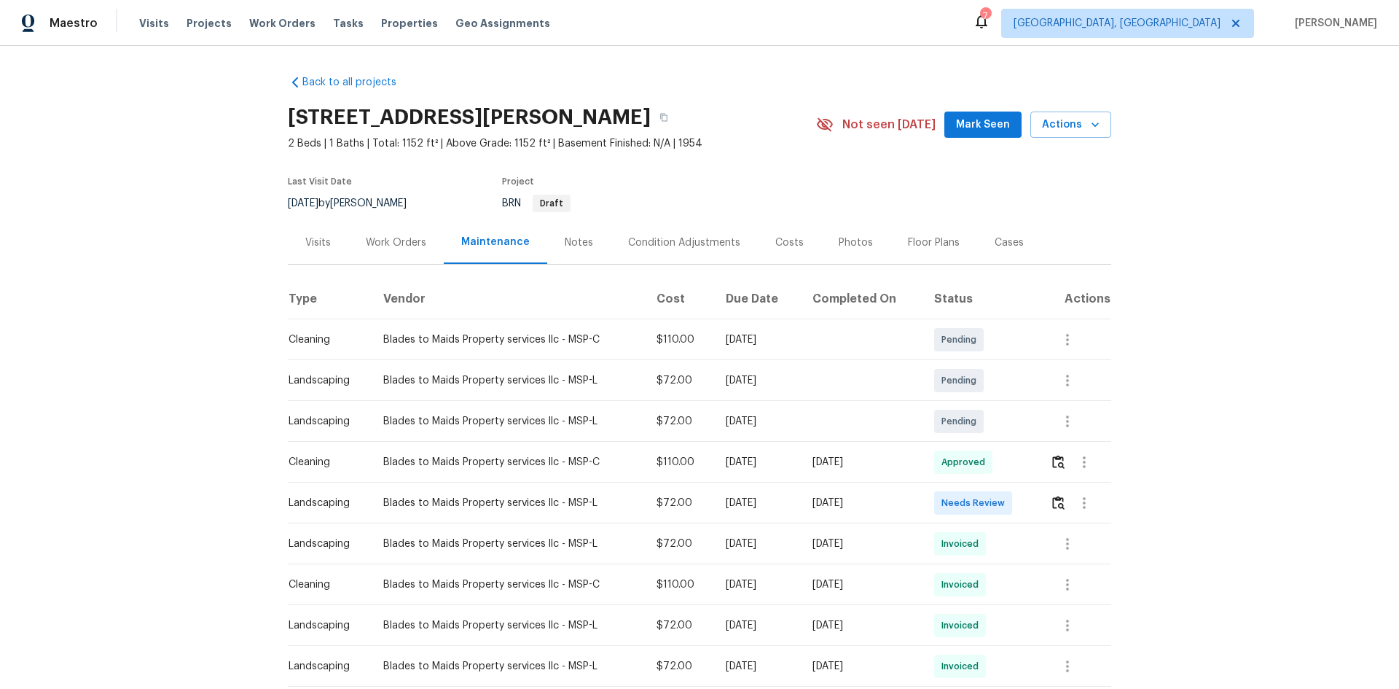
click at [995, 461] on td at bounding box center [1074, 462] width 73 height 41
click at [995, 461] on img "button" at bounding box center [1058, 462] width 12 height 14
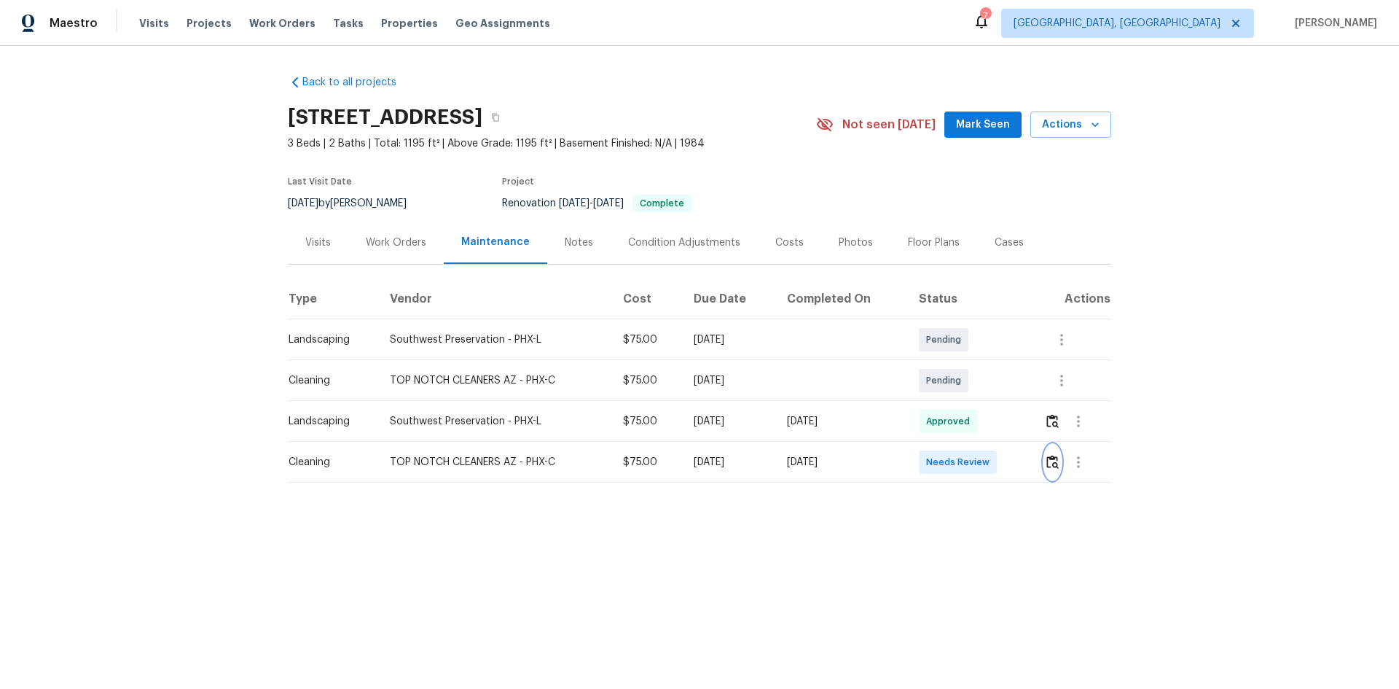
click at [1054, 463] on img "button" at bounding box center [1052, 462] width 12 height 14
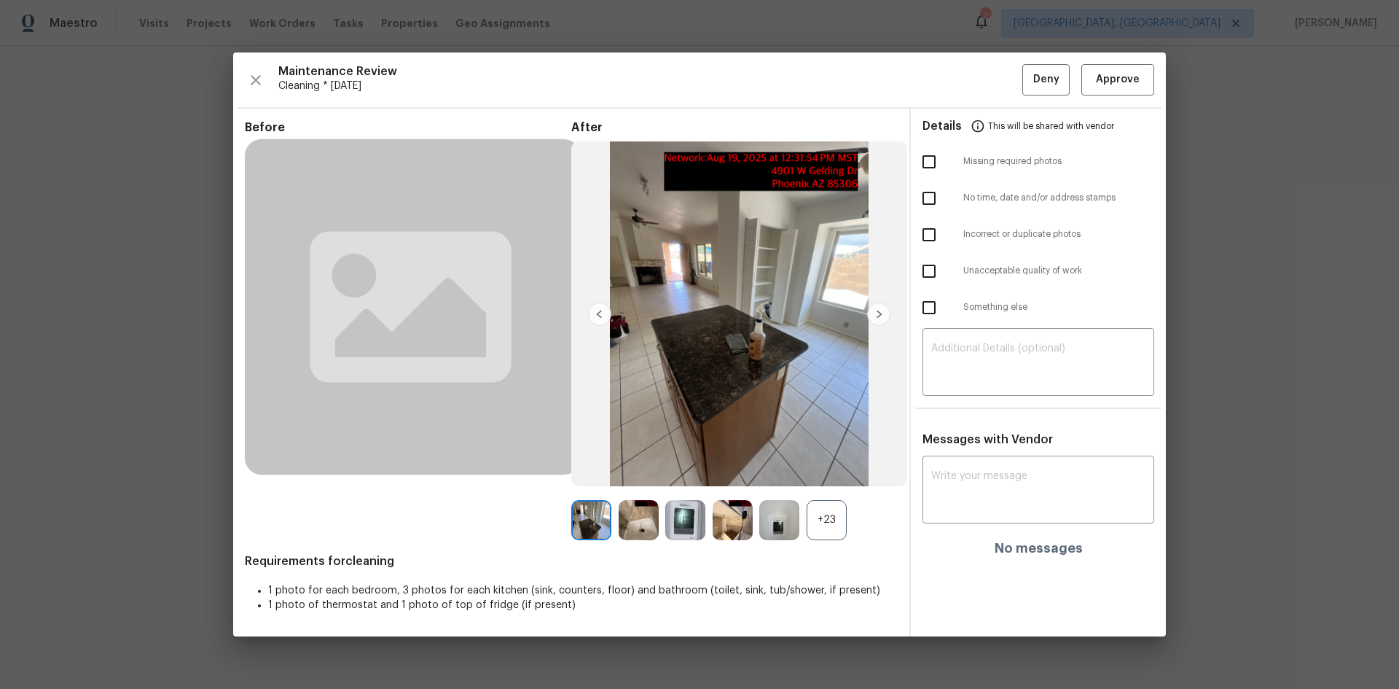
click at [829, 528] on div "+23" at bounding box center [827, 520] width 40 height 40
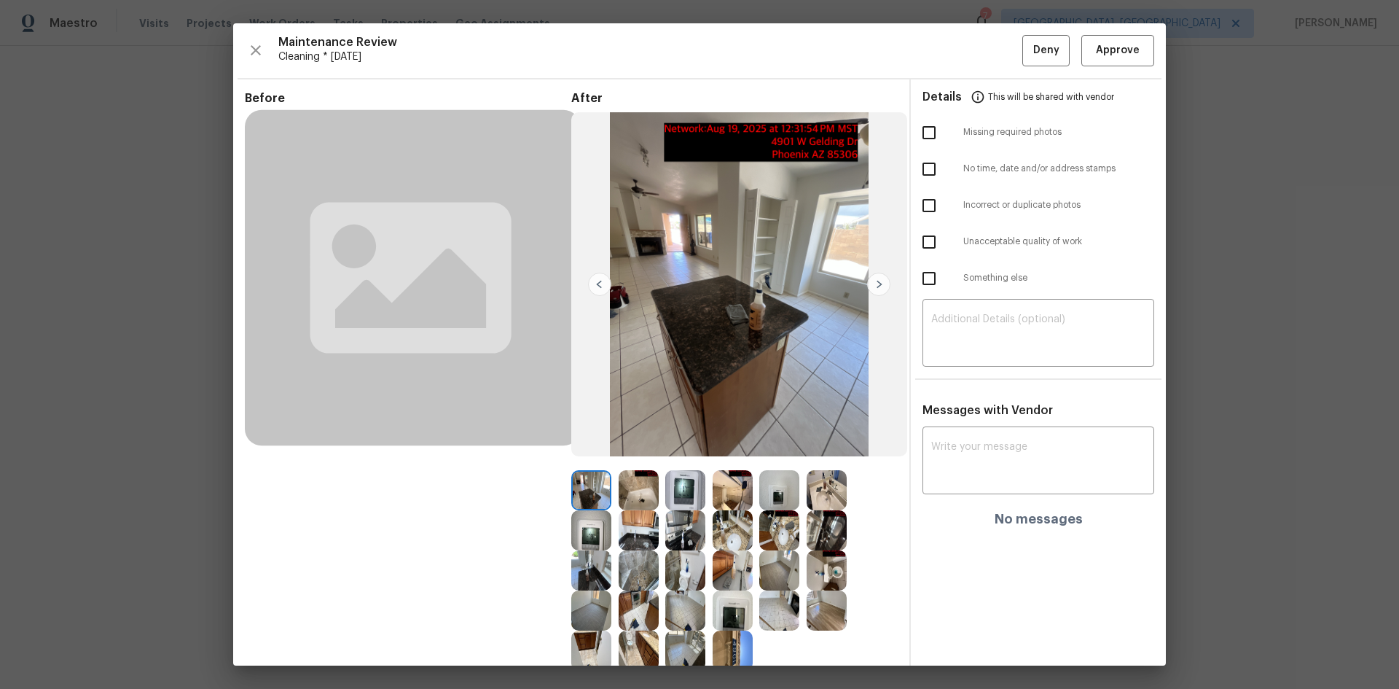
click at [677, 490] on img at bounding box center [685, 490] width 40 height 40
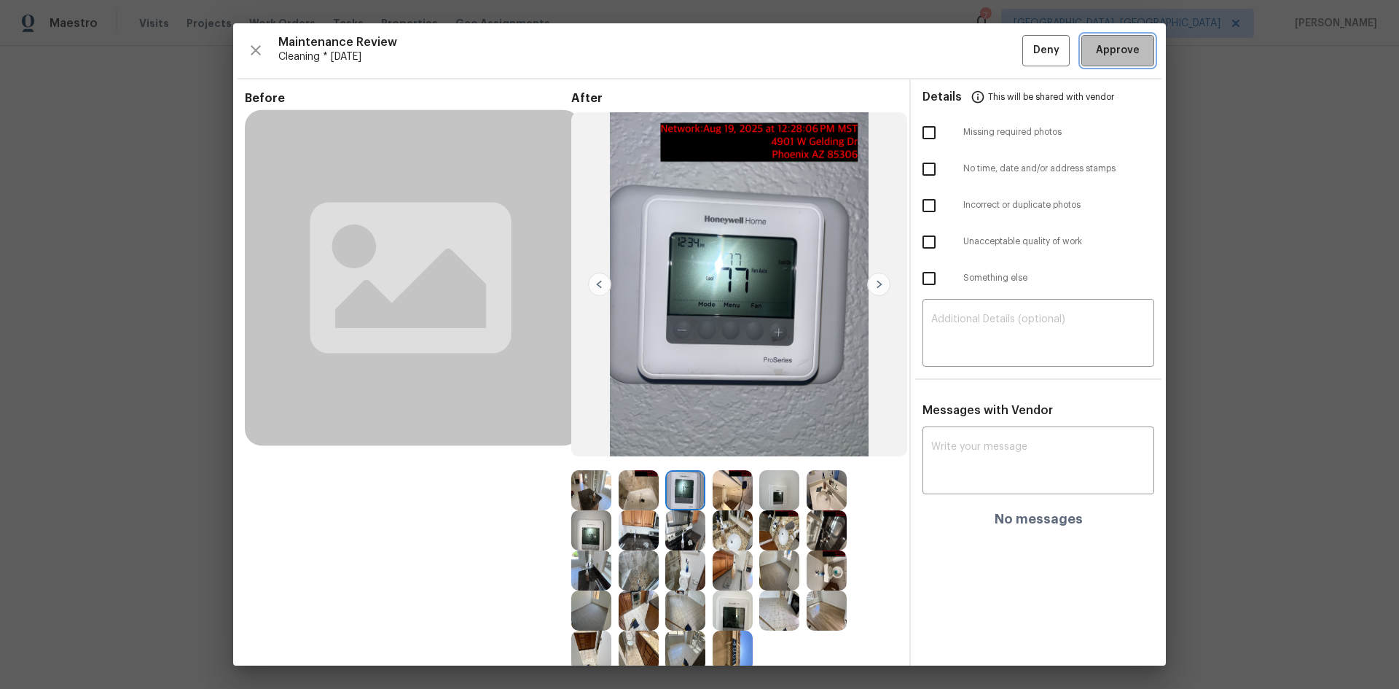
click at [1128, 47] on span "Approve" at bounding box center [1118, 51] width 50 height 18
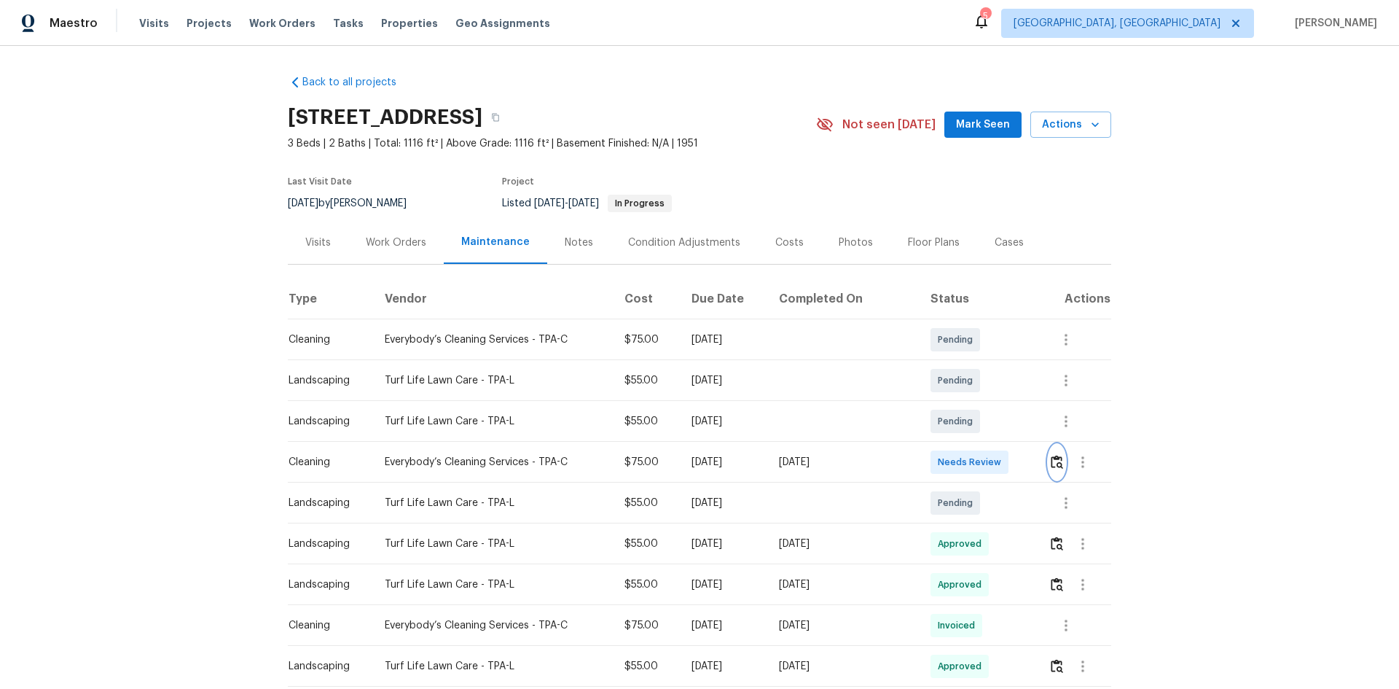
click at [995, 461] on img "button" at bounding box center [1057, 462] width 12 height 14
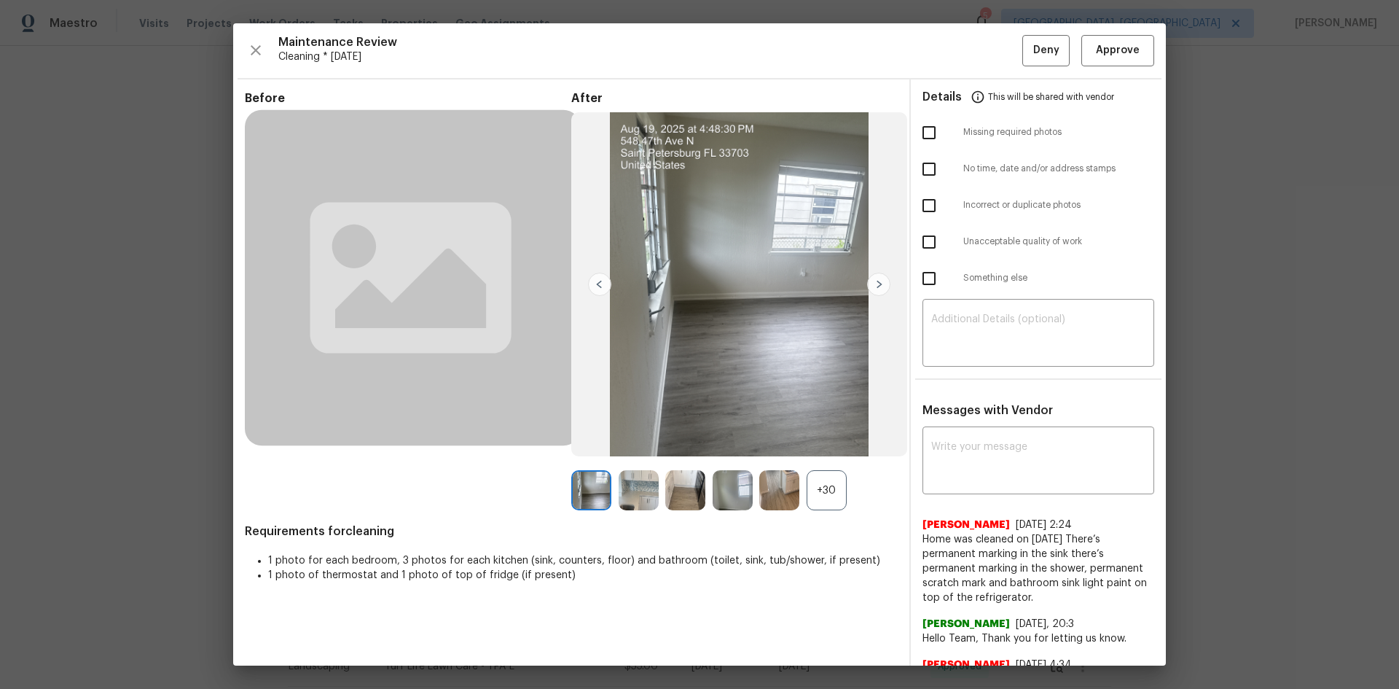
click at [817, 461] on div "+30" at bounding box center [827, 490] width 40 height 40
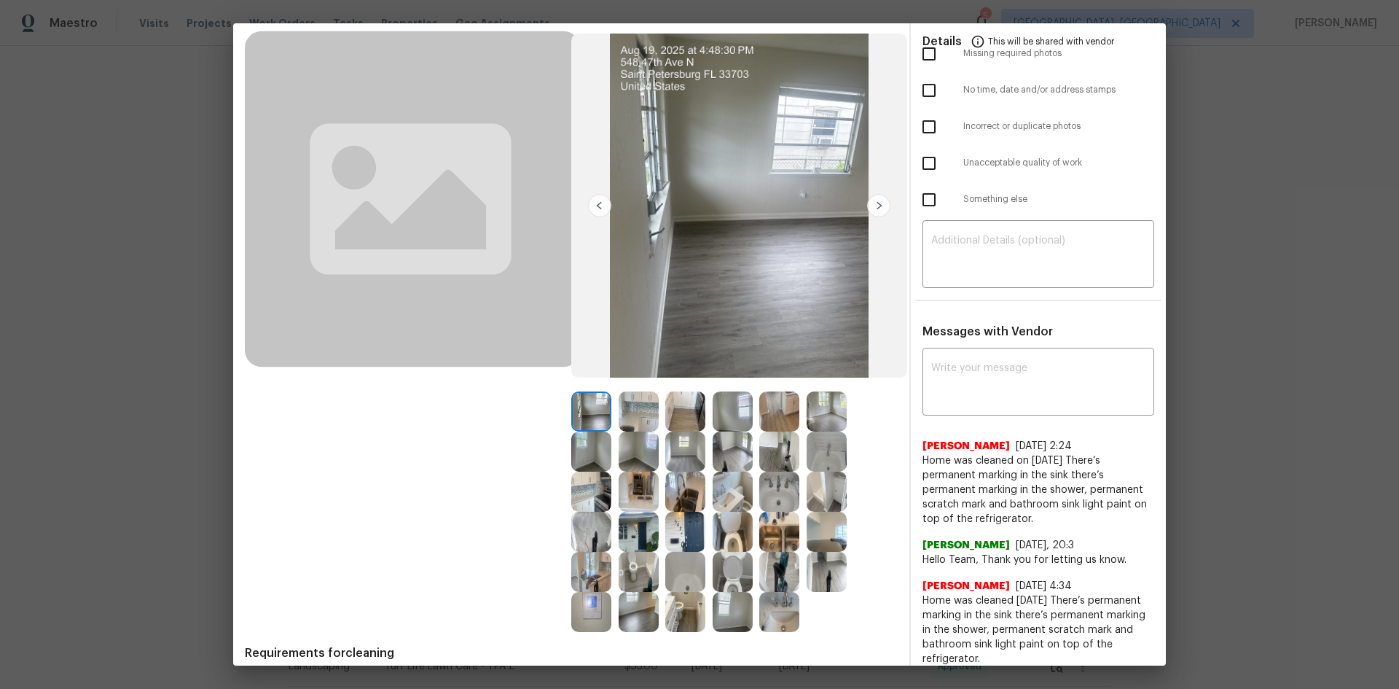
scroll to position [73, 0]
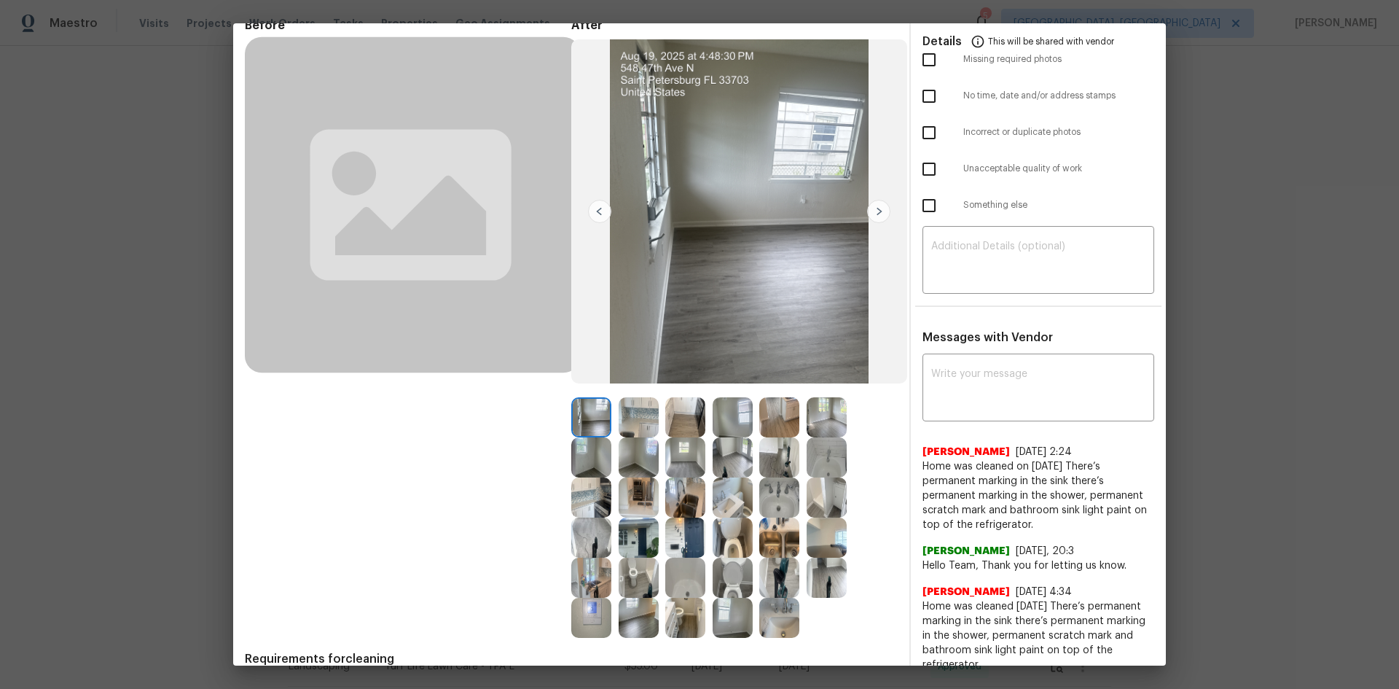
click at [584, 461] on img at bounding box center [591, 618] width 40 height 40
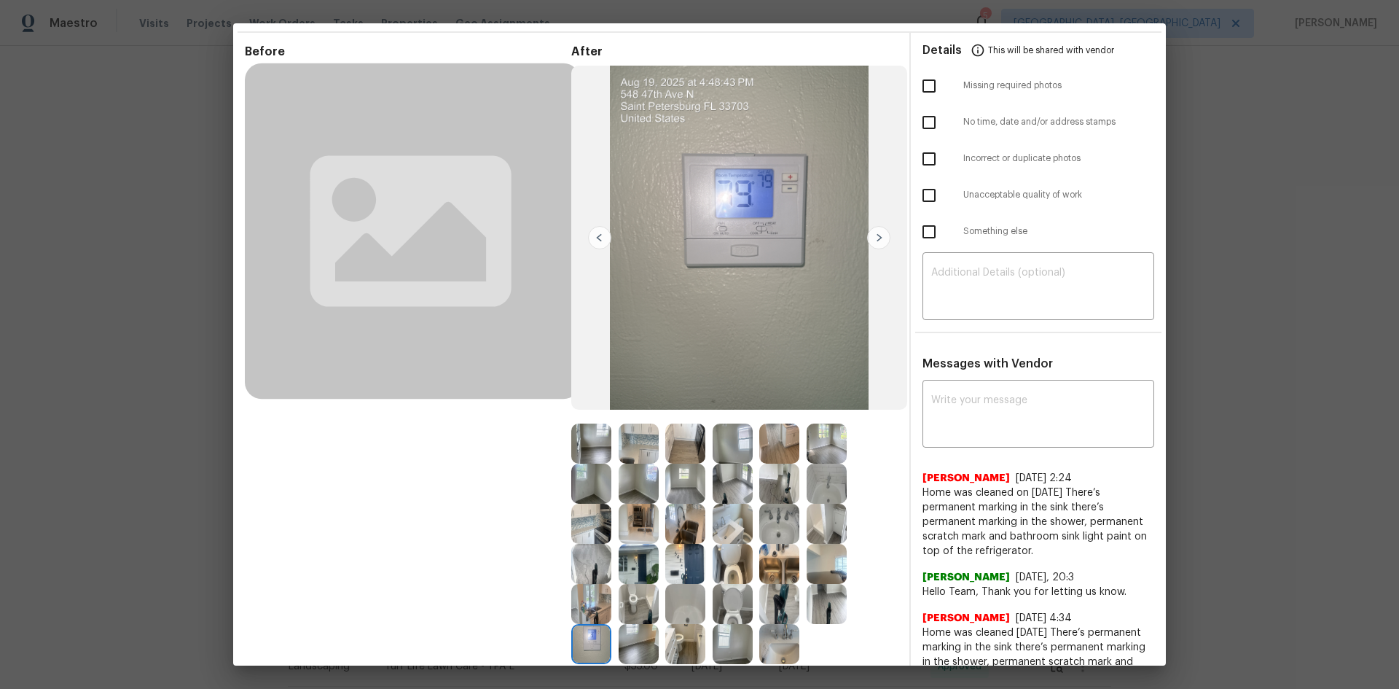
scroll to position [0, 0]
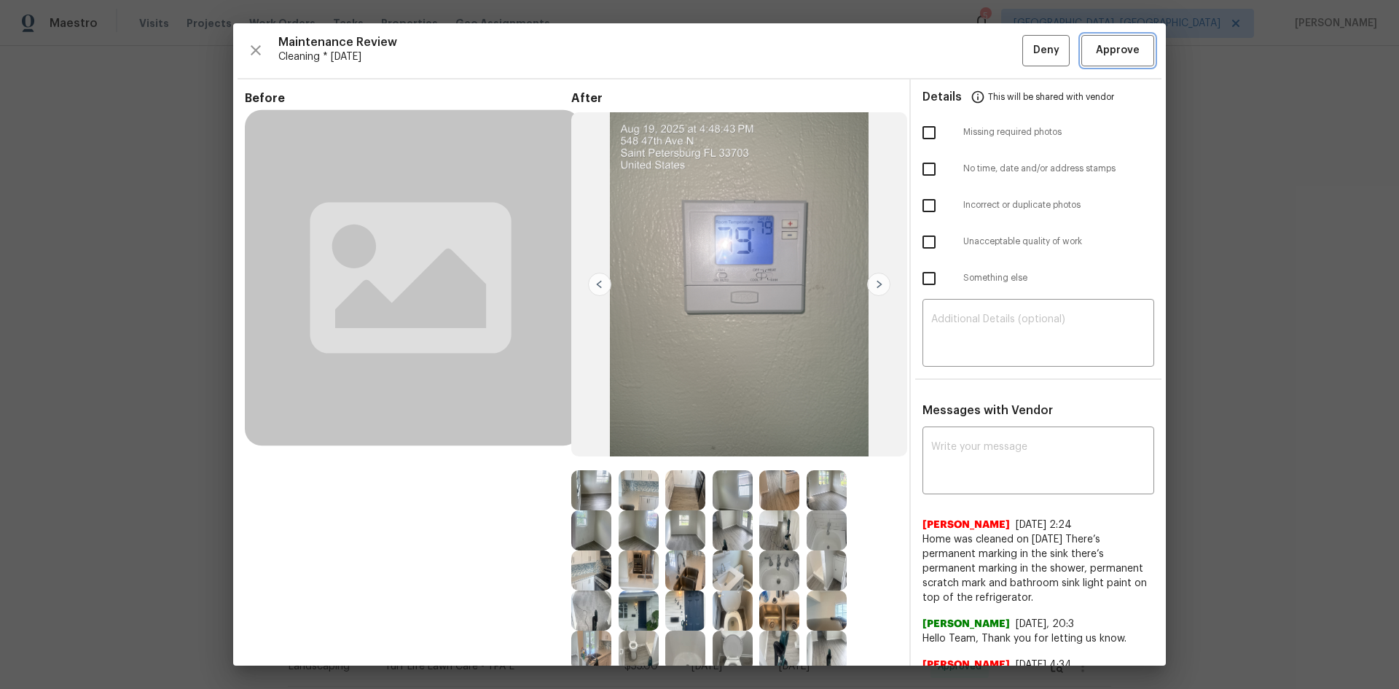
click at [995, 58] on span "Approve" at bounding box center [1118, 51] width 50 height 18
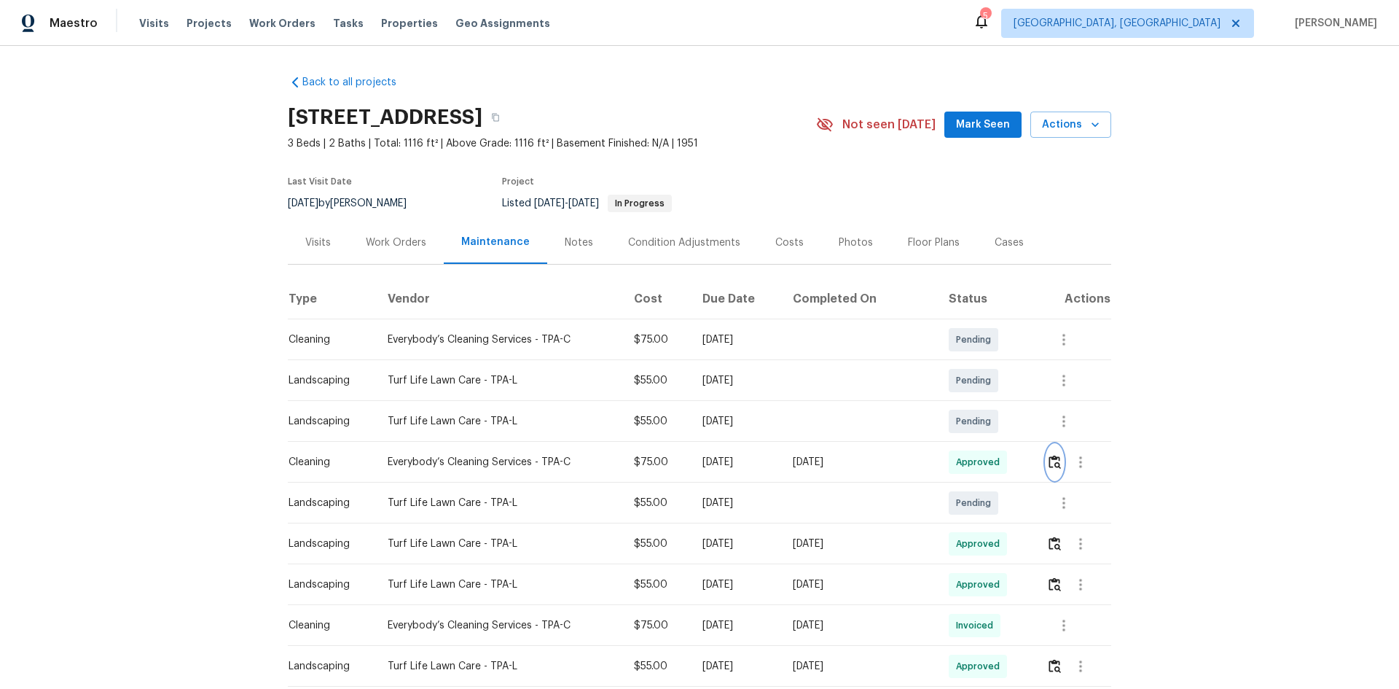
click at [995, 458] on img "button" at bounding box center [1055, 462] width 12 height 14
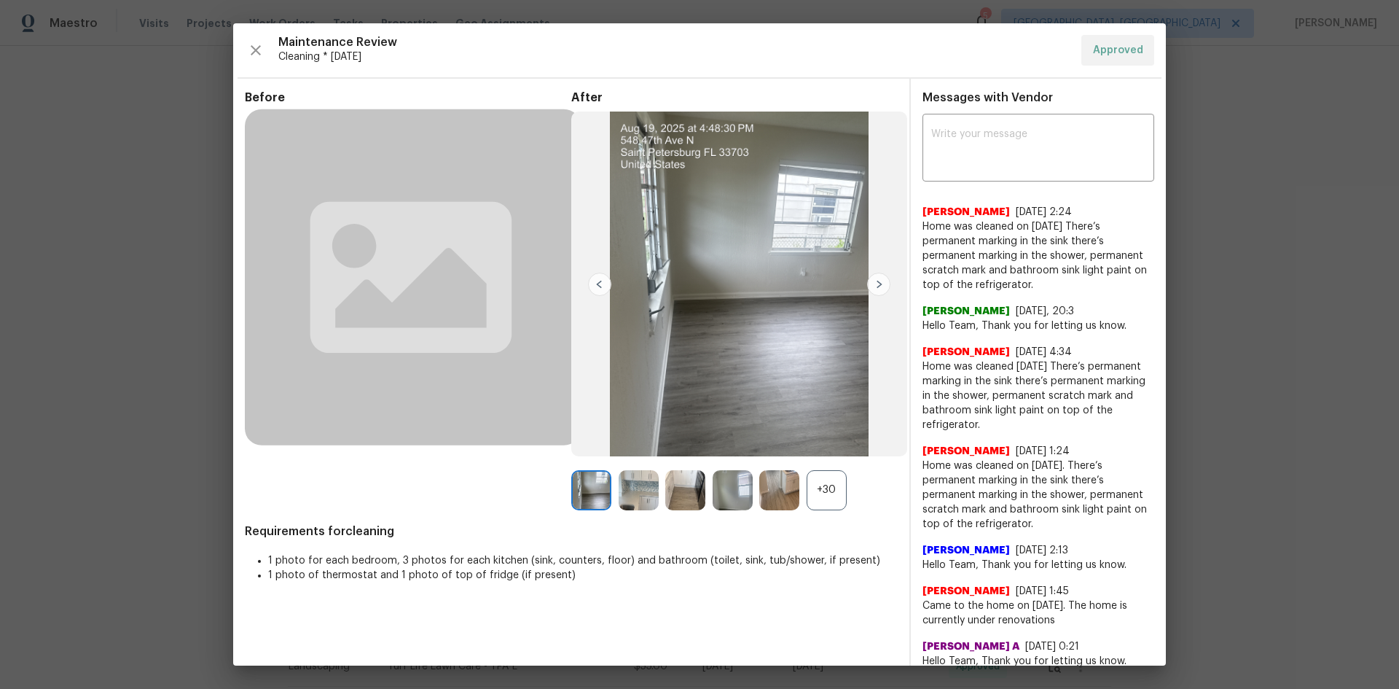
click at [818, 461] on div "+30" at bounding box center [827, 490] width 40 height 40
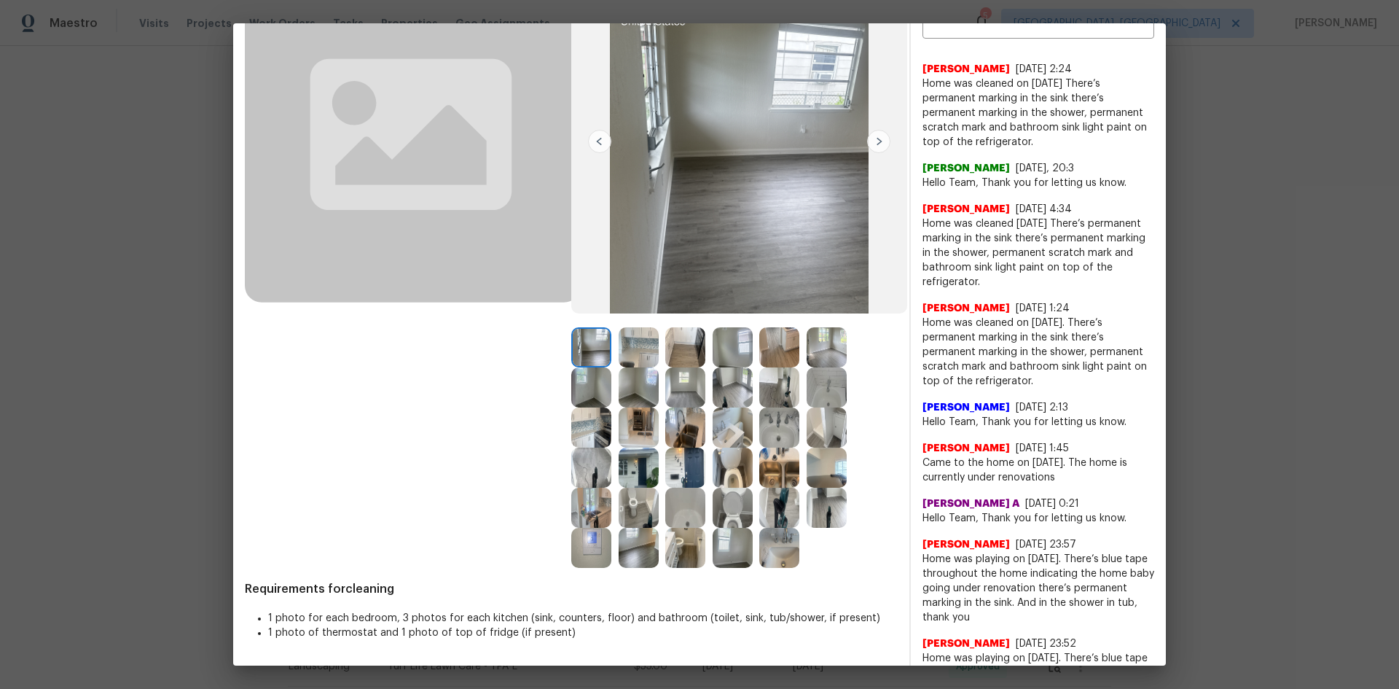
scroll to position [146, 0]
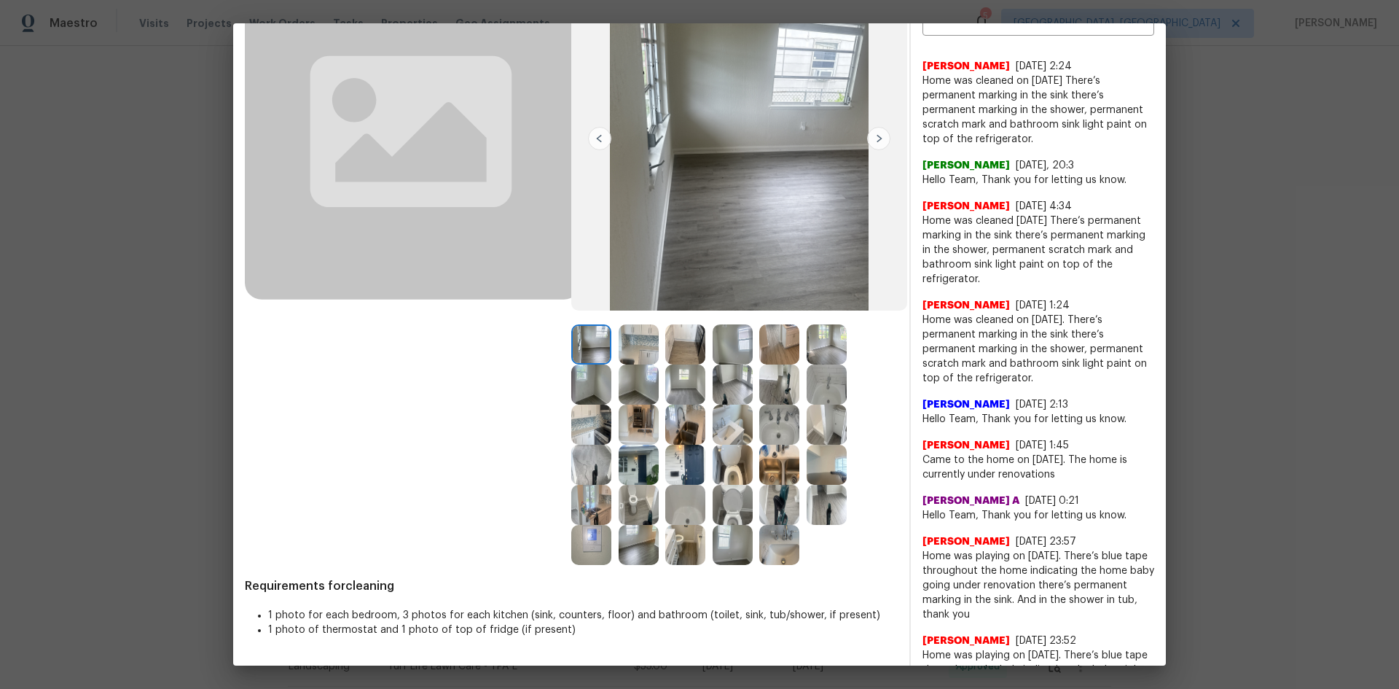
click at [588, 461] on img at bounding box center [591, 545] width 40 height 40
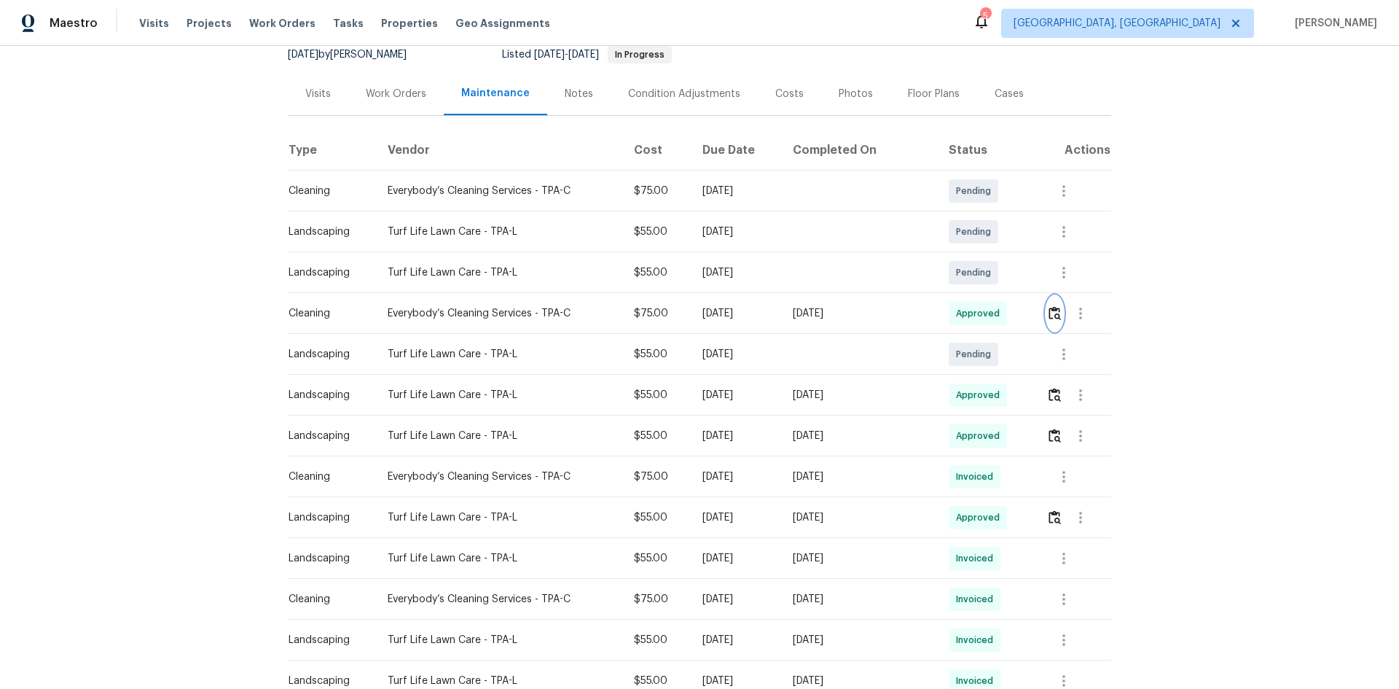
scroll to position [0, 0]
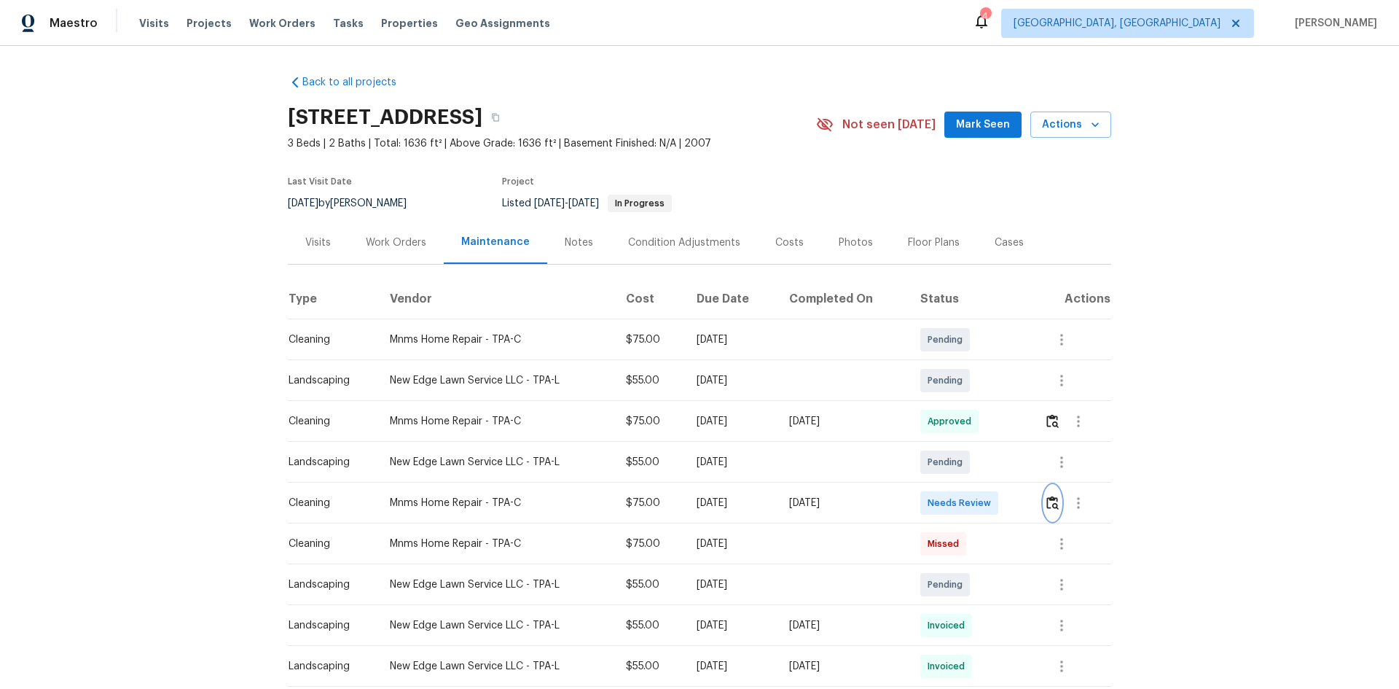
click at [995, 461] on button "button" at bounding box center [1052, 502] width 17 height 35
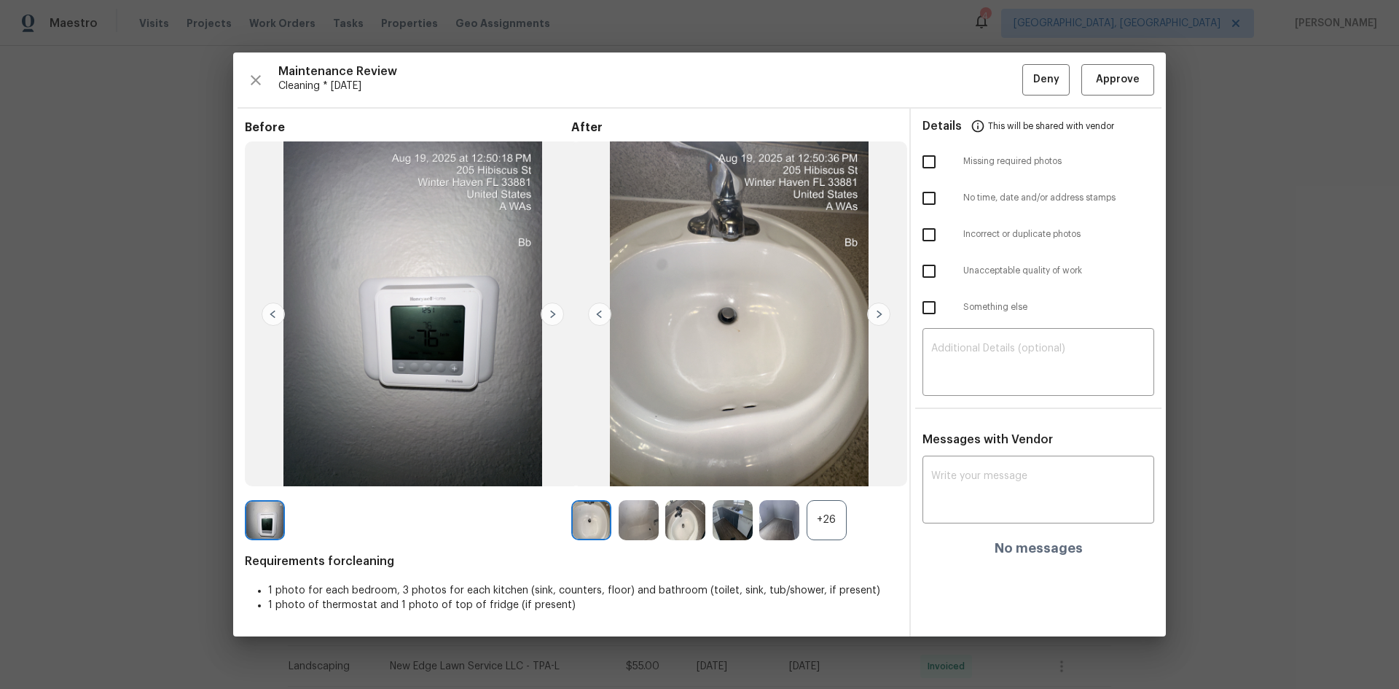
click at [834, 461] on div "+26" at bounding box center [827, 520] width 40 height 40
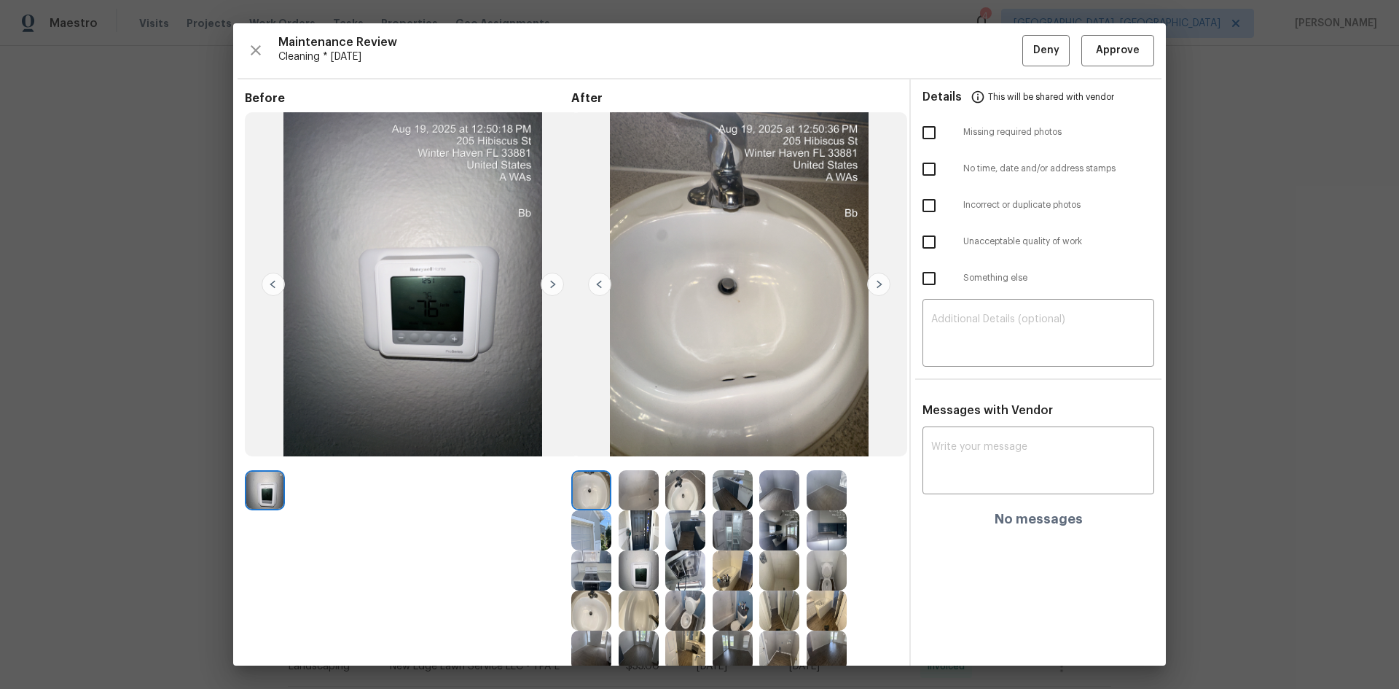
click at [643, 461] on img at bounding box center [639, 570] width 40 height 40
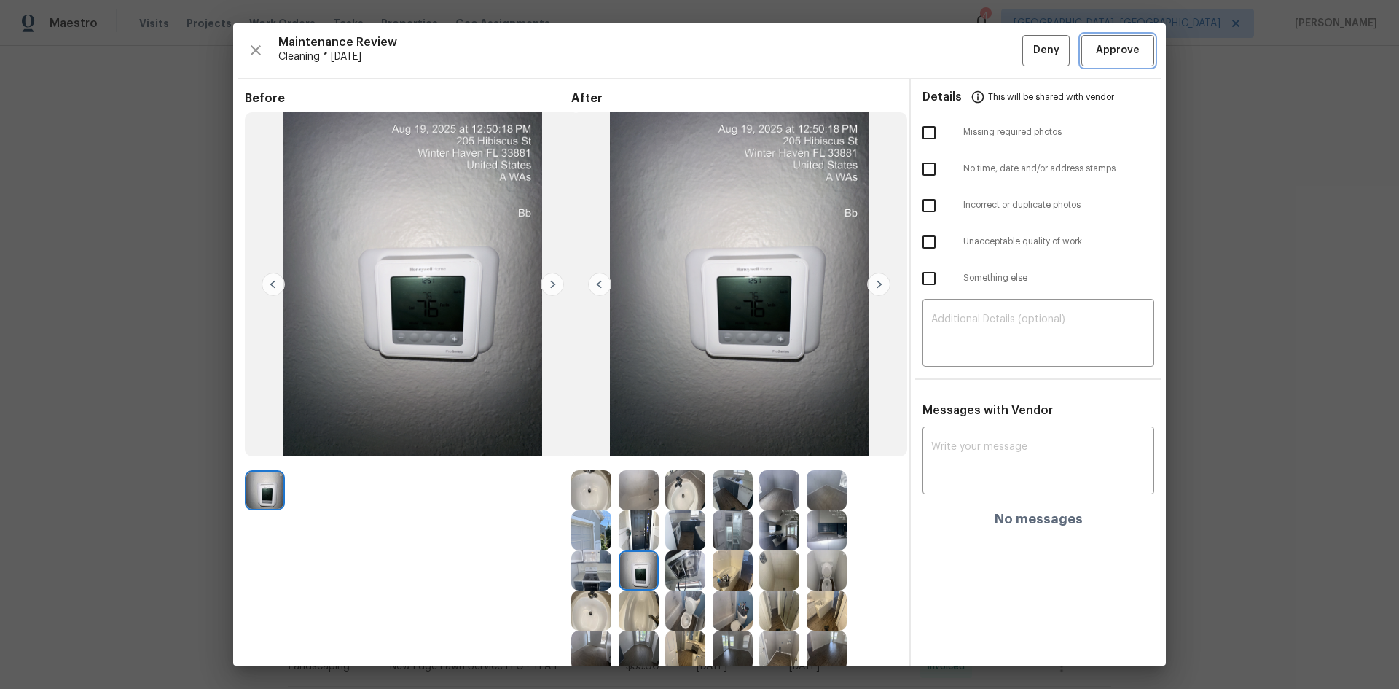
click at [995, 55] on span "Approve" at bounding box center [1118, 51] width 44 height 18
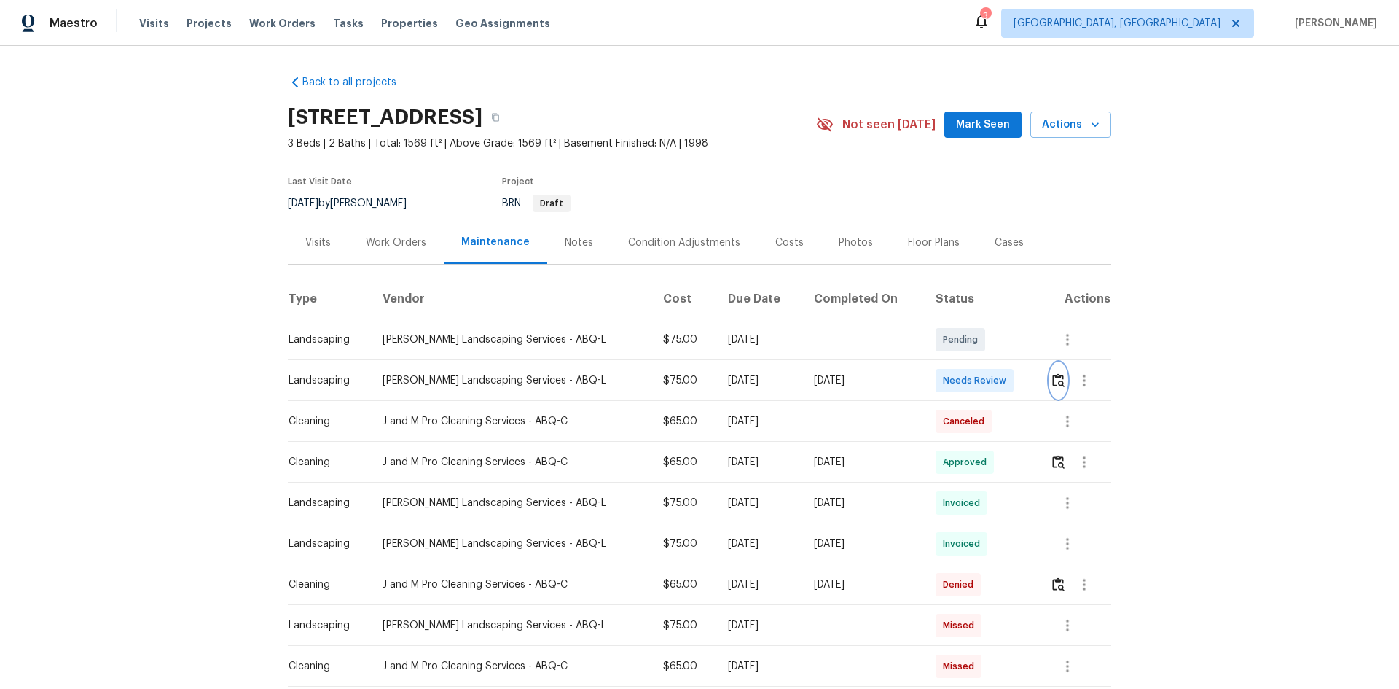
click at [995, 384] on img "button" at bounding box center [1058, 380] width 12 height 14
click at [995, 378] on img "button" at bounding box center [1058, 380] width 12 height 14
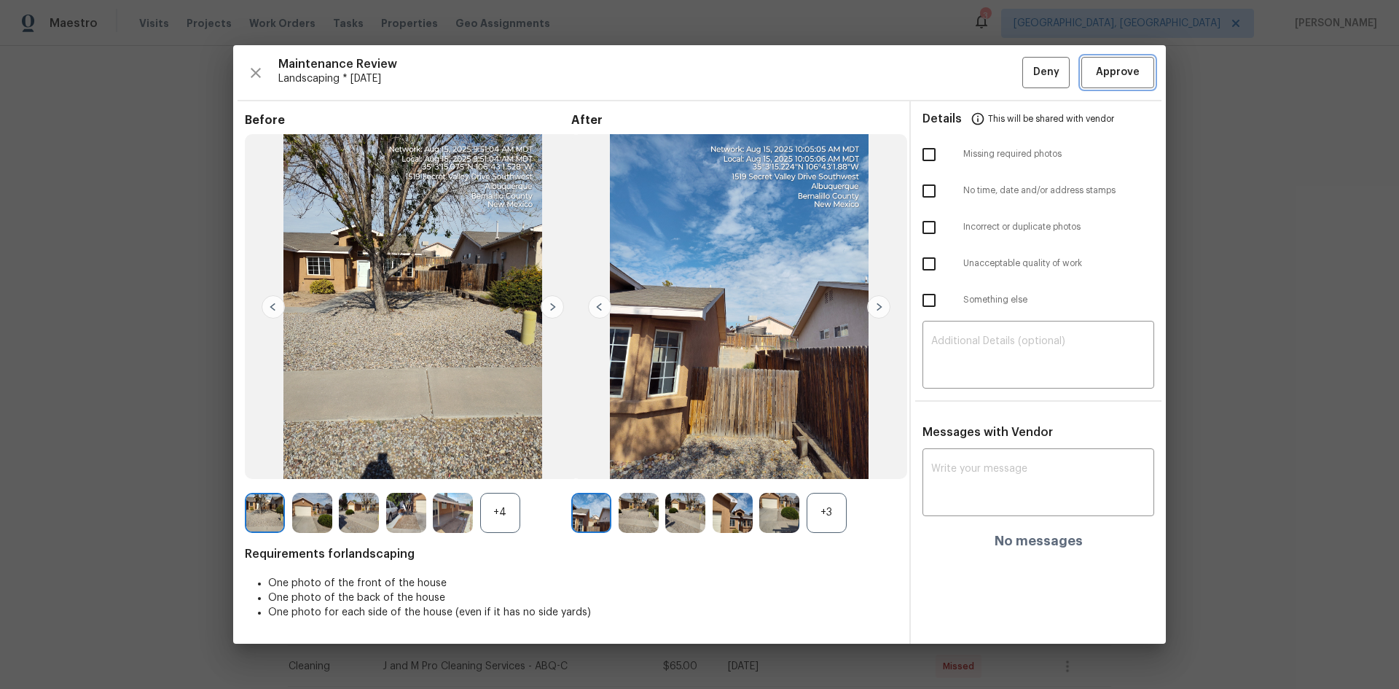
click at [995, 66] on span "Approve" at bounding box center [1118, 72] width 44 height 18
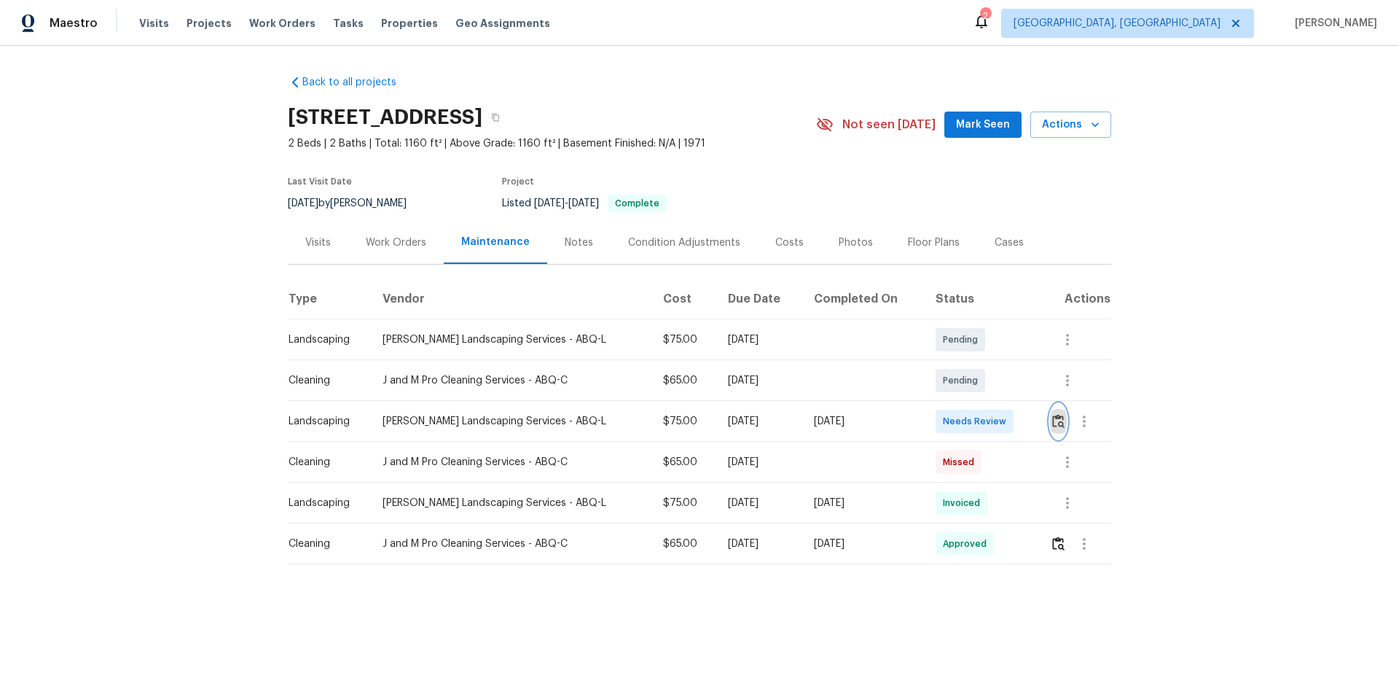
click at [1054, 421] on img "button" at bounding box center [1058, 421] width 12 height 14
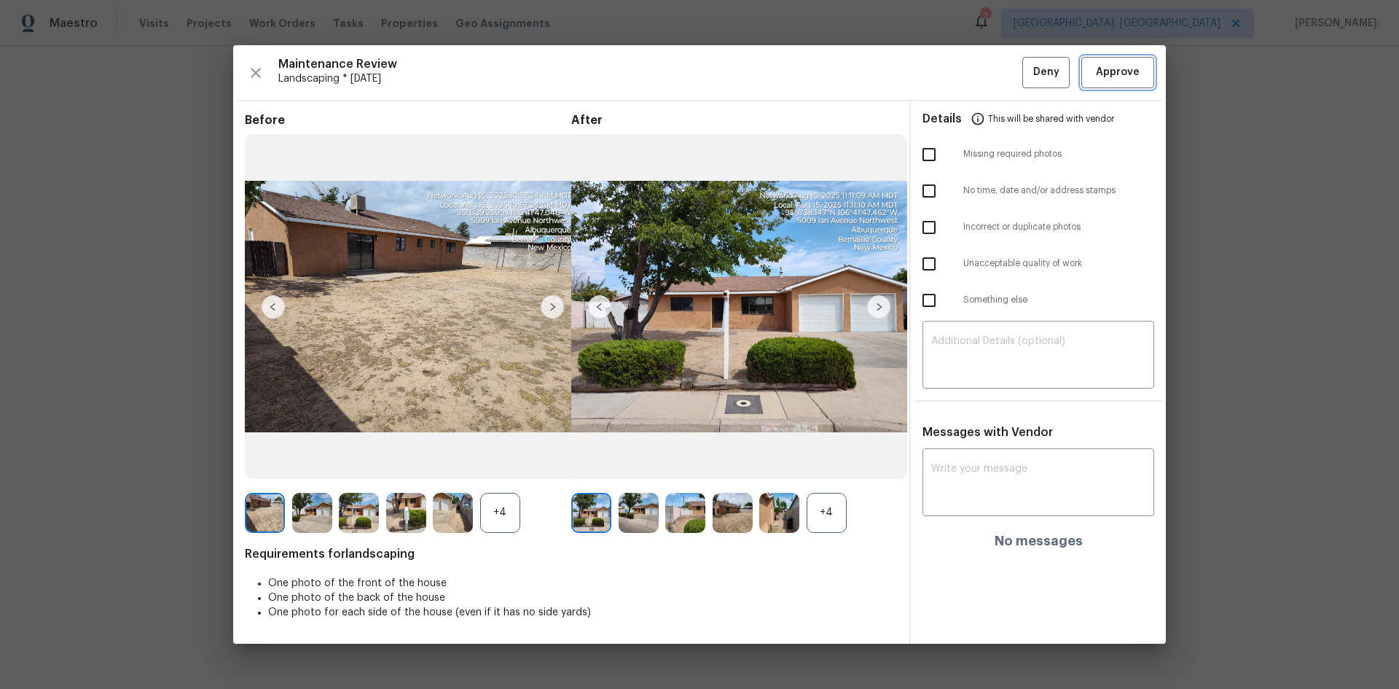
click at [1119, 71] on span "Approve" at bounding box center [1118, 72] width 44 height 18
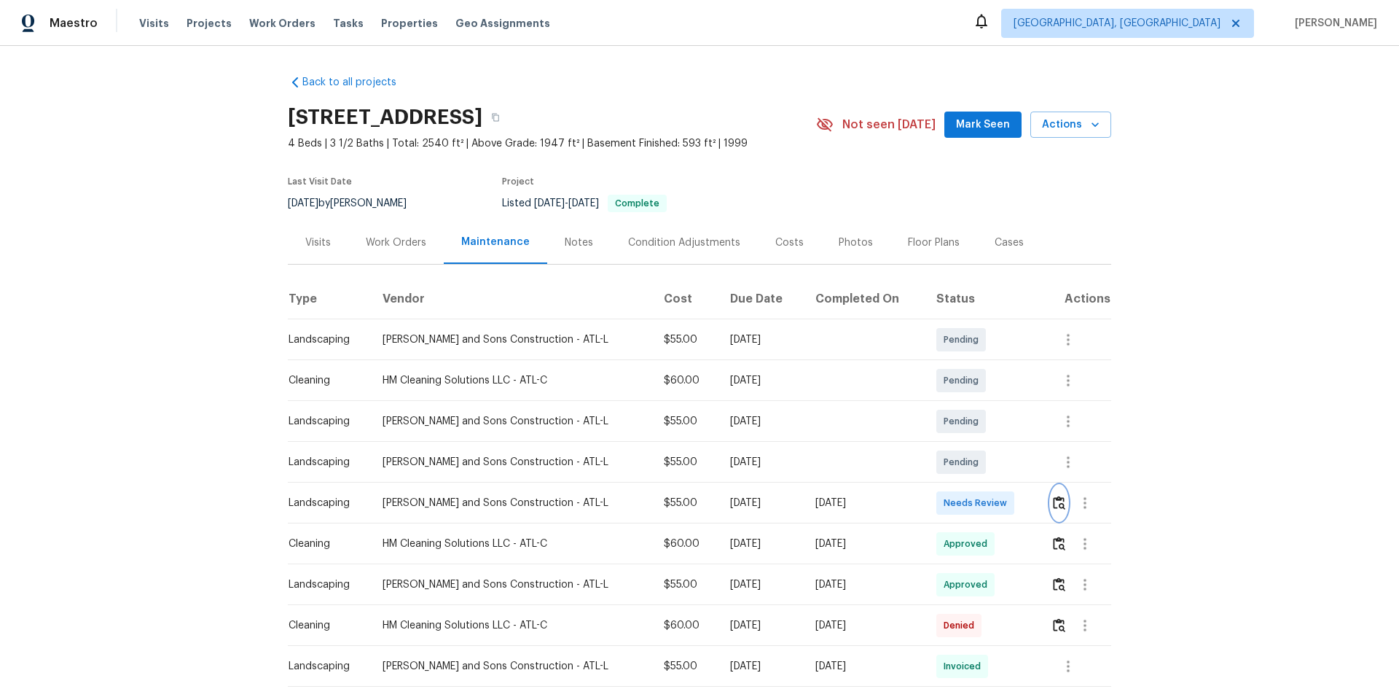
click at [1053, 506] on img "button" at bounding box center [1059, 502] width 12 height 14
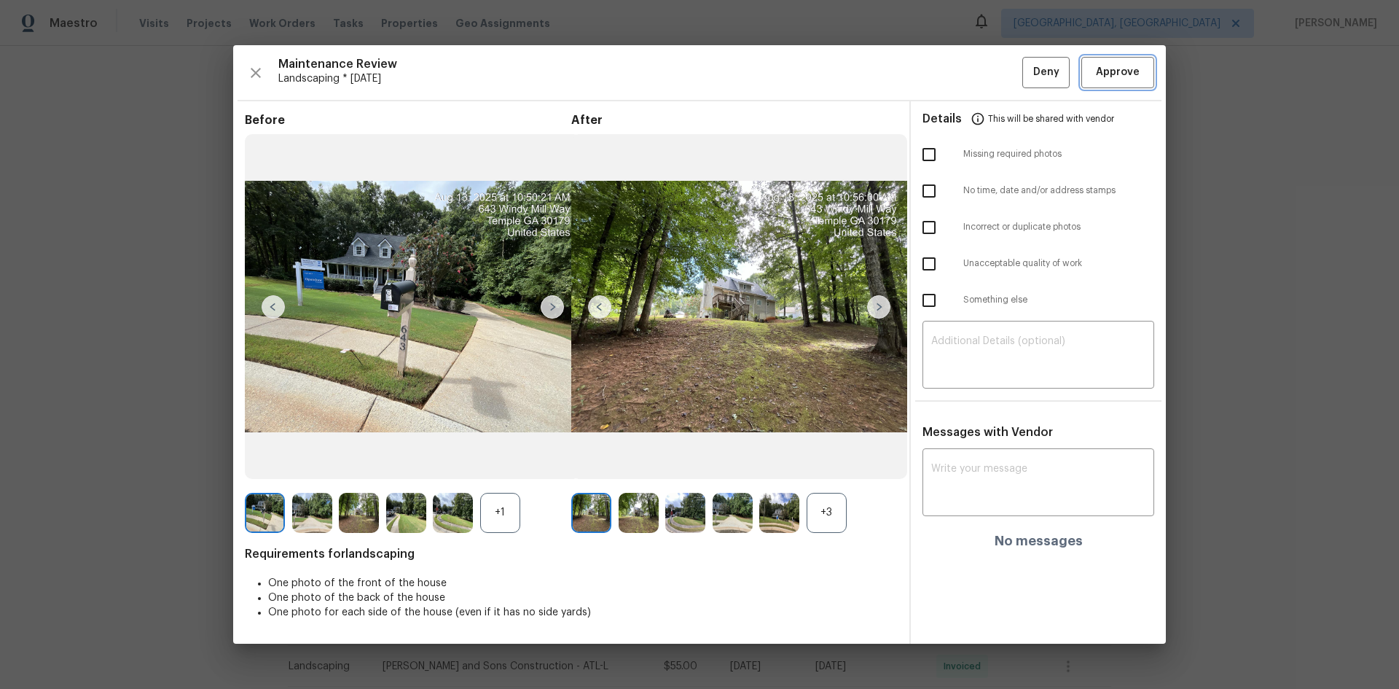
click at [1100, 69] on span "Approve" at bounding box center [1118, 72] width 44 height 18
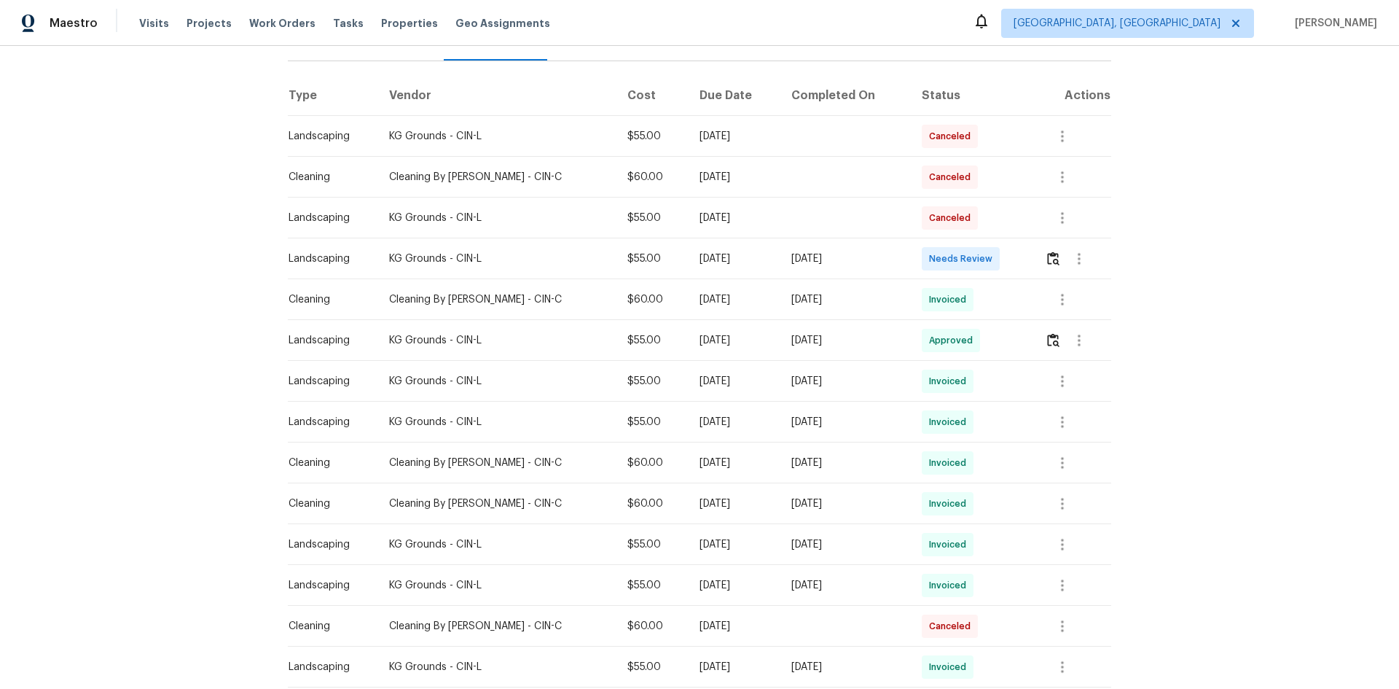
scroll to position [49, 0]
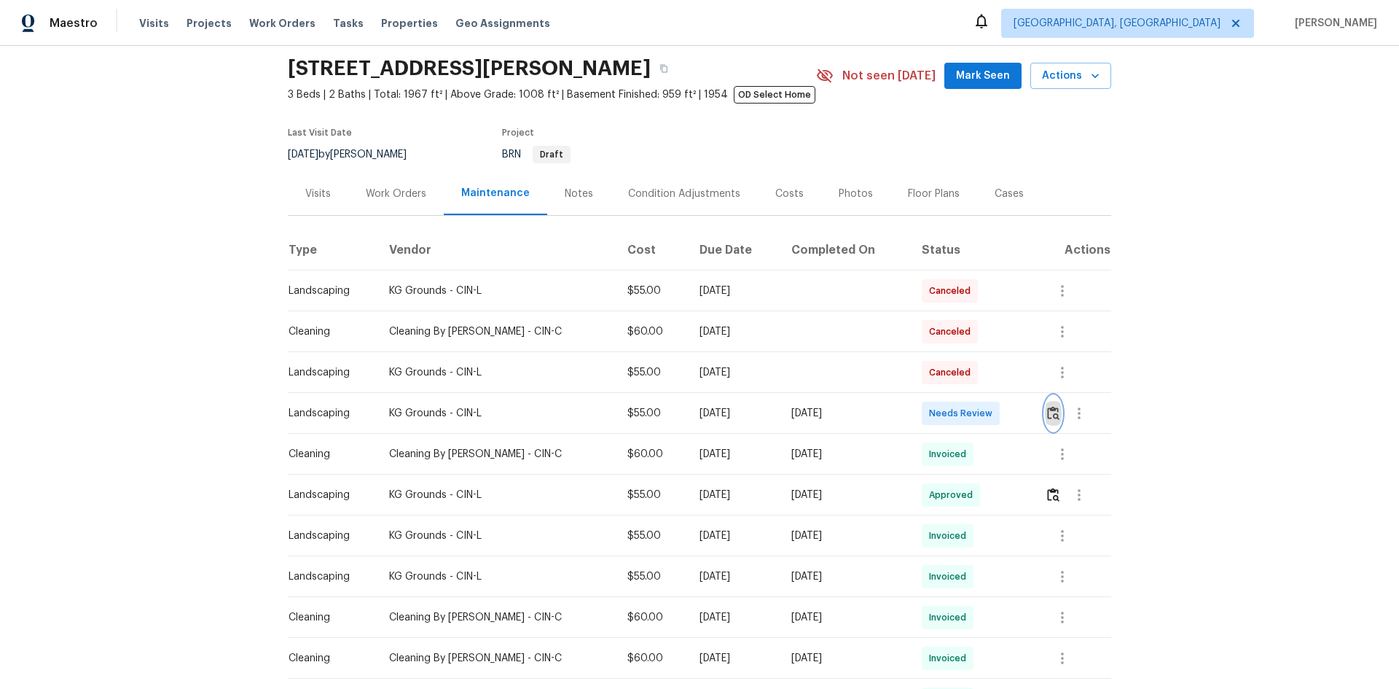
click at [1051, 412] on img "button" at bounding box center [1053, 413] width 12 height 14
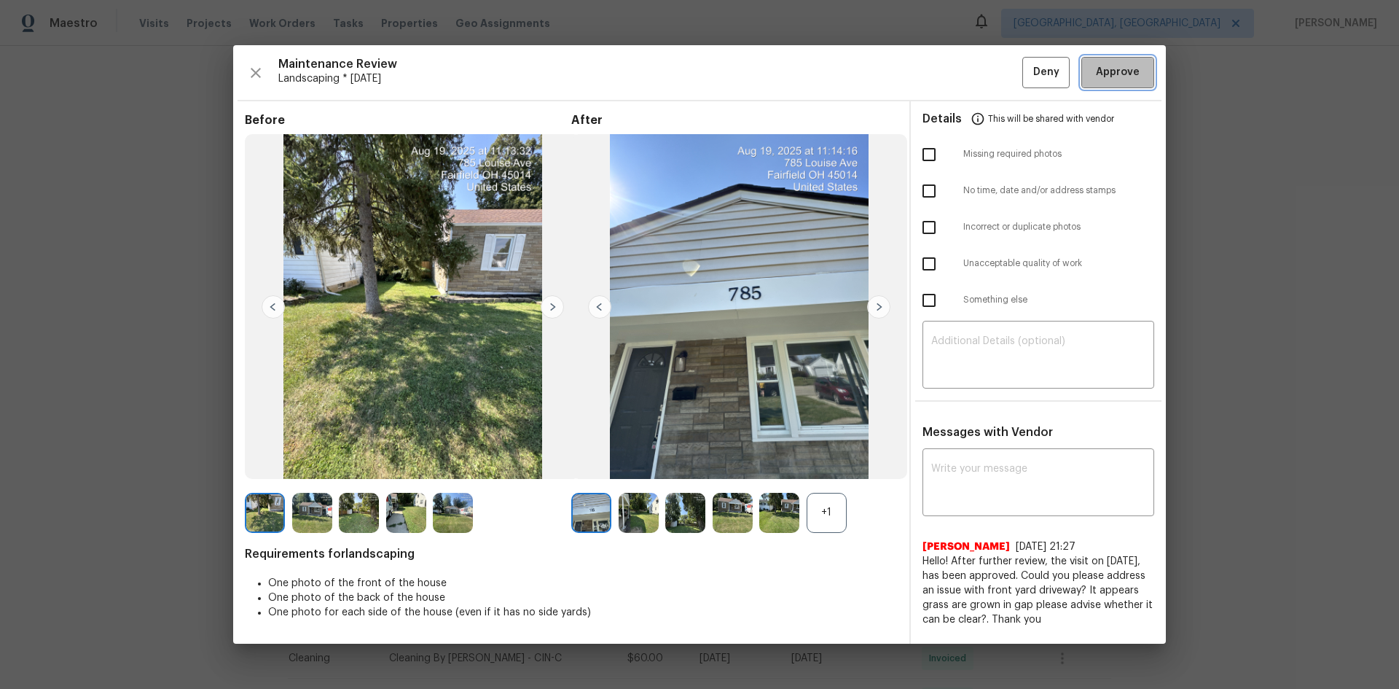
click at [1101, 70] on span "Approve" at bounding box center [1118, 72] width 44 height 18
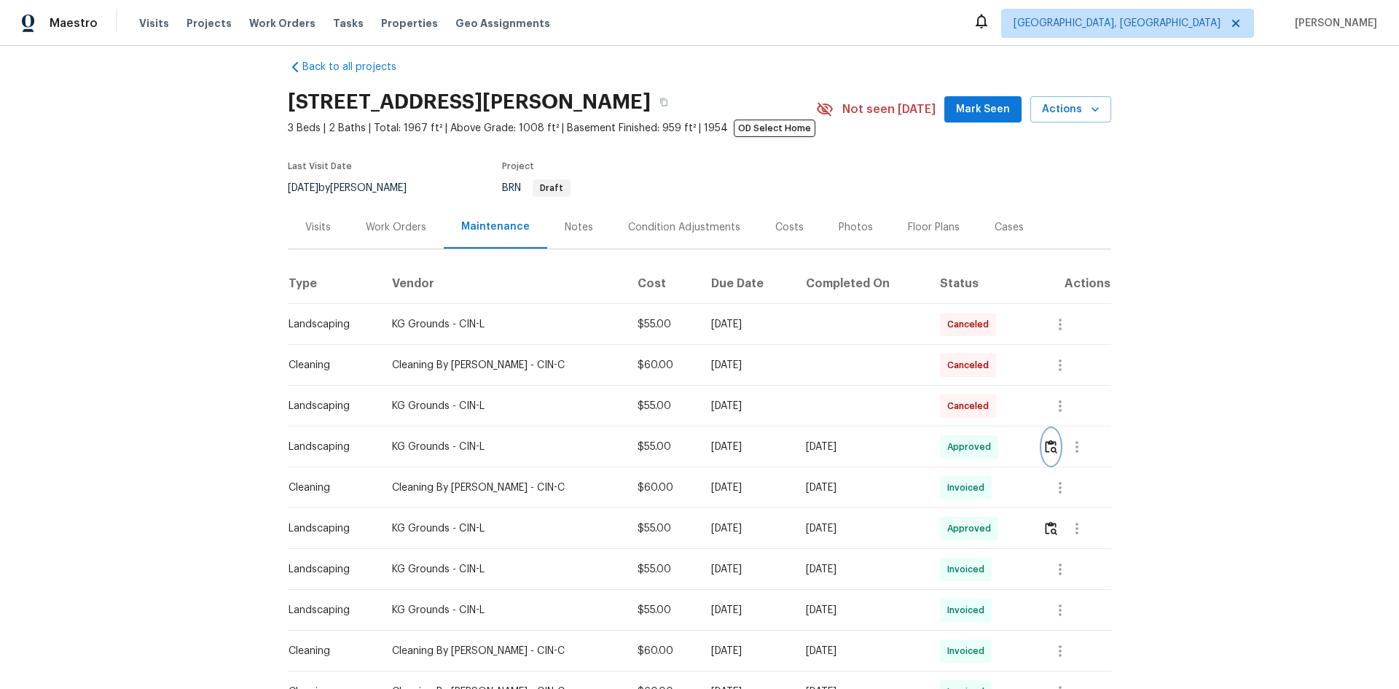
scroll to position [0, 0]
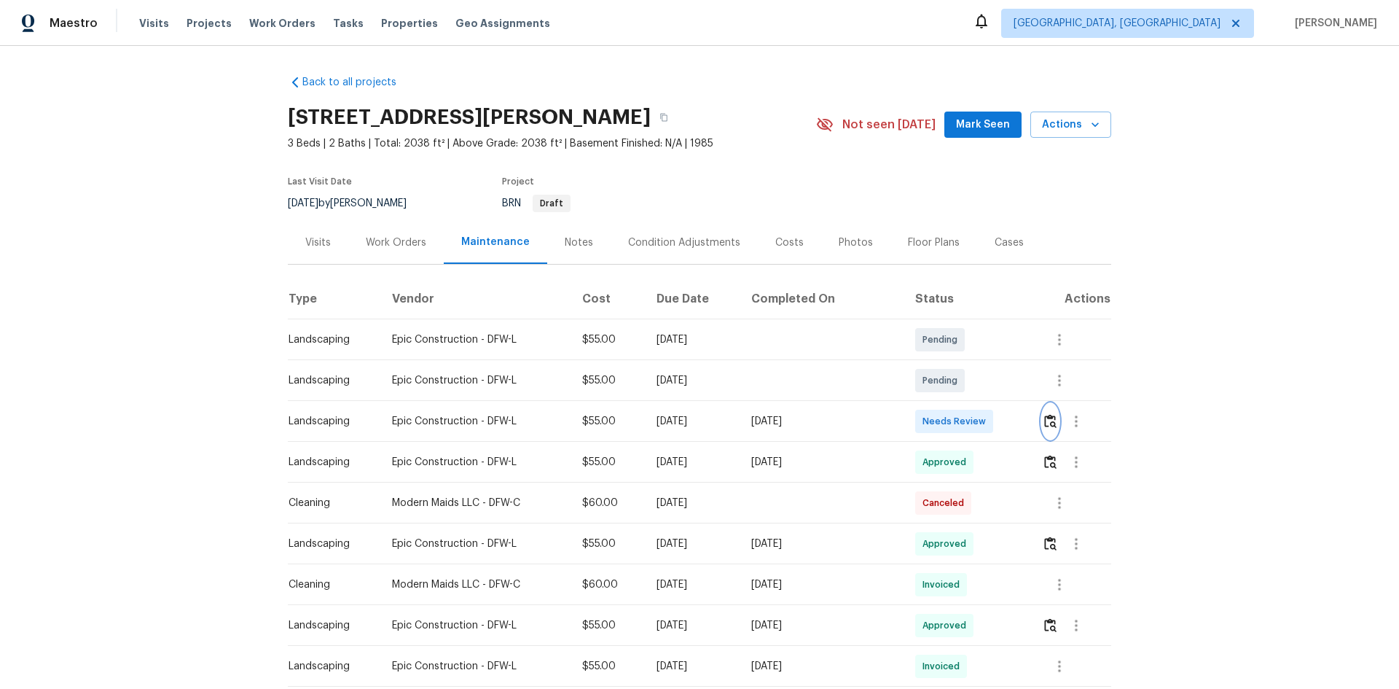
click at [995, 425] on img "button" at bounding box center [1050, 421] width 12 height 14
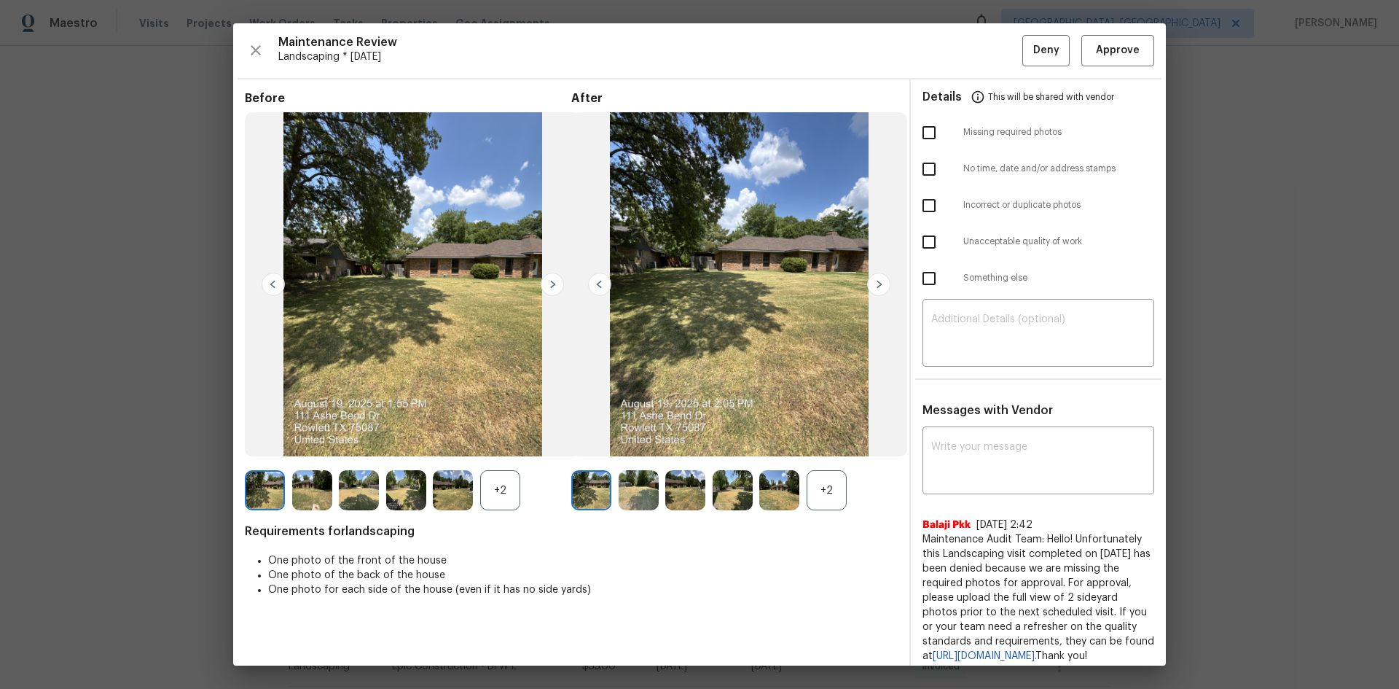
click at [823, 461] on div "+2" at bounding box center [827, 490] width 40 height 40
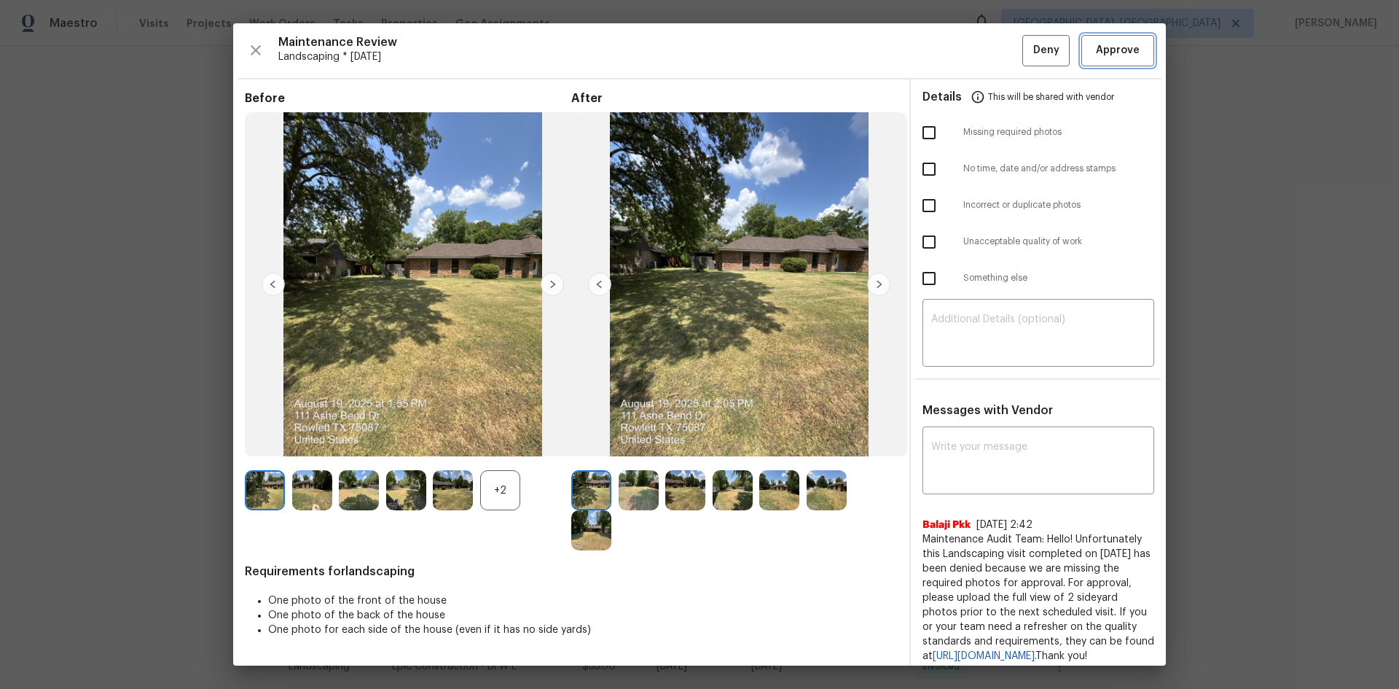
click at [995, 63] on button "Approve" at bounding box center [1117, 50] width 73 height 31
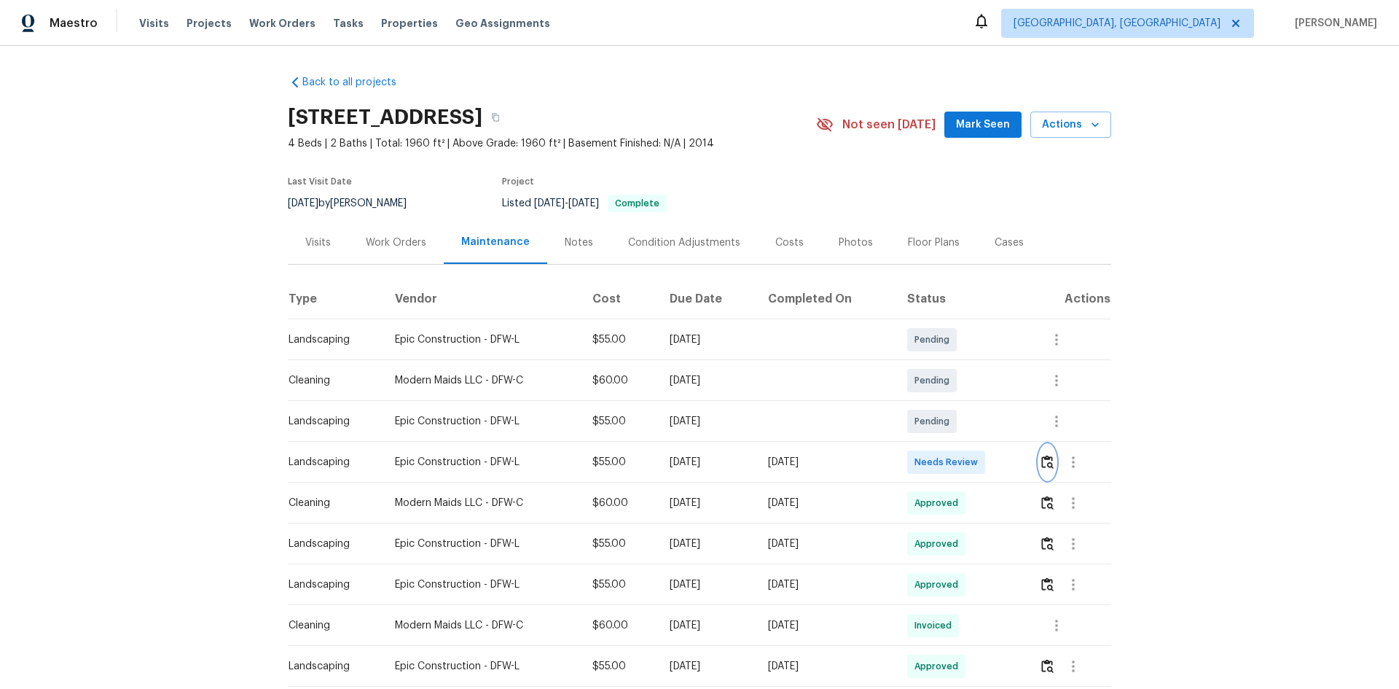
click at [995, 461] on img "button" at bounding box center [1047, 462] width 12 height 14
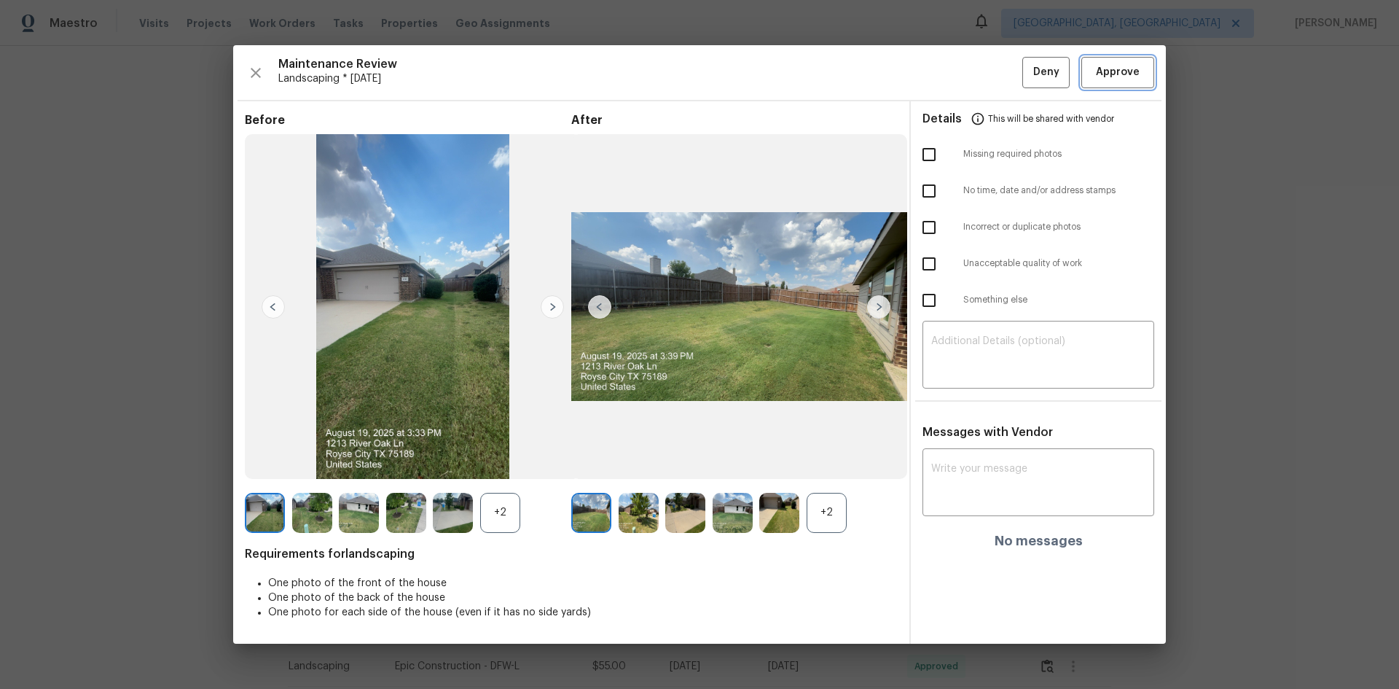
click at [995, 70] on span "Approve" at bounding box center [1118, 72] width 44 height 18
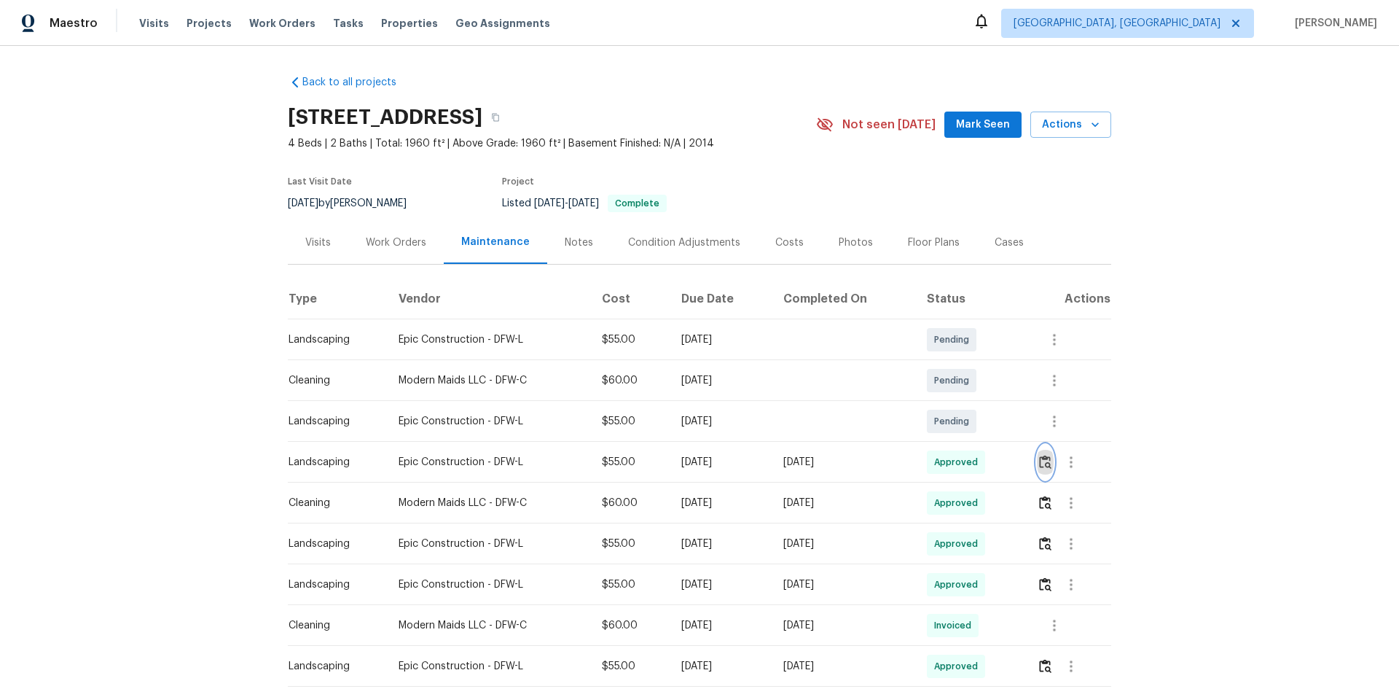
click at [995, 461] on img "button" at bounding box center [1045, 462] width 12 height 14
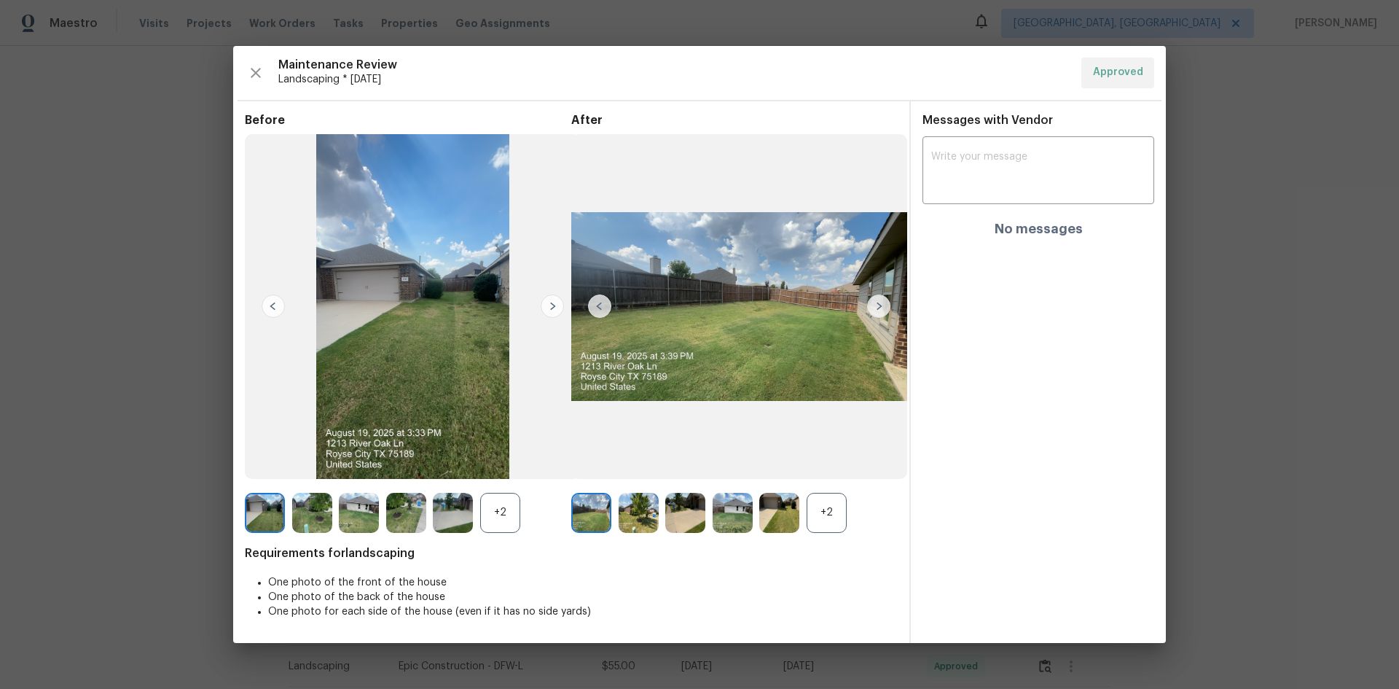
drag, startPoint x: 1253, startPoint y: 471, endPoint x: 1246, endPoint y: 467, distance: 7.5
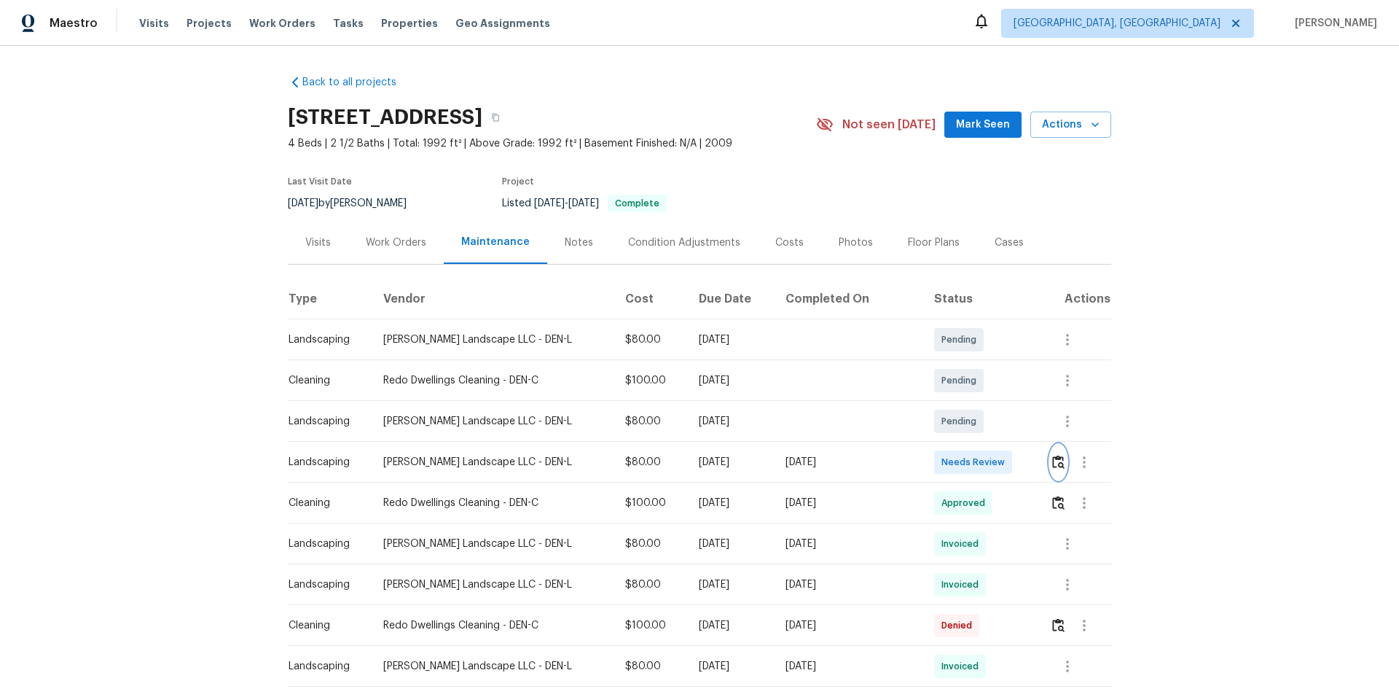
click at [995, 460] on button "button" at bounding box center [1058, 461] width 17 height 35
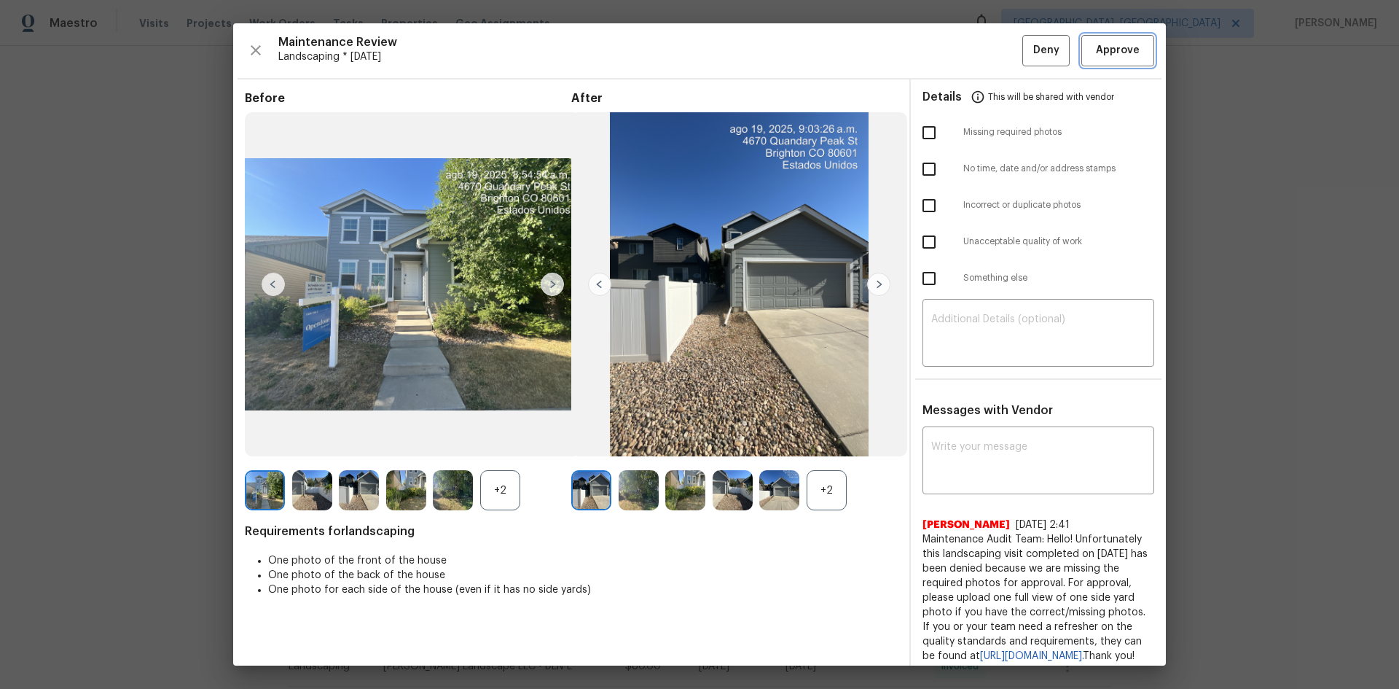
drag, startPoint x: 1105, startPoint y: 50, endPoint x: 1094, endPoint y: 52, distance: 11.1
click at [995, 50] on span "Approve" at bounding box center [1118, 51] width 44 height 18
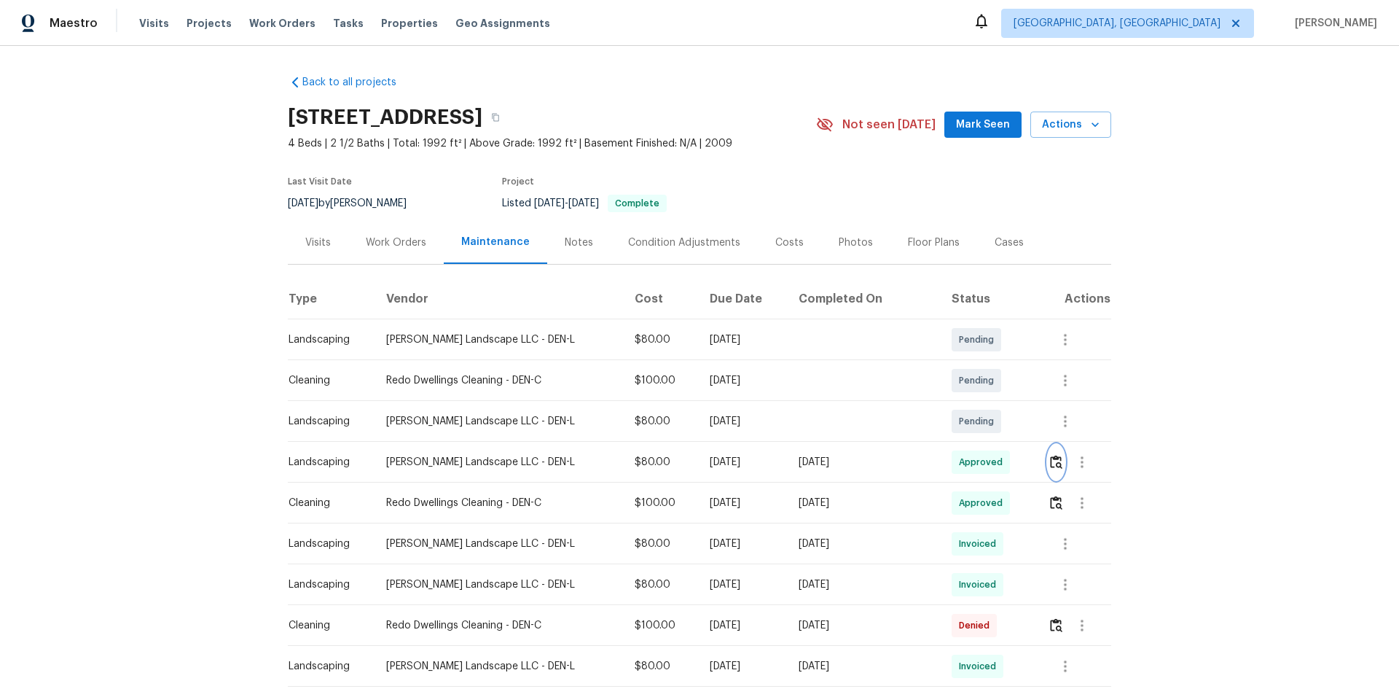
click at [995, 461] on img "button" at bounding box center [1056, 462] width 12 height 14
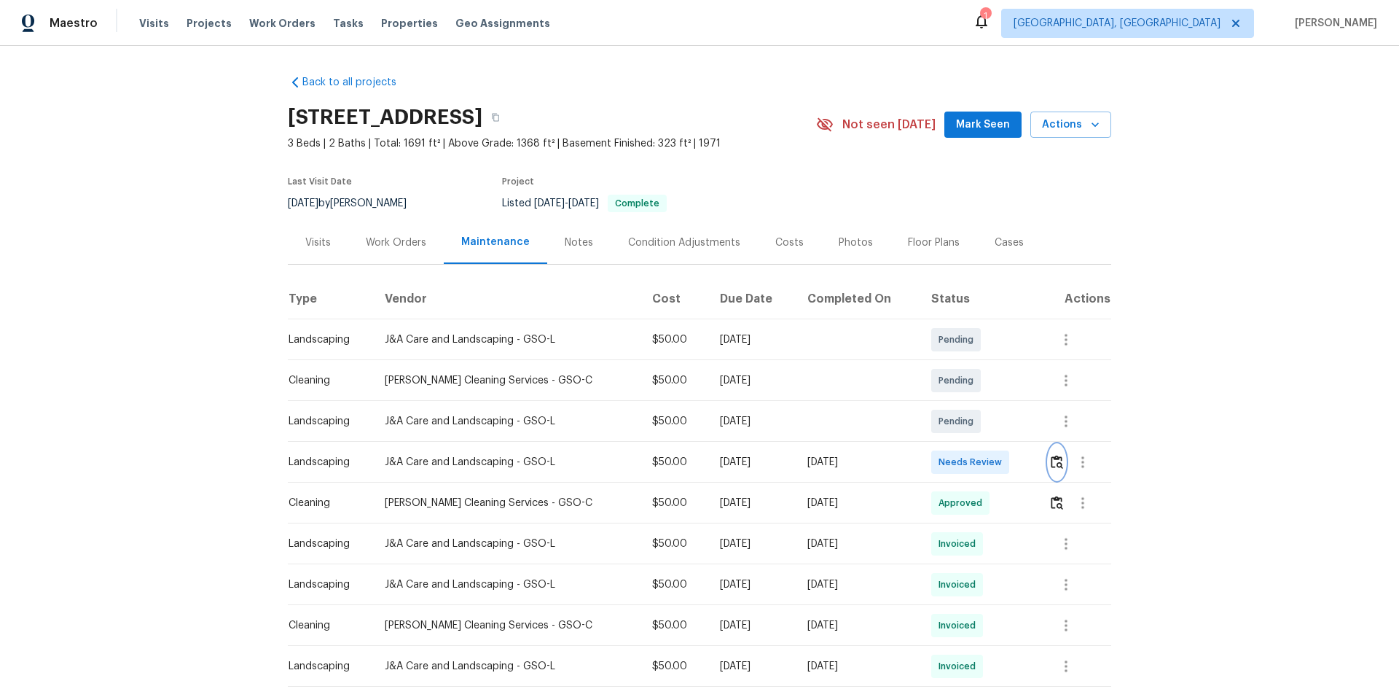
click at [995, 461] on button "button" at bounding box center [1057, 461] width 17 height 35
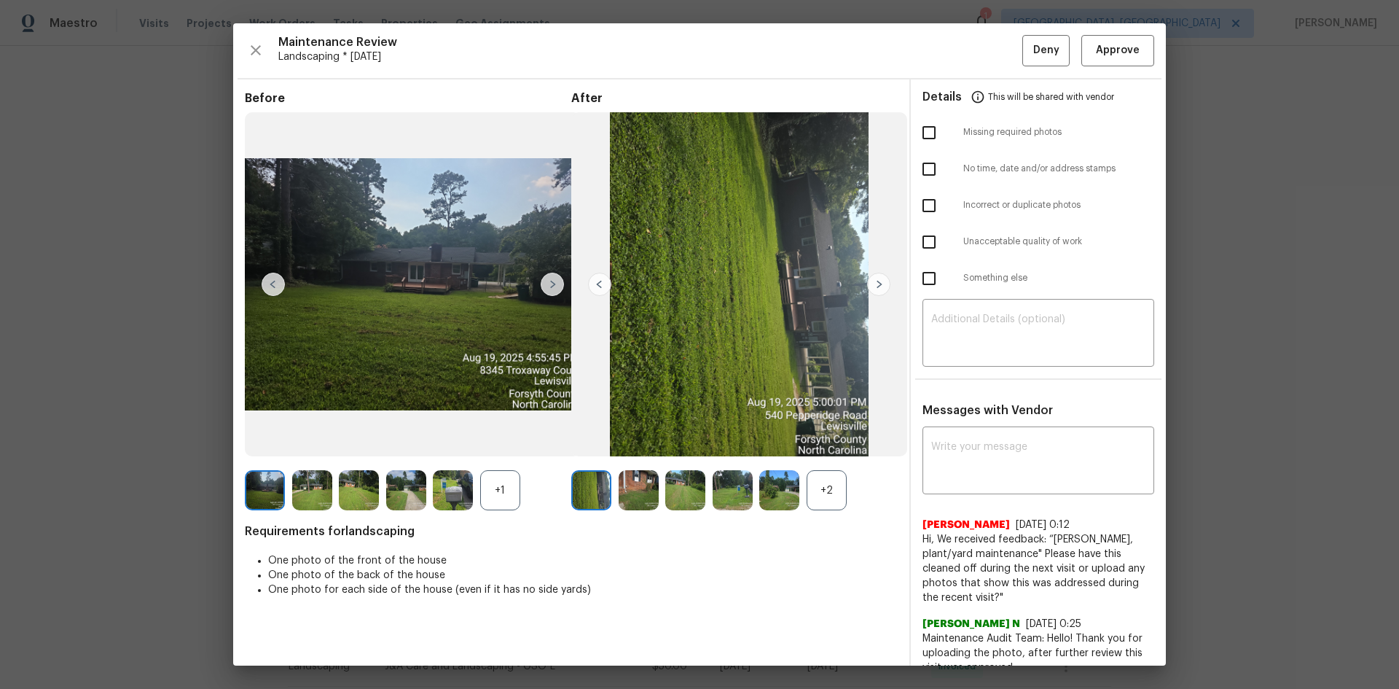
click at [792, 461] on img at bounding box center [779, 490] width 40 height 40
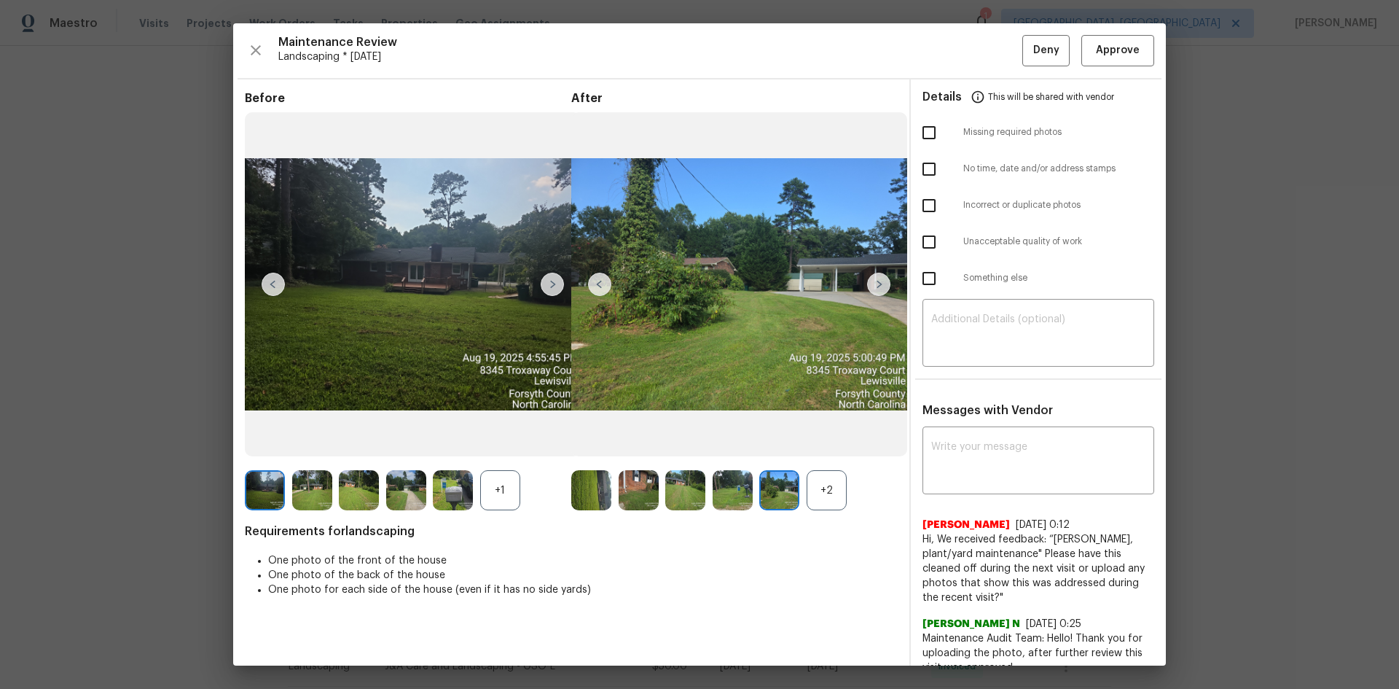
click at [821, 461] on div "+2" at bounding box center [827, 490] width 40 height 40
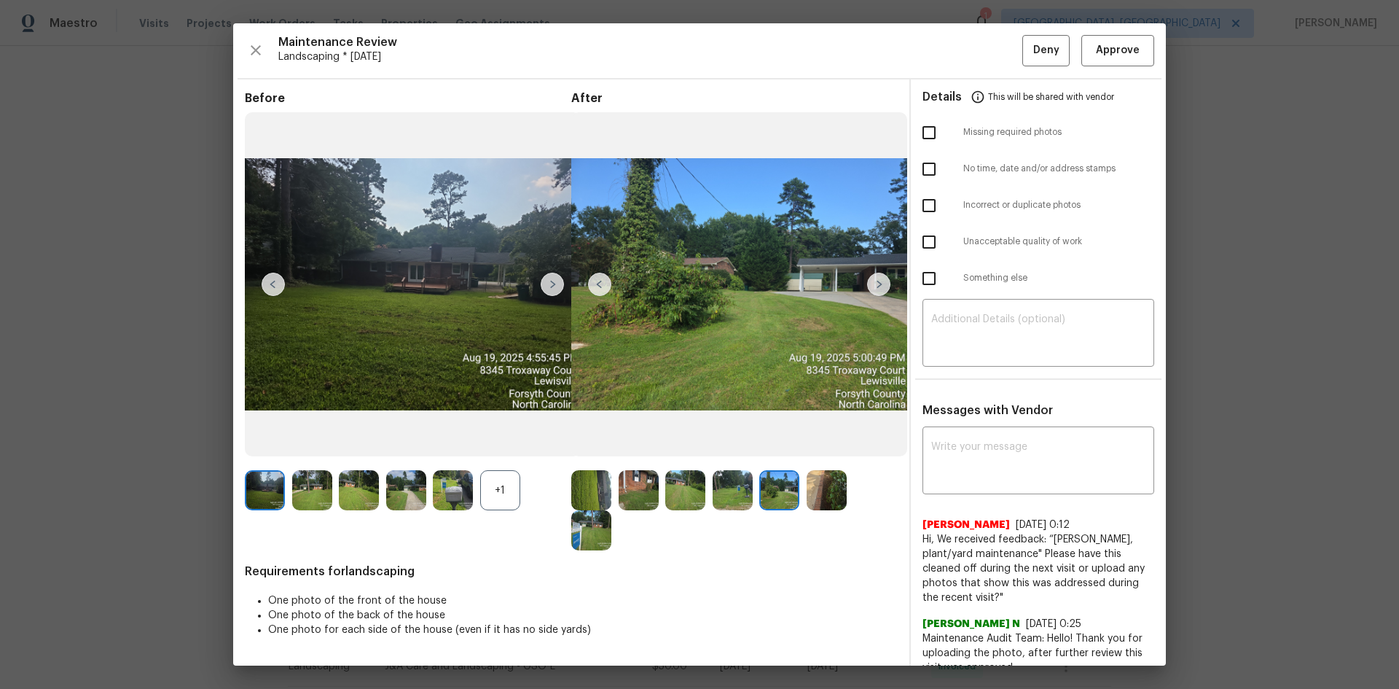
click at [586, 461] on img at bounding box center [591, 490] width 40 height 40
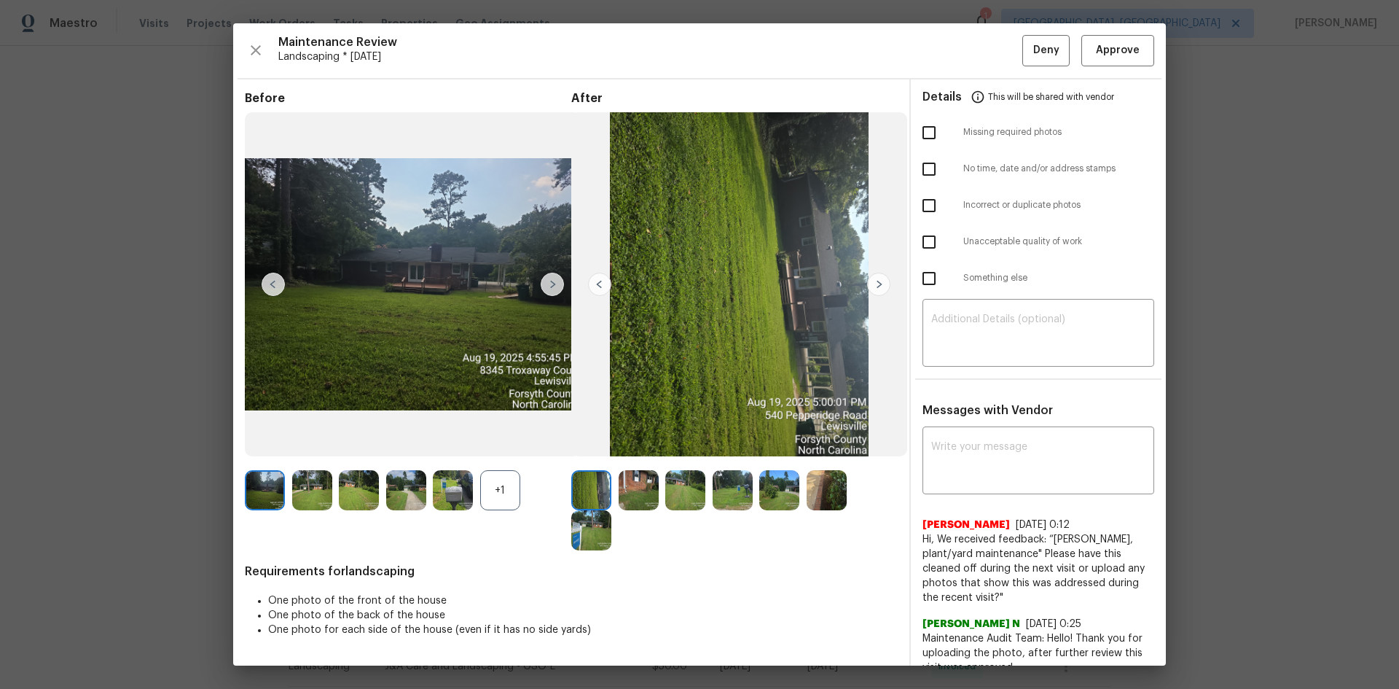
click at [586, 461] on img at bounding box center [591, 490] width 40 height 40
click at [995, 54] on span "Approve" at bounding box center [1118, 51] width 44 height 18
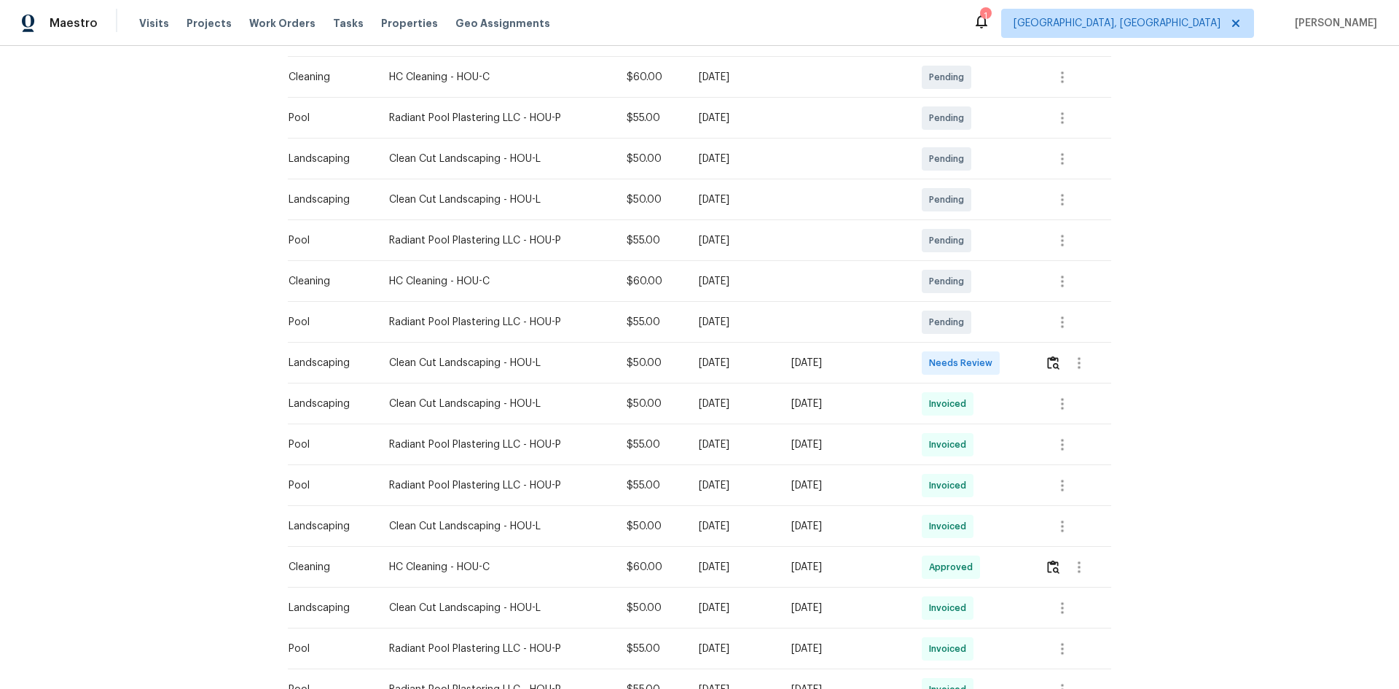
scroll to position [49, 0]
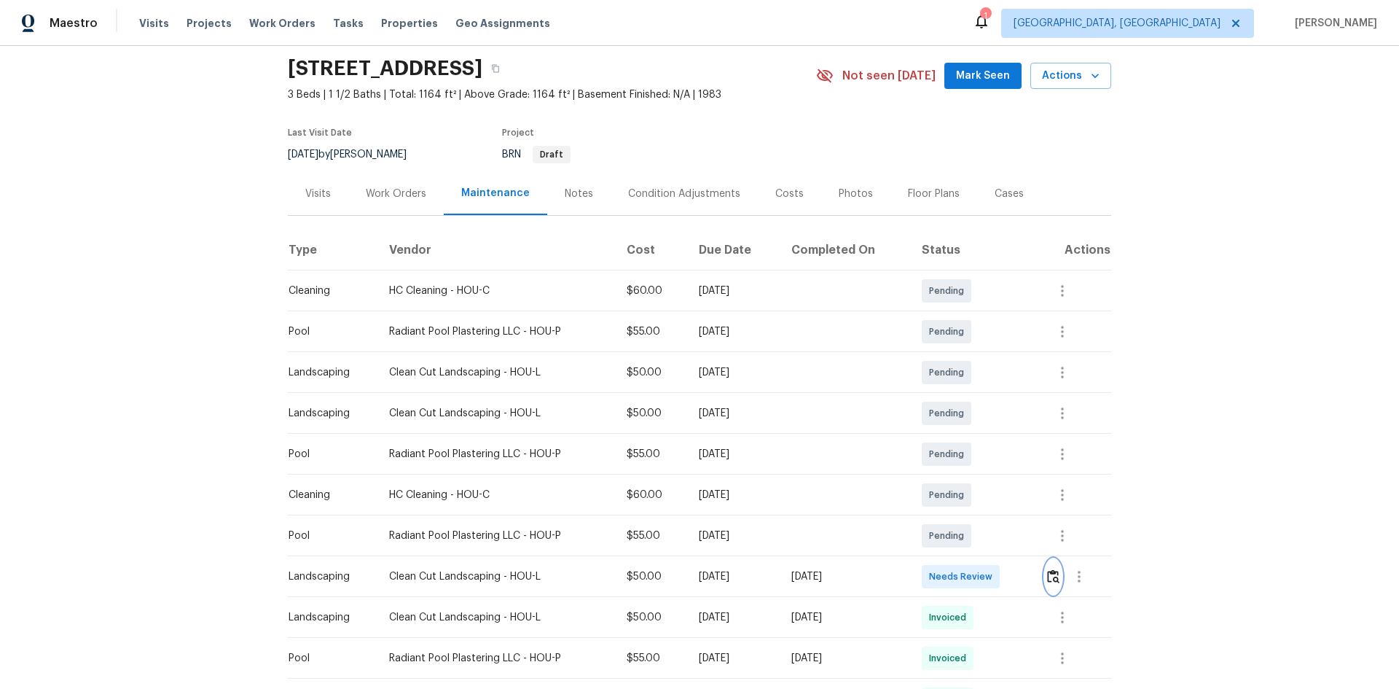
click at [995, 461] on img "button" at bounding box center [1053, 576] width 12 height 14
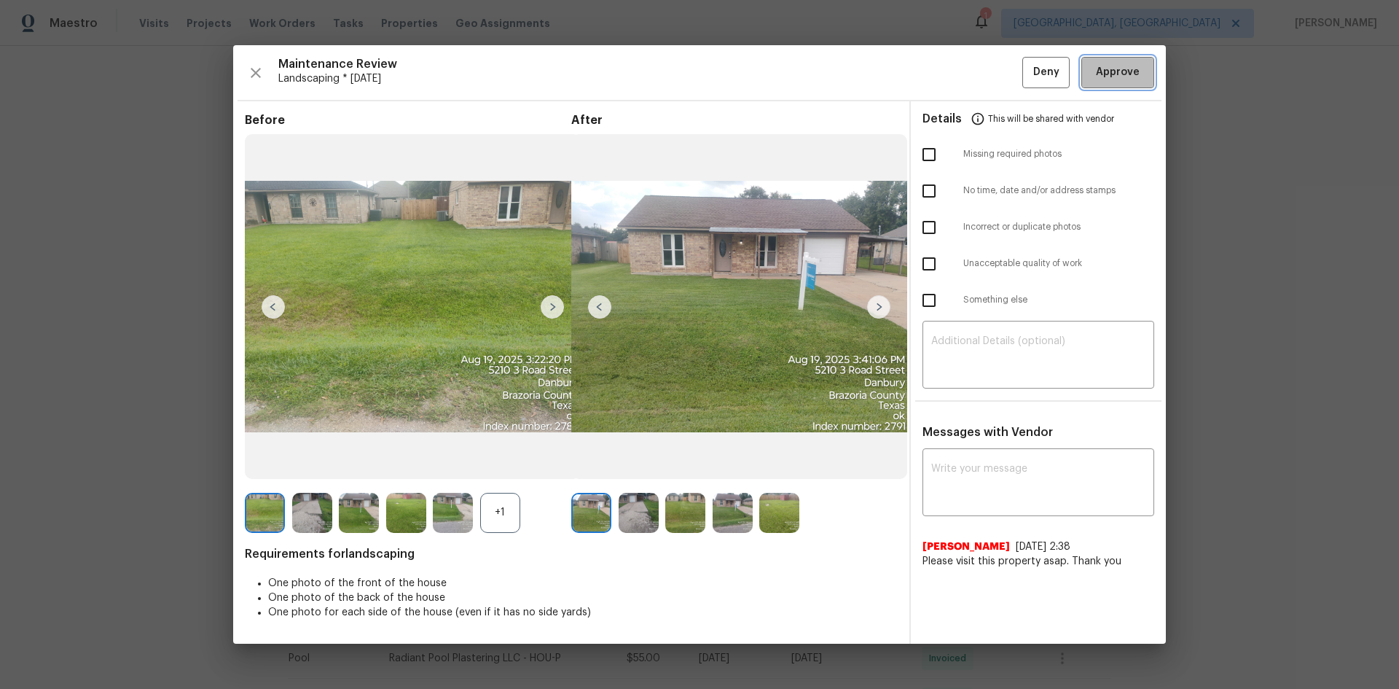
click at [995, 81] on span "Approve" at bounding box center [1118, 72] width 44 height 18
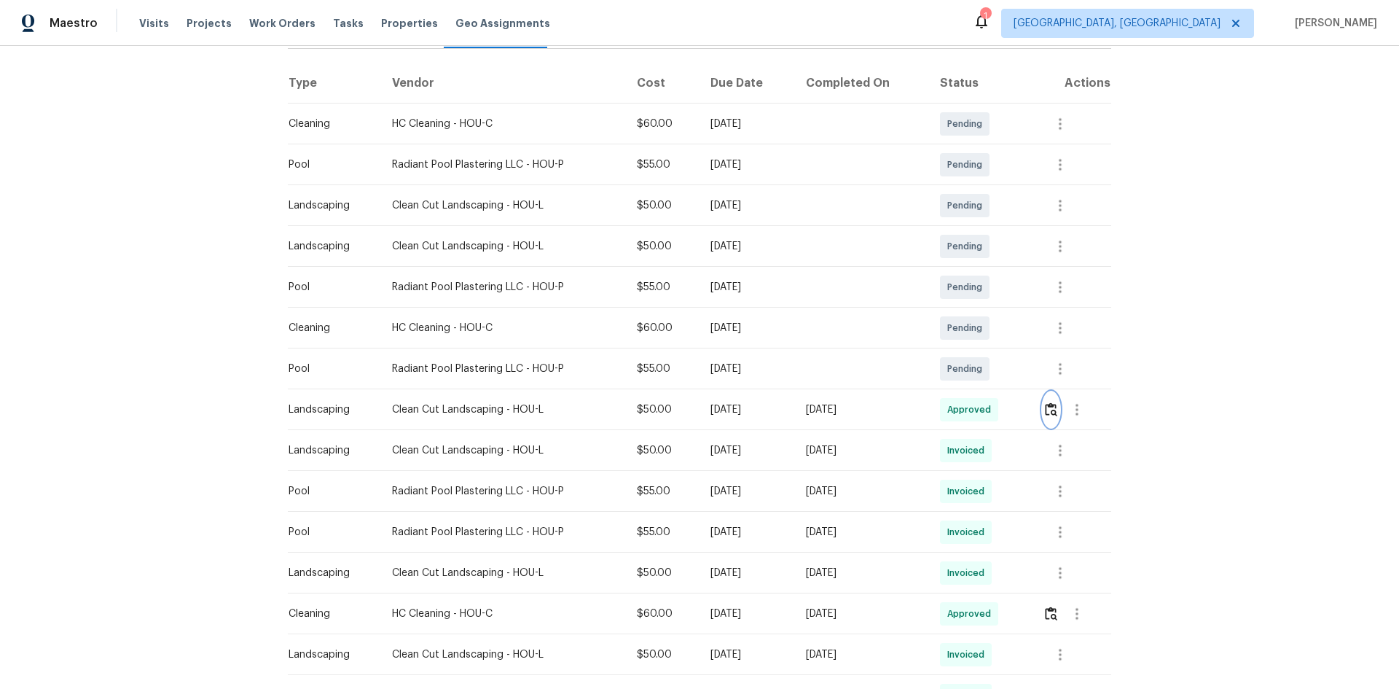
scroll to position [0, 0]
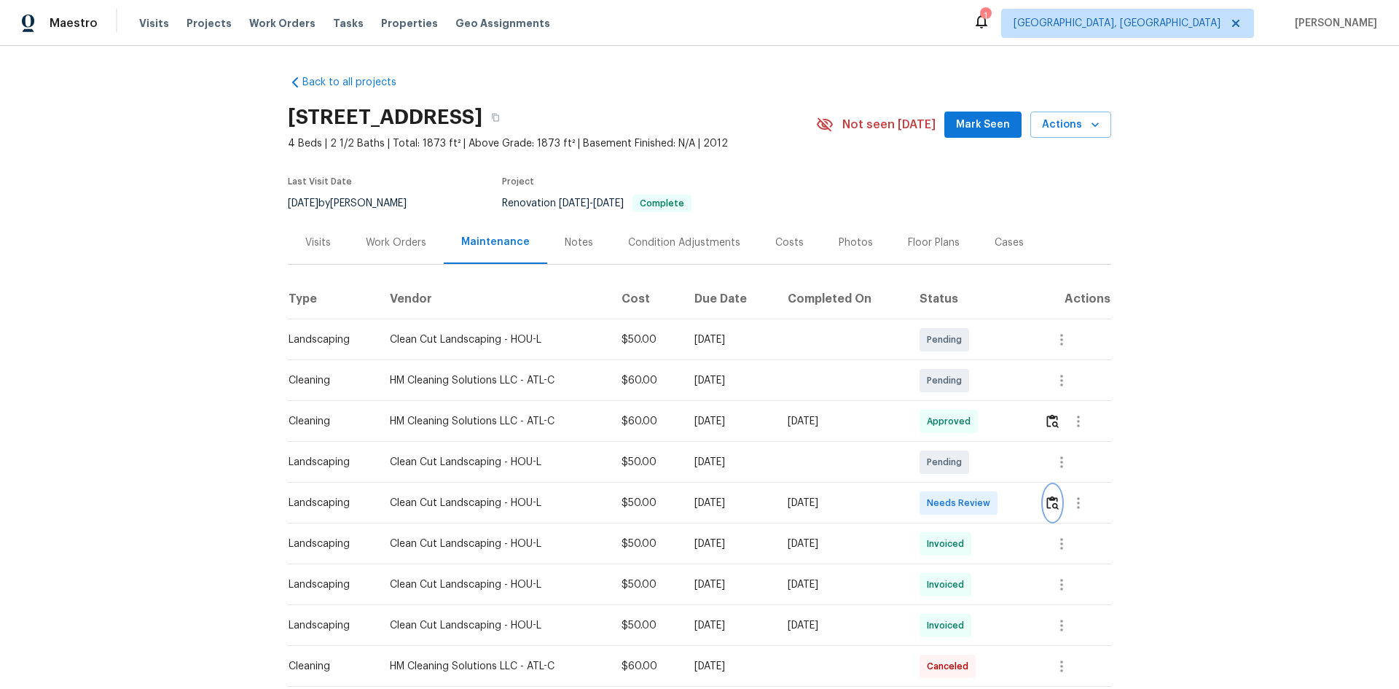
click at [995, 461] on img "button" at bounding box center [1052, 502] width 12 height 14
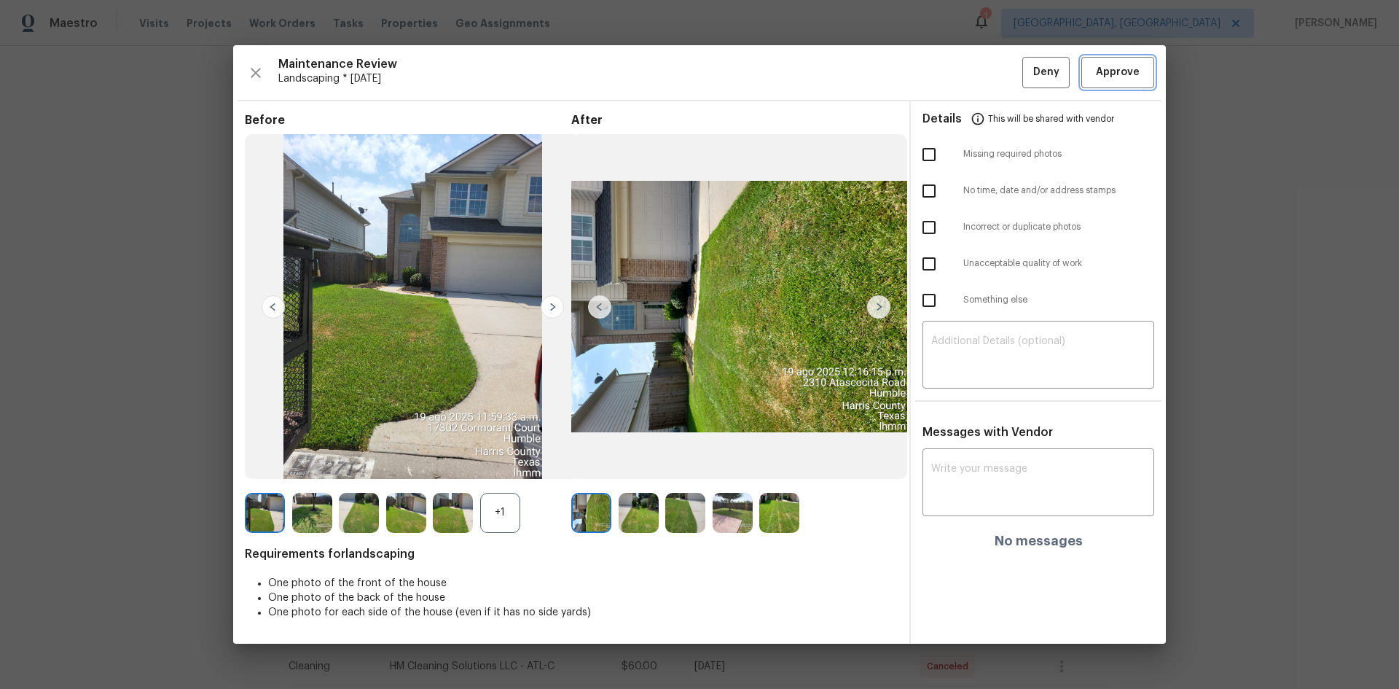
click at [995, 77] on span "Approve" at bounding box center [1118, 72] width 44 height 18
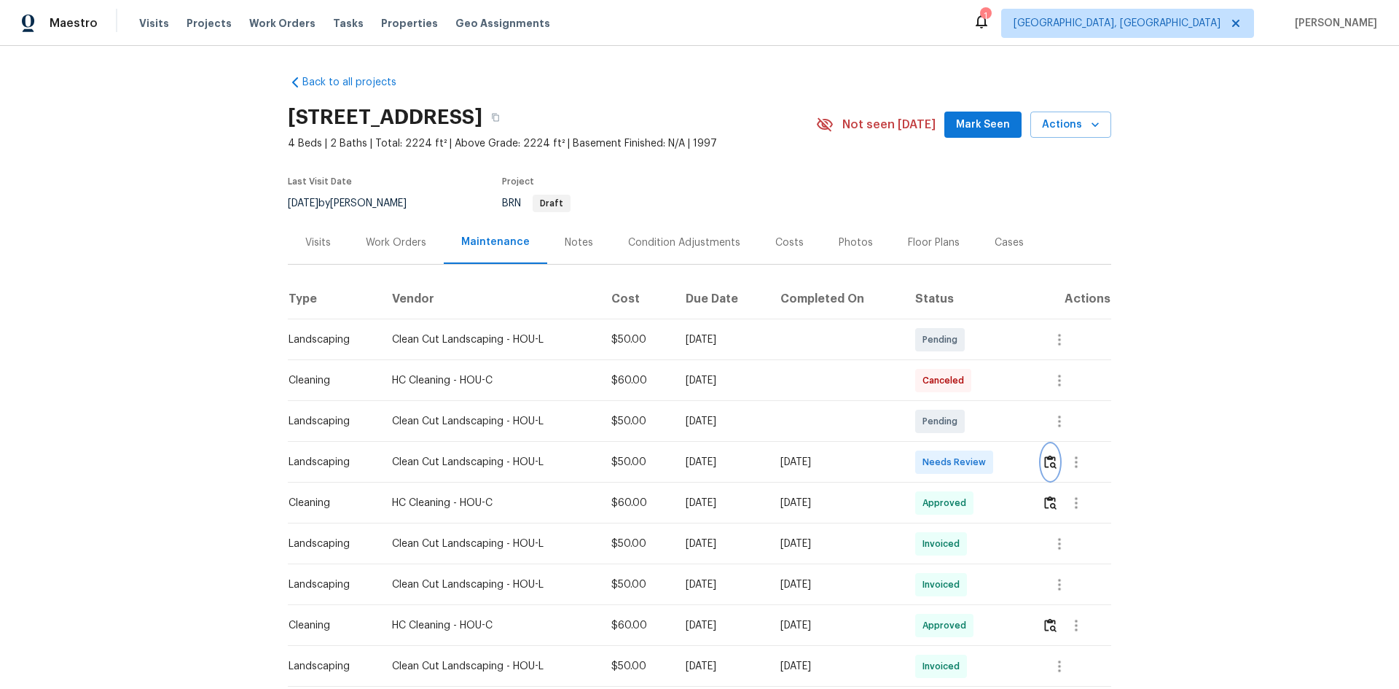
click at [995, 461] on img "button" at bounding box center [1050, 462] width 12 height 14
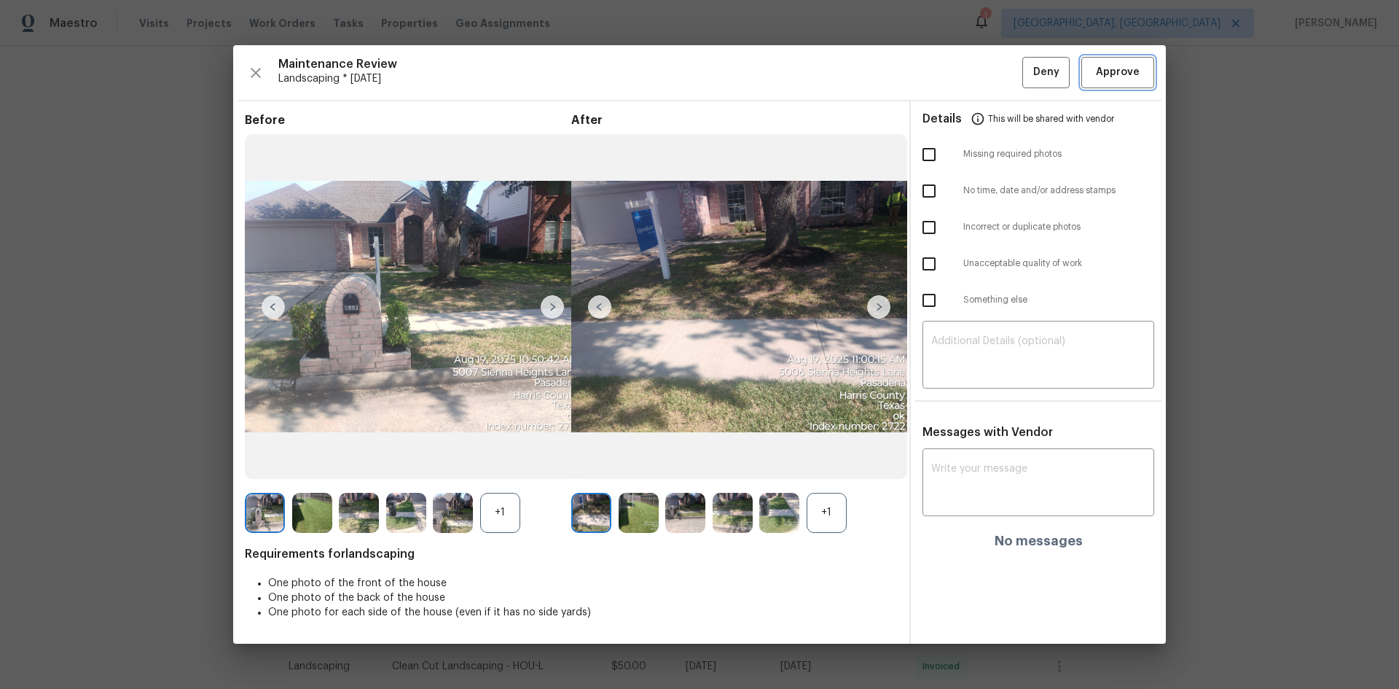
click at [995, 72] on span "Approve" at bounding box center [1118, 72] width 44 height 18
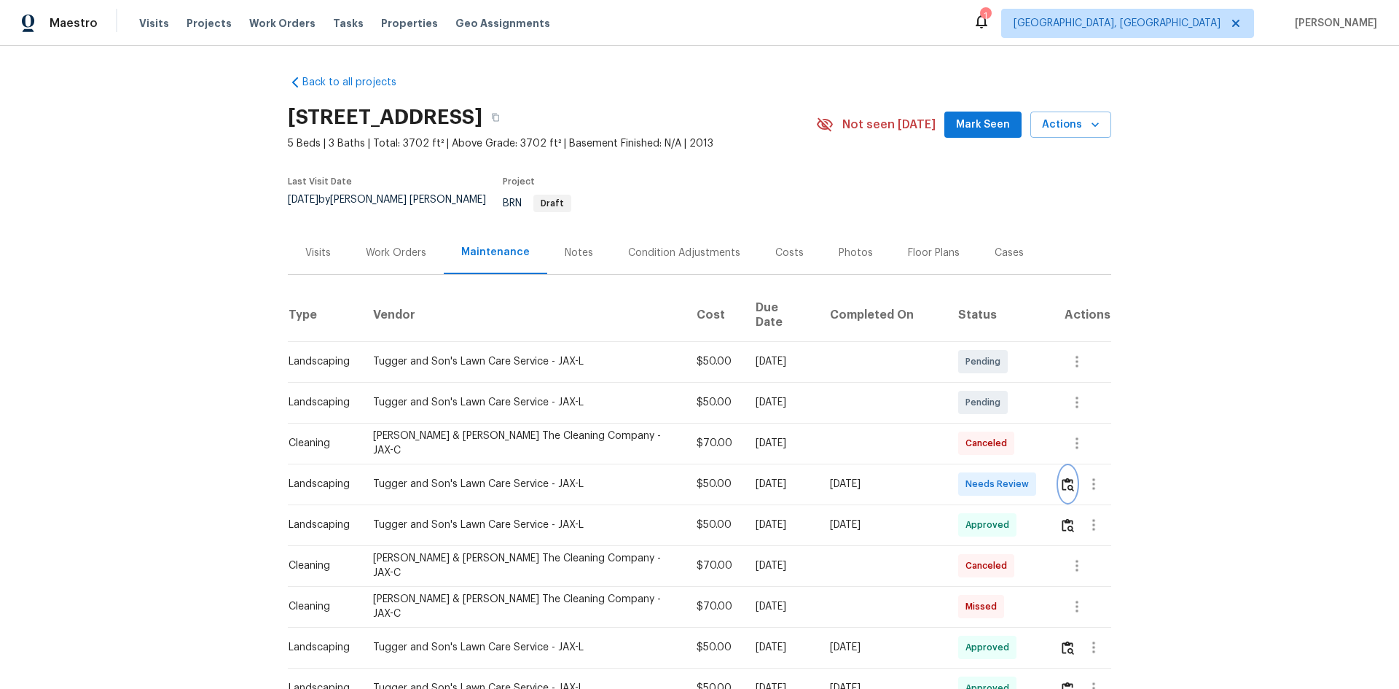
click at [995, 461] on img "button" at bounding box center [1068, 484] width 12 height 14
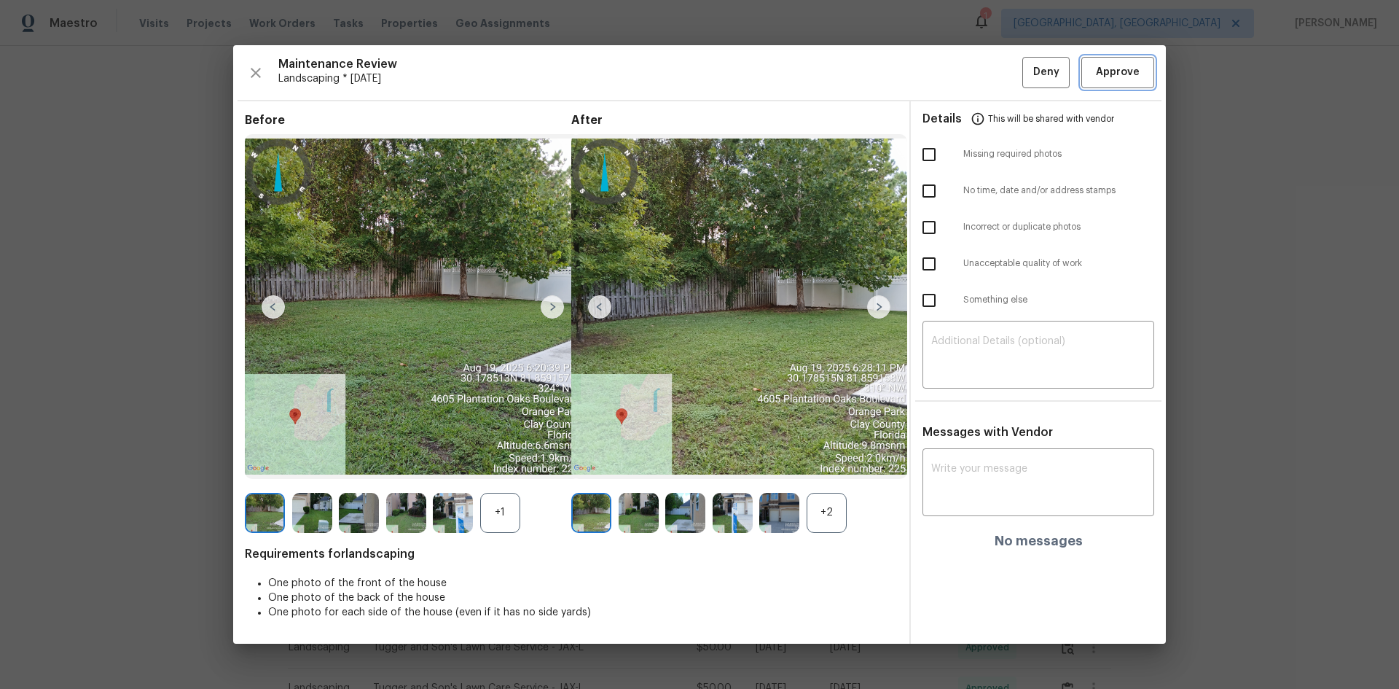
click at [995, 81] on span "Approve" at bounding box center [1118, 72] width 44 height 18
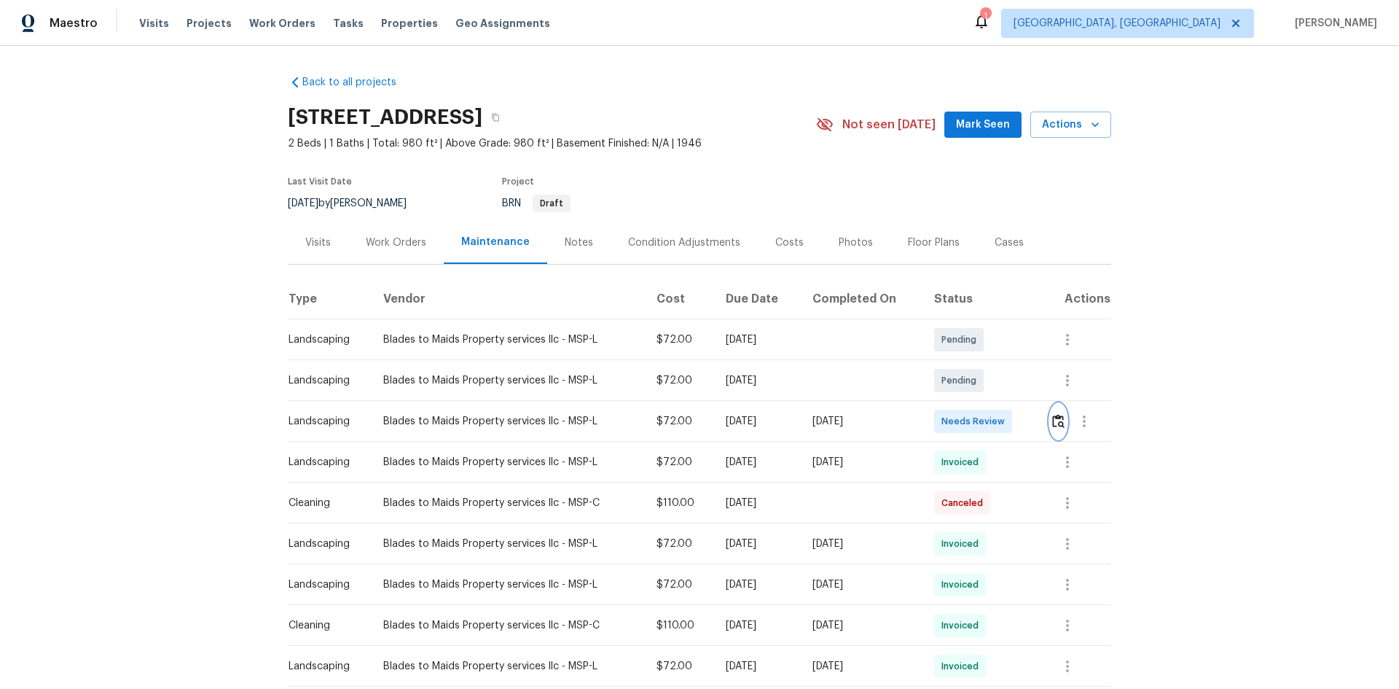
click at [1050, 422] on button "button" at bounding box center [1058, 421] width 17 height 35
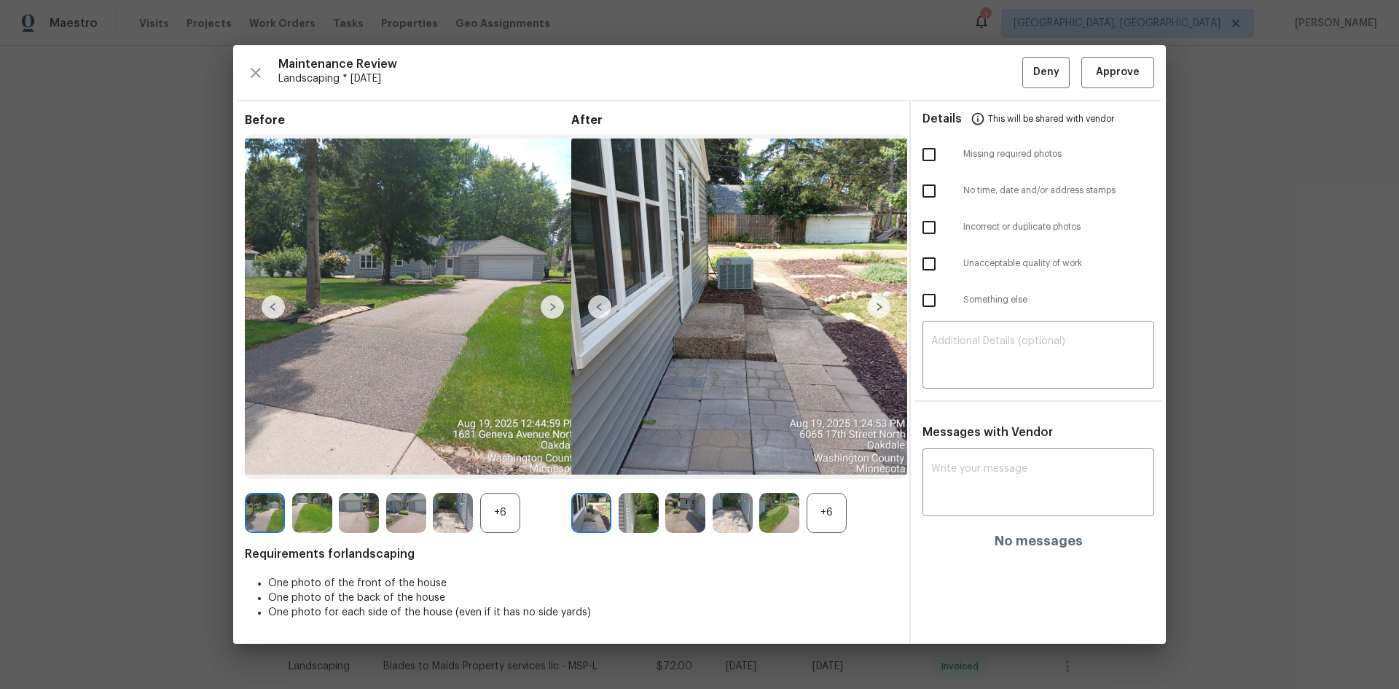
click at [823, 518] on div "+6" at bounding box center [827, 513] width 40 height 40
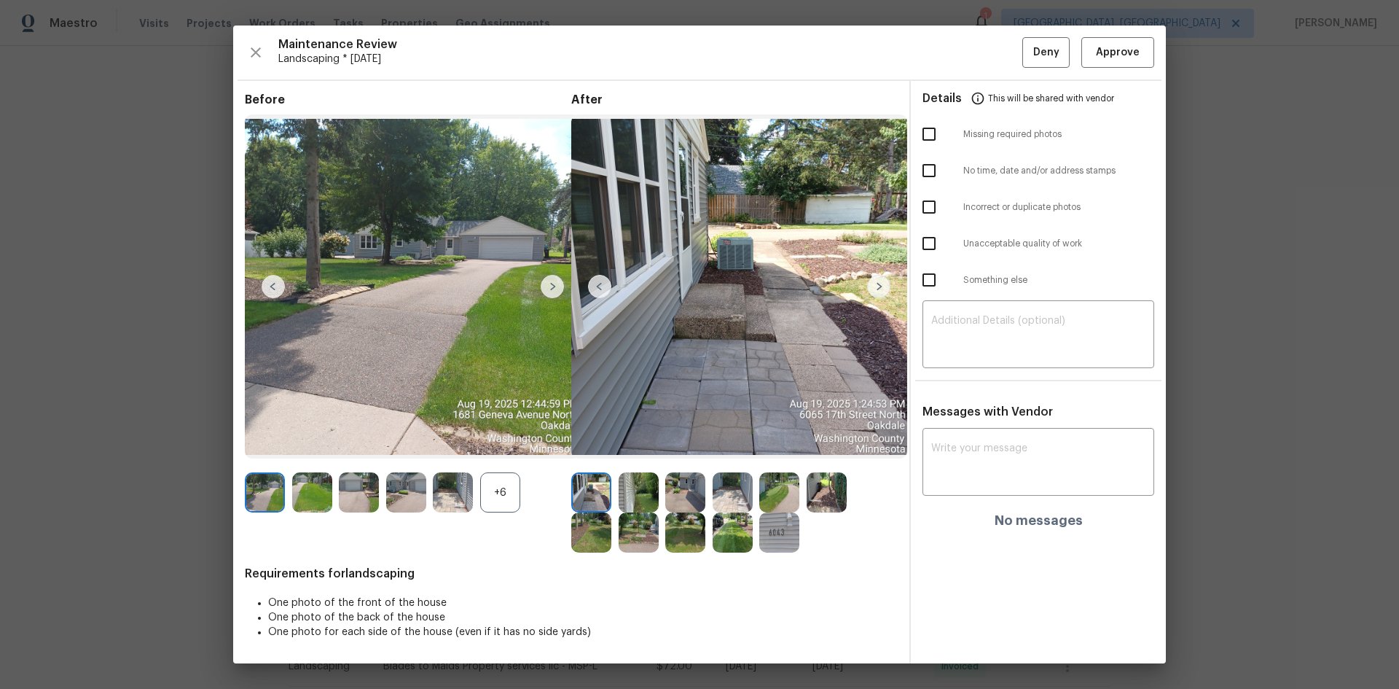
click at [774, 539] on img at bounding box center [779, 532] width 40 height 40
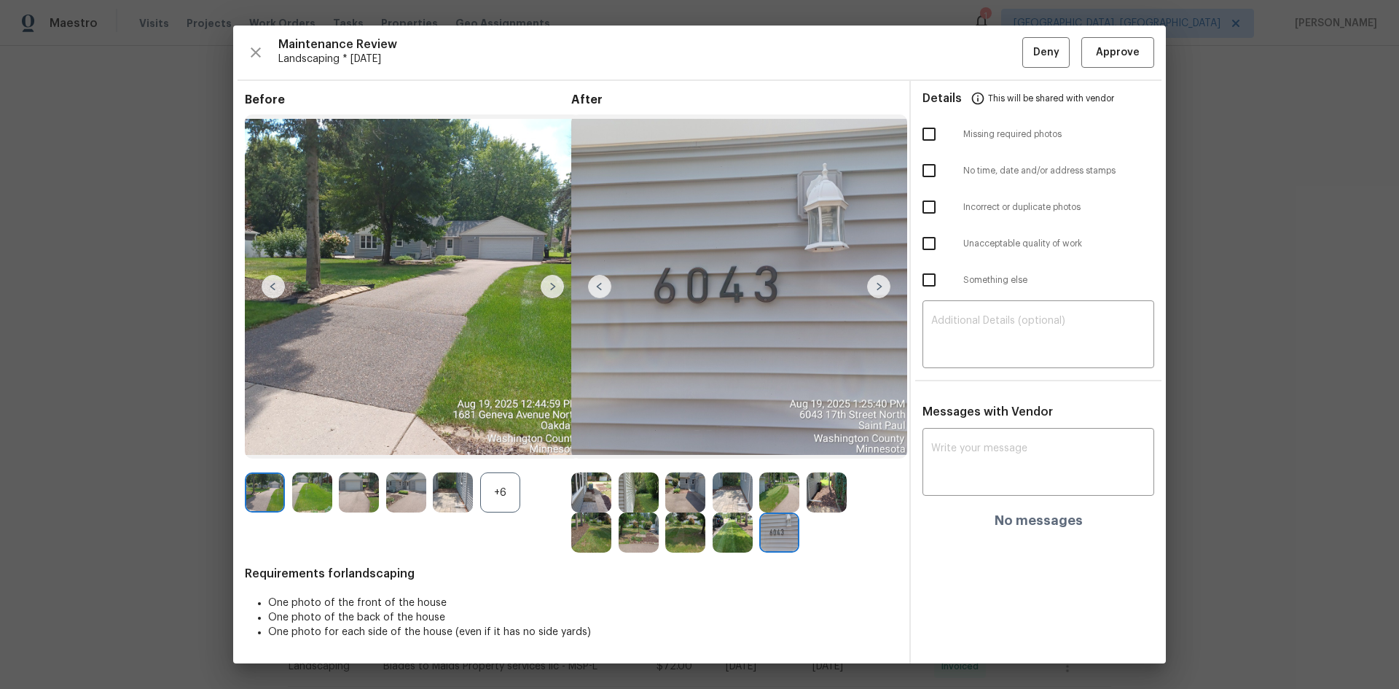
click at [774, 539] on img at bounding box center [779, 532] width 40 height 40
click at [1106, 47] on span "Approve" at bounding box center [1118, 53] width 44 height 18
